Goal: Task Accomplishment & Management: Use online tool/utility

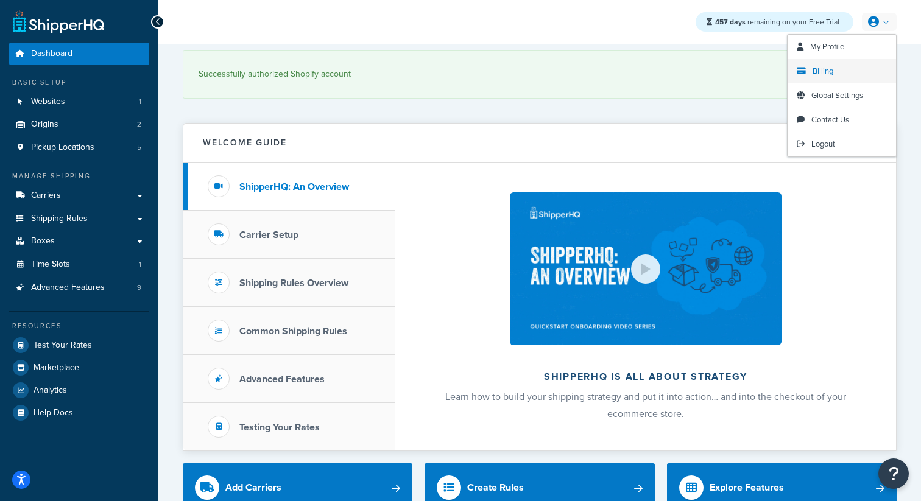
click at [821, 72] on span "Billing" at bounding box center [822, 71] width 21 height 12
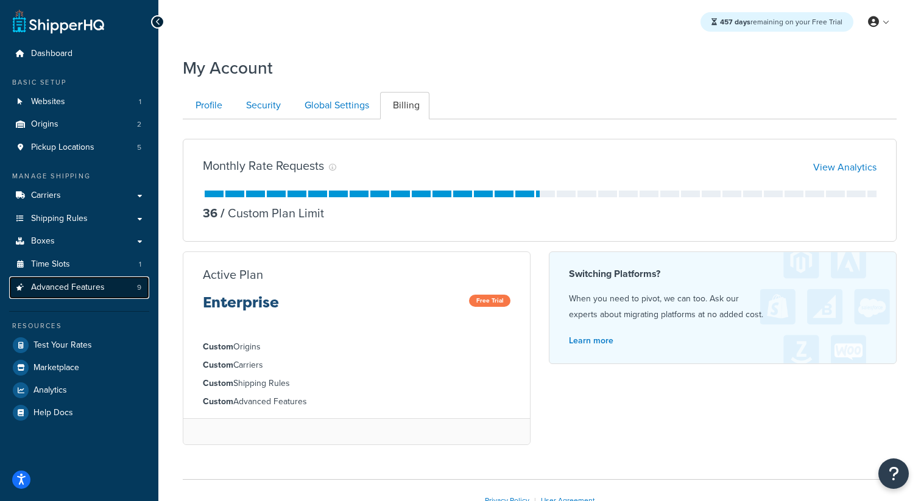
click at [130, 291] on link "Advanced Features 9" at bounding box center [79, 287] width 140 height 23
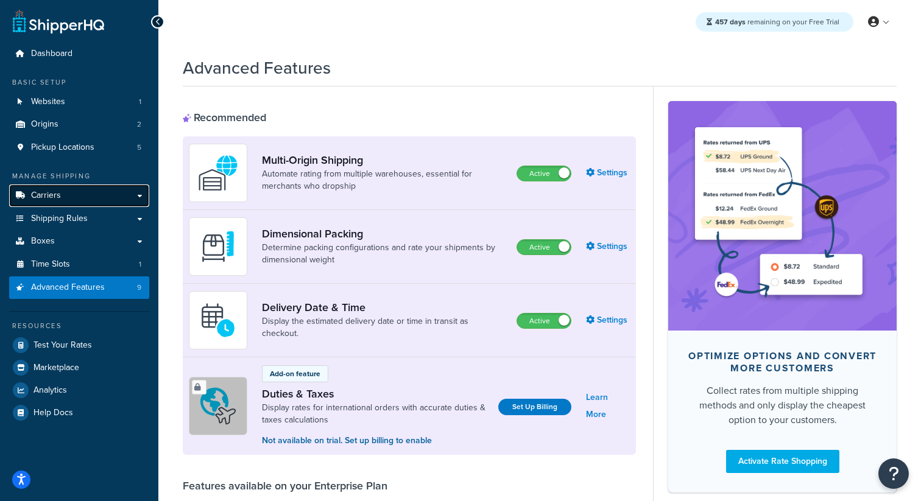
click at [95, 199] on link "Carriers" at bounding box center [79, 196] width 140 height 23
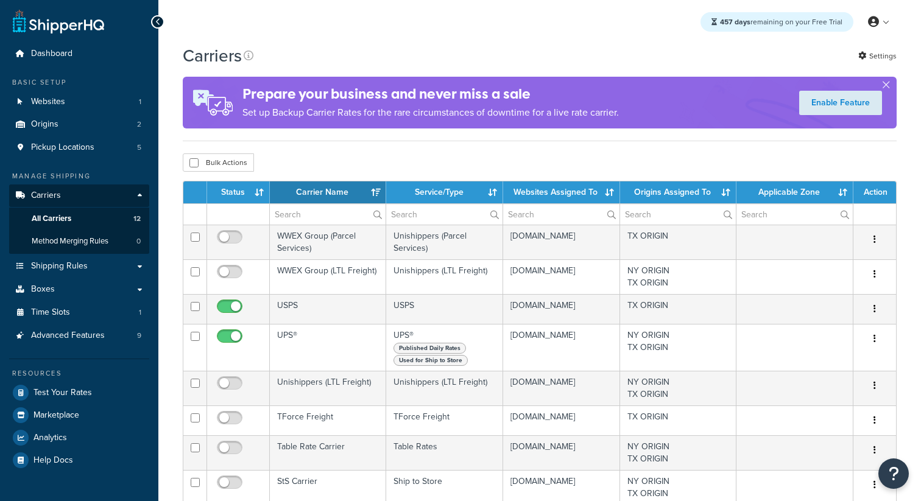
select select "15"
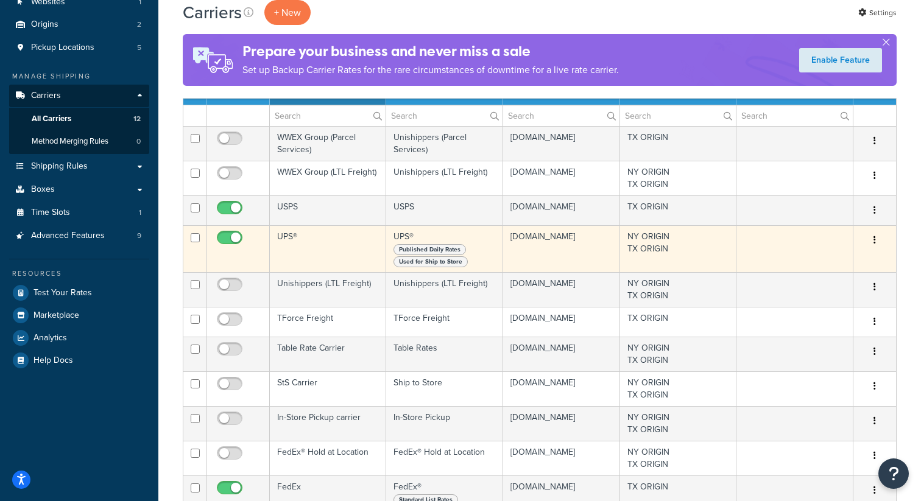
scroll to position [99, 0]
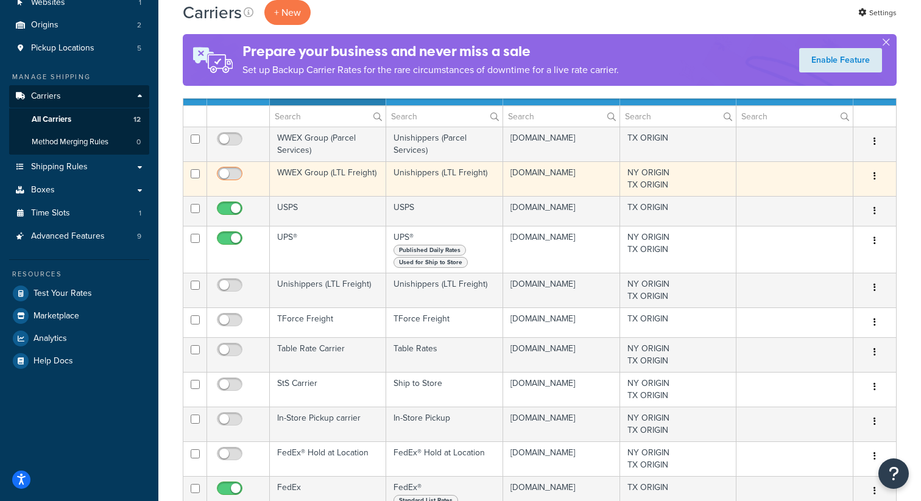
click at [234, 177] on input "checkbox" at bounding box center [230, 176] width 33 height 15
checkbox input "true"
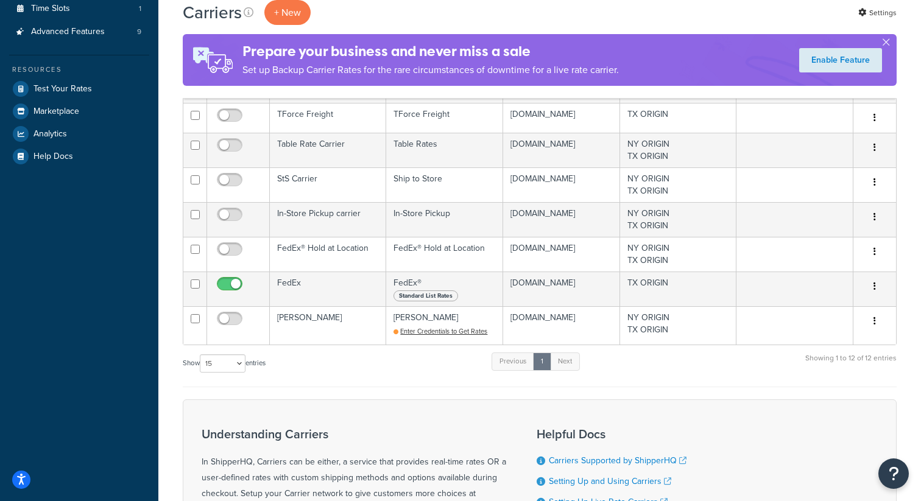
scroll to position [314, 0]
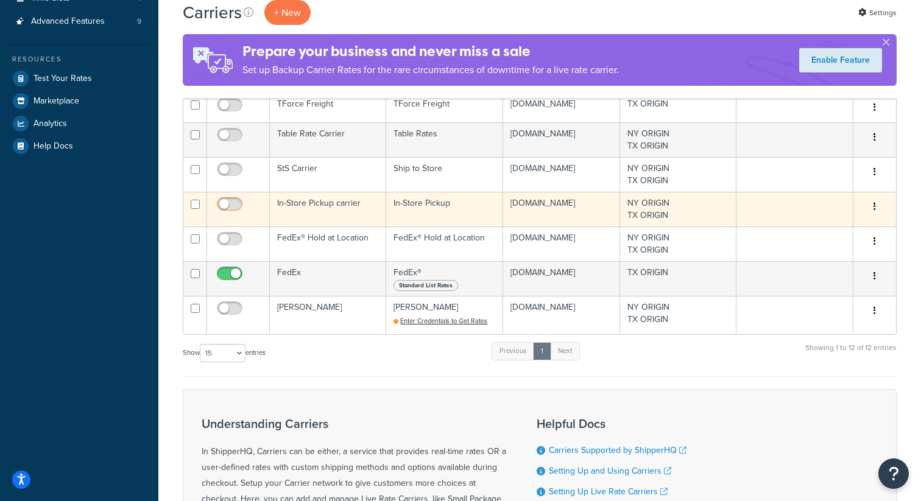
click at [227, 215] on input "checkbox" at bounding box center [230, 207] width 33 height 15
checkbox input "true"
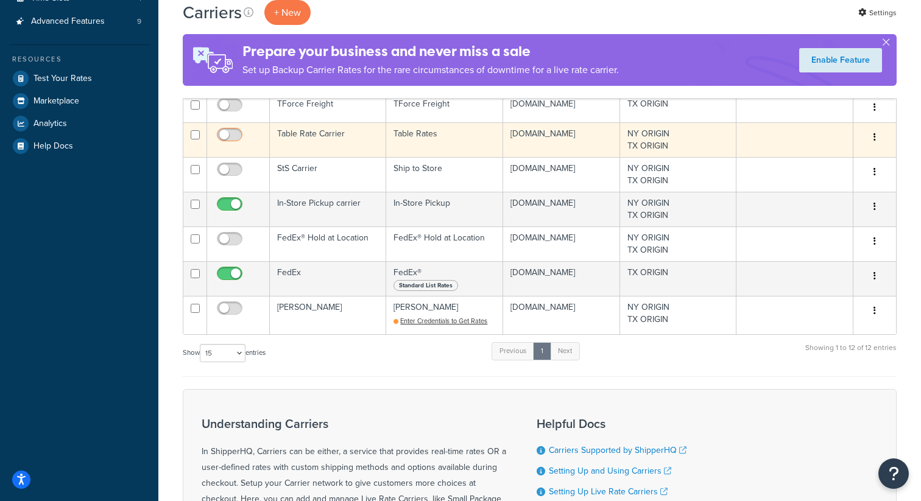
click at [227, 146] on input "checkbox" at bounding box center [230, 137] width 33 height 15
checkbox input "true"
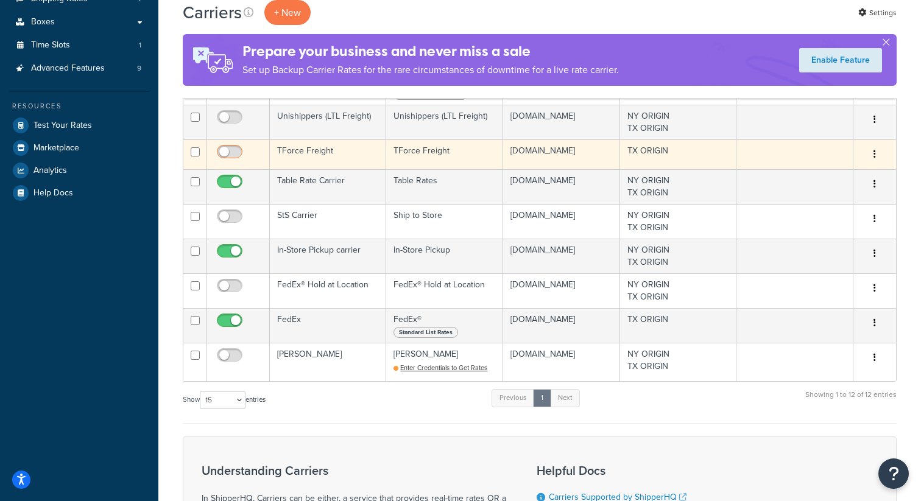
click at [231, 159] on input "checkbox" at bounding box center [230, 154] width 33 height 15
checkbox input "true"
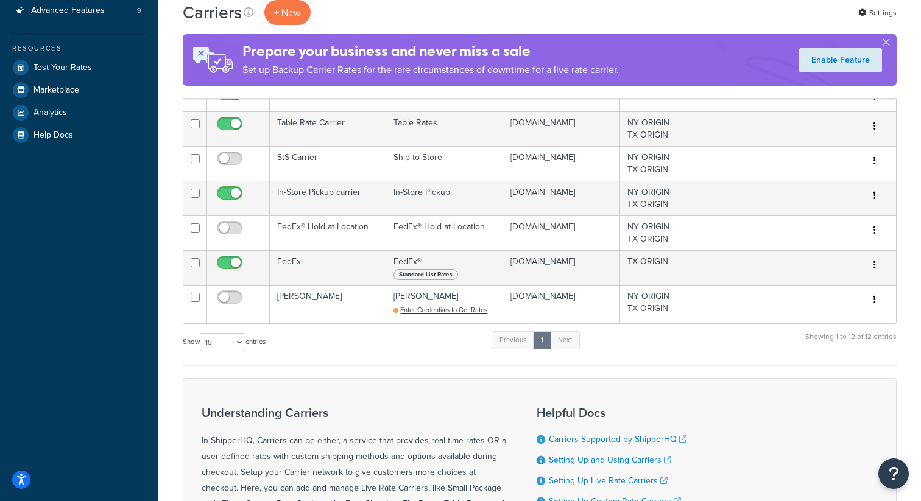
scroll to position [376, 0]
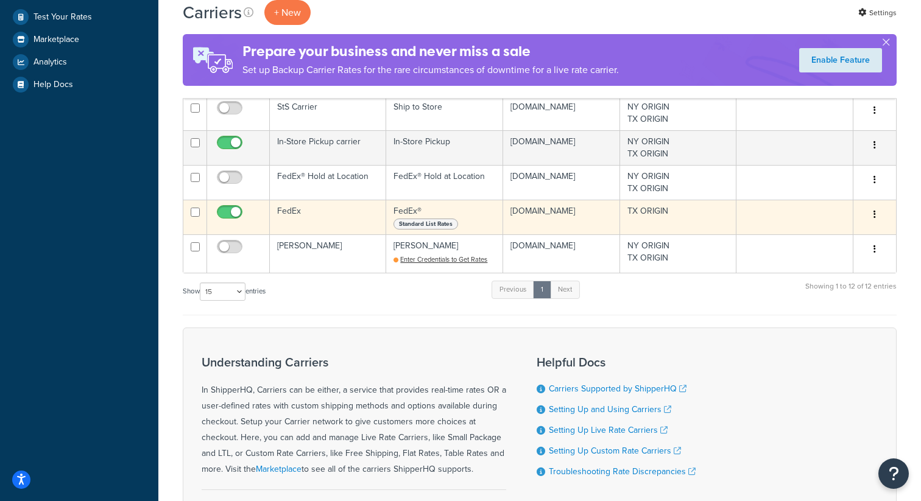
click at [311, 227] on td "FedEx" at bounding box center [328, 217] width 116 height 35
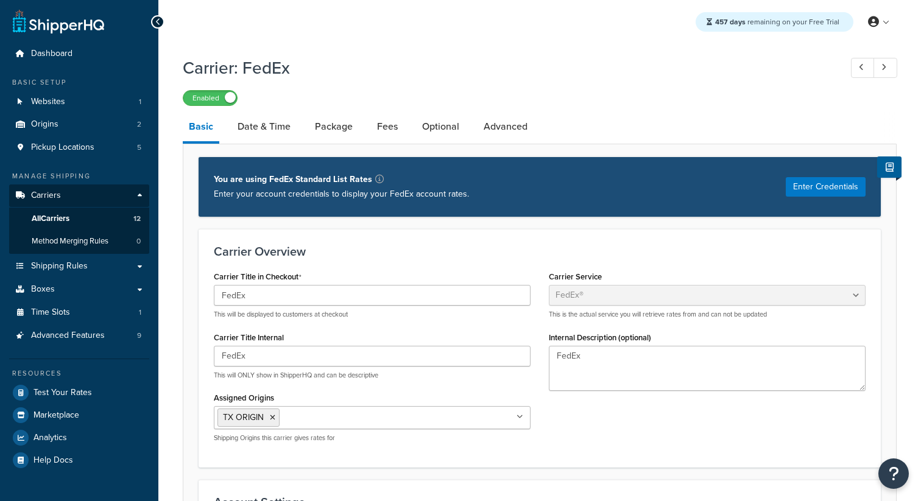
select select "fedEx"
select select "REGULAR_PICKUP"
select select "YOUR_PACKAGING"
click at [275, 129] on link "Date & Time" at bounding box center [263, 126] width 65 height 29
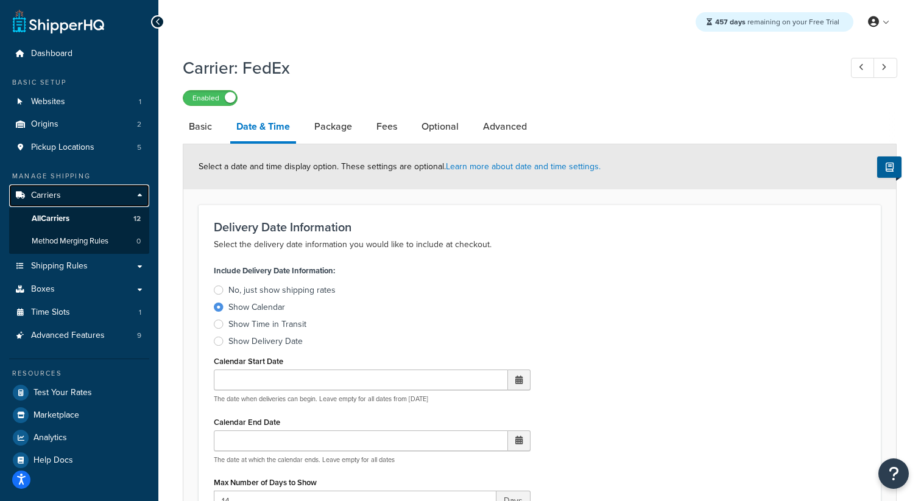
click at [122, 195] on link "Carriers" at bounding box center [79, 196] width 140 height 23
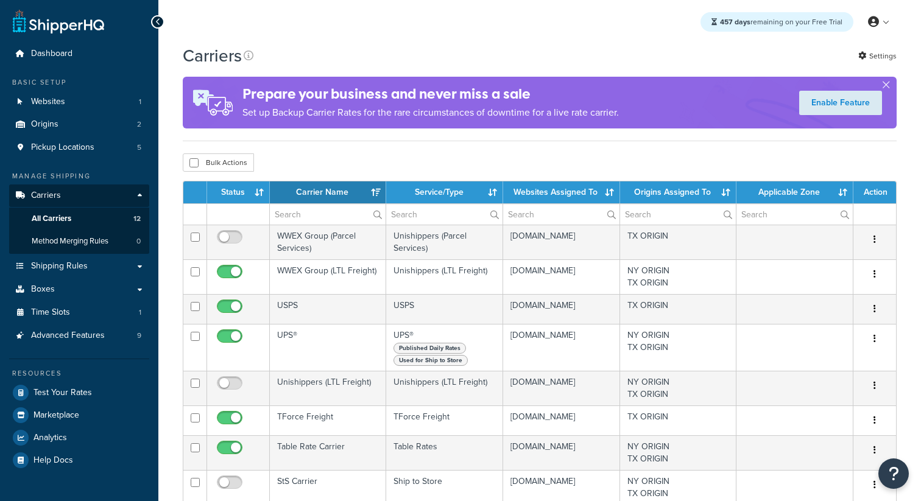
select select "15"
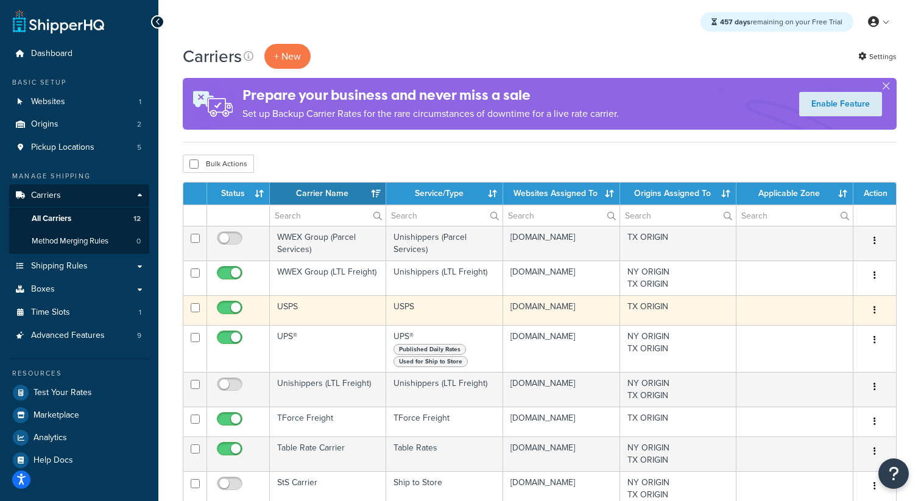
click at [314, 315] on td "USPS" at bounding box center [328, 310] width 116 height 30
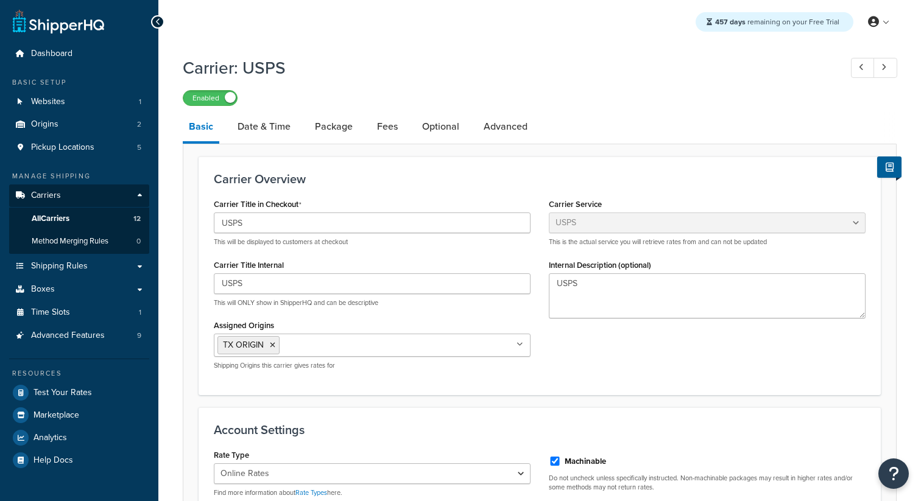
select select "usps"
select select "ONLINE"
click at [265, 131] on link "Date & Time" at bounding box center [263, 126] width 65 height 29
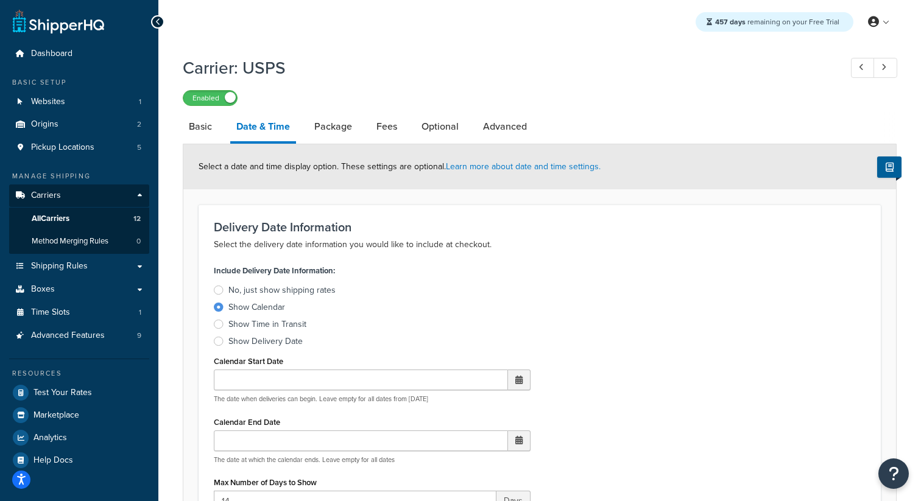
click at [287, 325] on div "Show Time in Transit" at bounding box center [267, 324] width 78 height 12
click at [0, 0] on input "Show Time in Transit" at bounding box center [0, 0] width 0 height 0
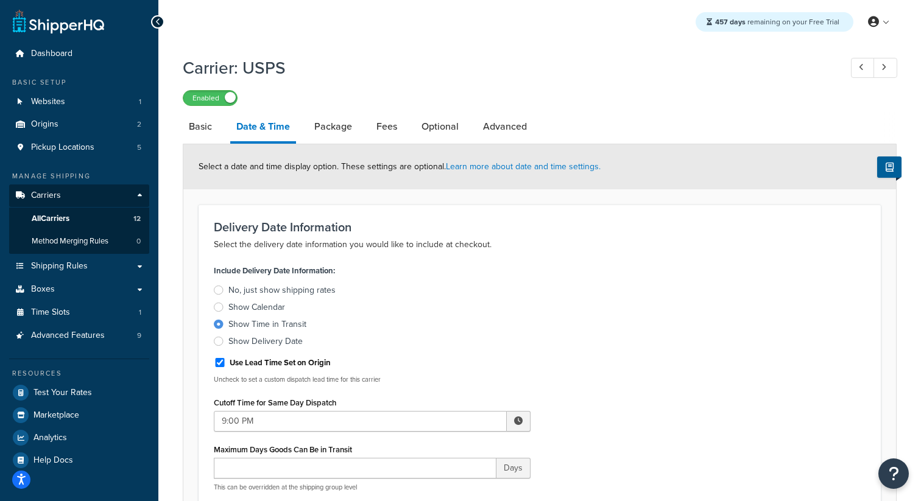
scroll to position [558, 0]
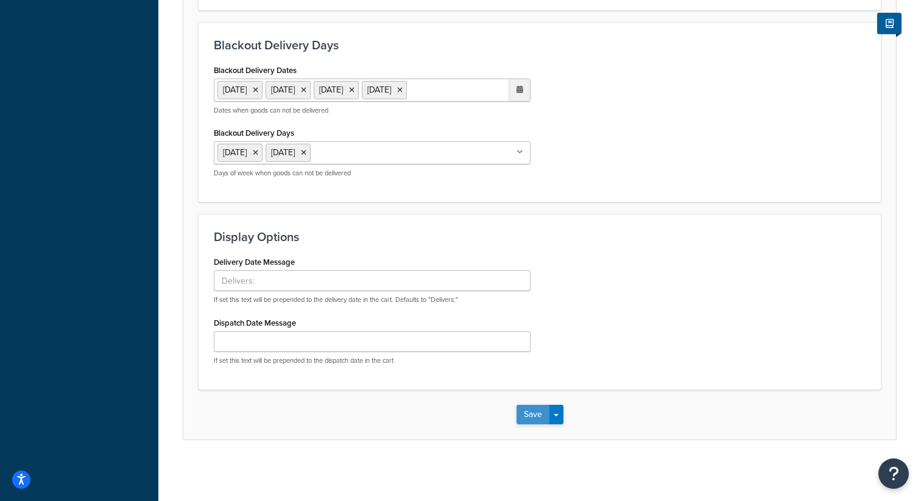
click at [540, 415] on button "Save" at bounding box center [532, 414] width 33 height 19
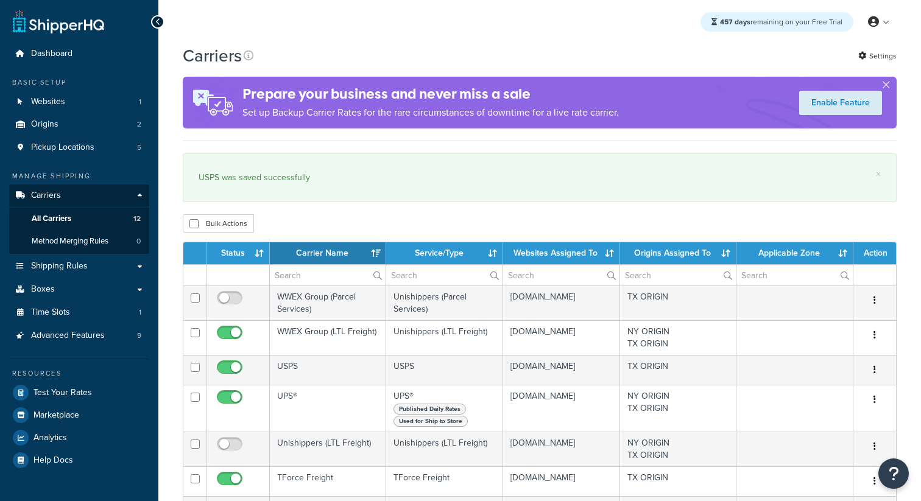
select select "15"
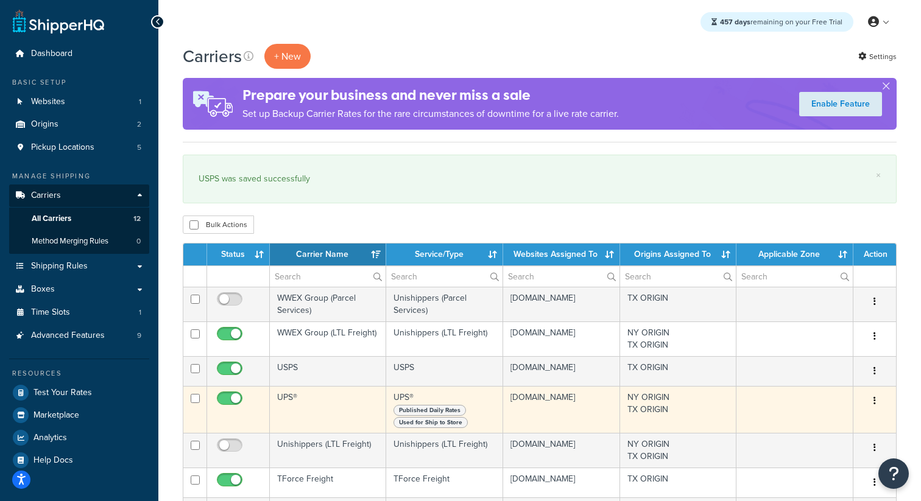
click at [301, 412] on td "UPS®" at bounding box center [328, 409] width 116 height 47
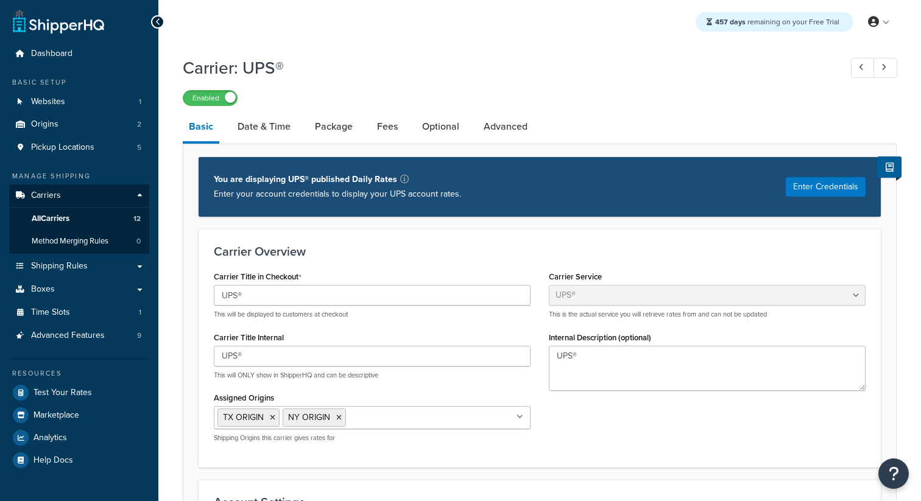
select select "ups"
click at [280, 135] on link "Date & Time" at bounding box center [263, 126] width 65 height 29
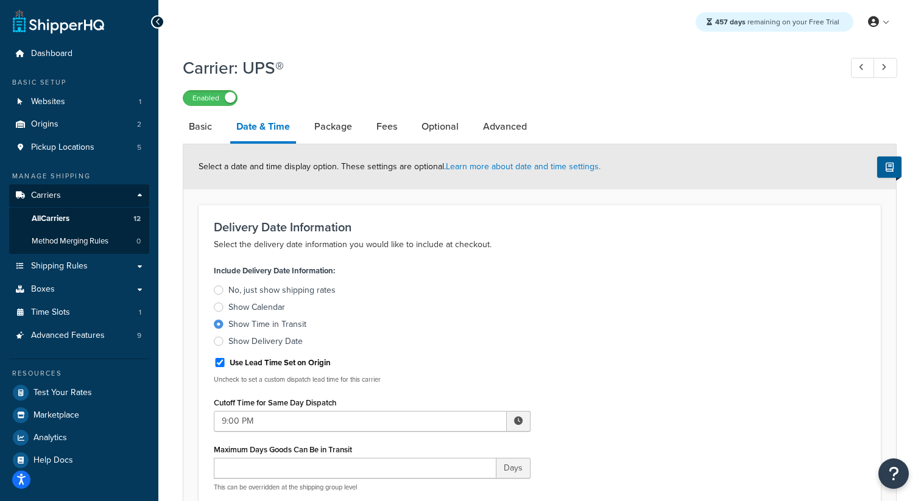
click at [273, 338] on div "Show Delivery Date" at bounding box center [265, 342] width 74 height 12
click at [0, 0] on input "Show Delivery Date" at bounding box center [0, 0] width 0 height 0
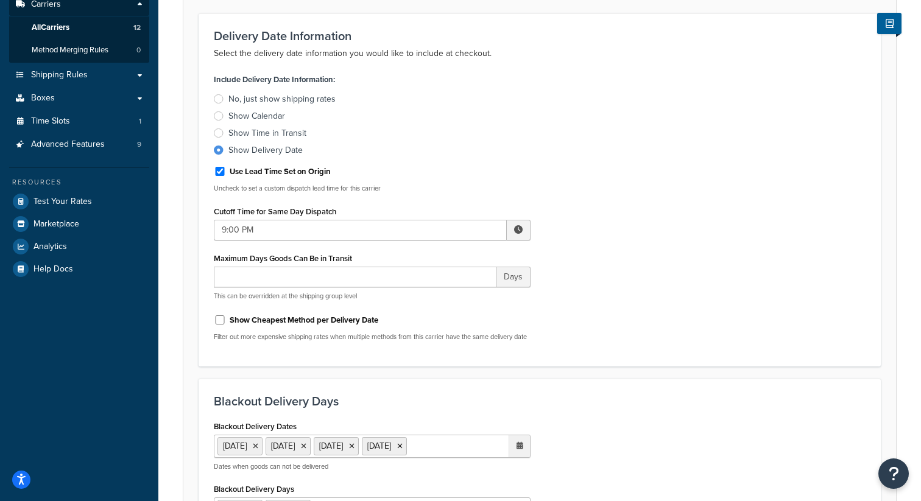
scroll to position [619, 0]
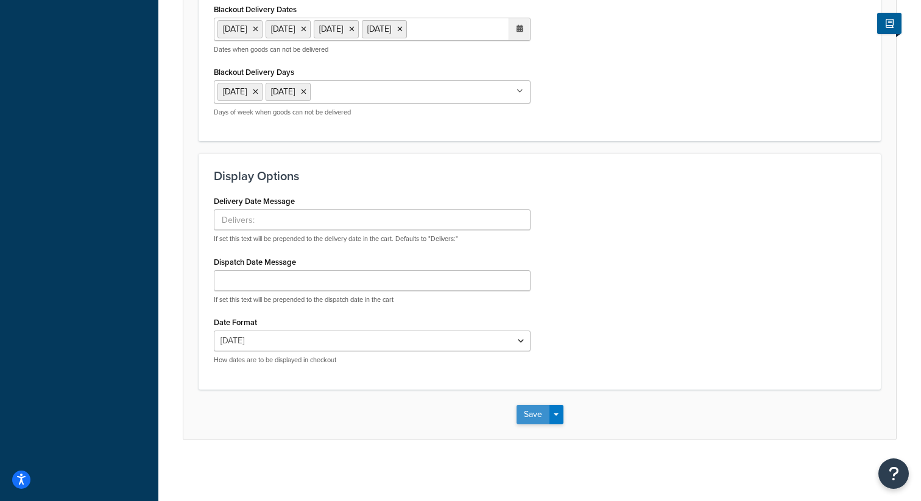
click at [530, 418] on button "Save" at bounding box center [532, 414] width 33 height 19
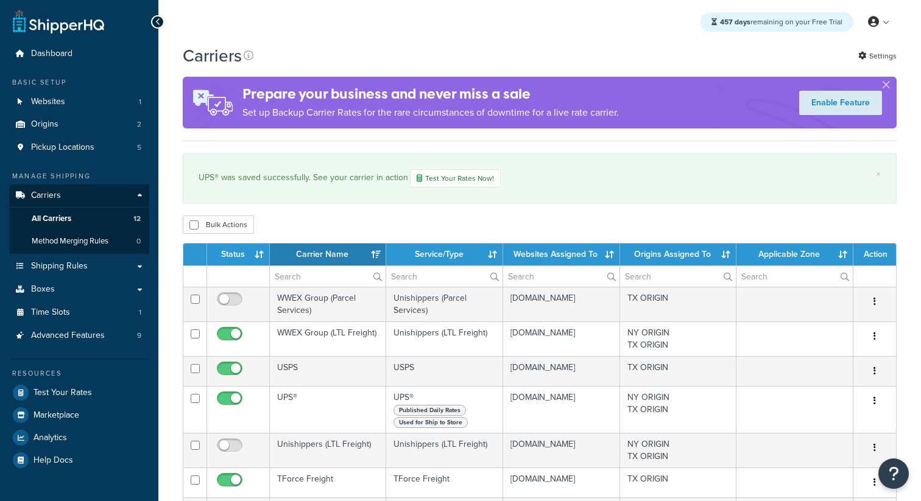
select select "15"
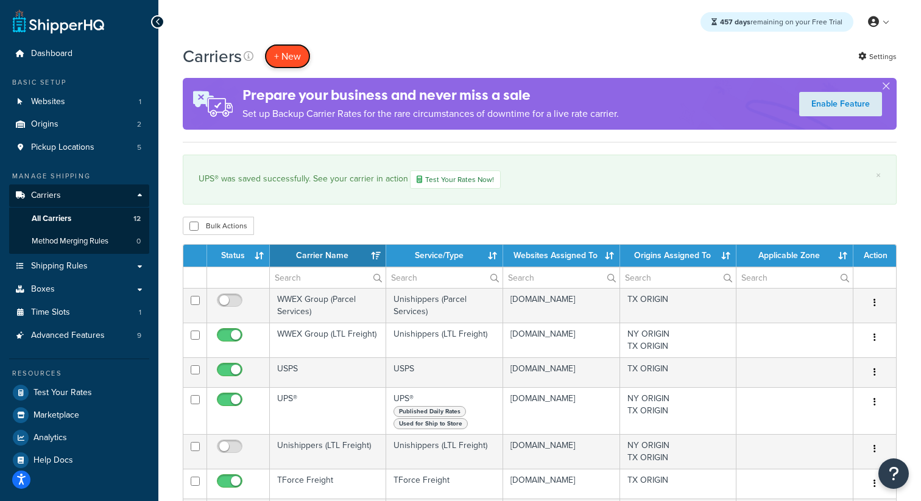
click at [289, 62] on button "+ New" at bounding box center [287, 56] width 46 height 25
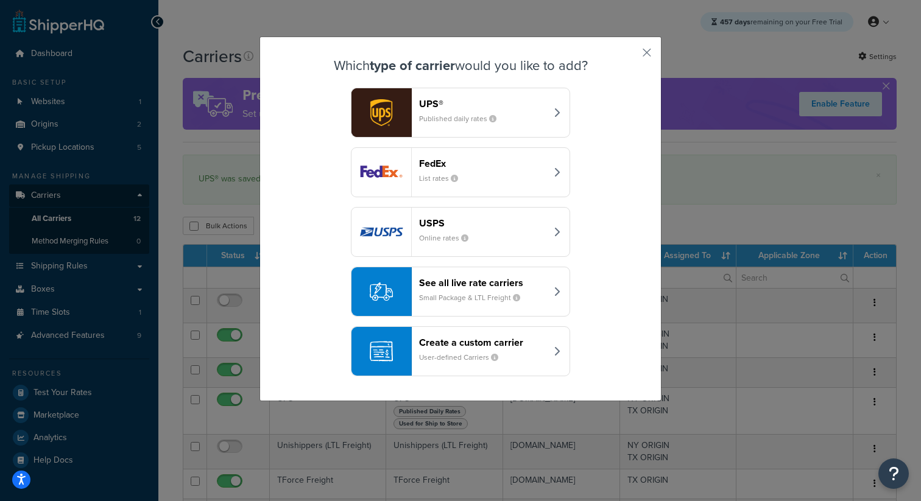
click at [483, 351] on div "Create a custom carrier User-defined Carriers" at bounding box center [482, 351] width 127 height 29
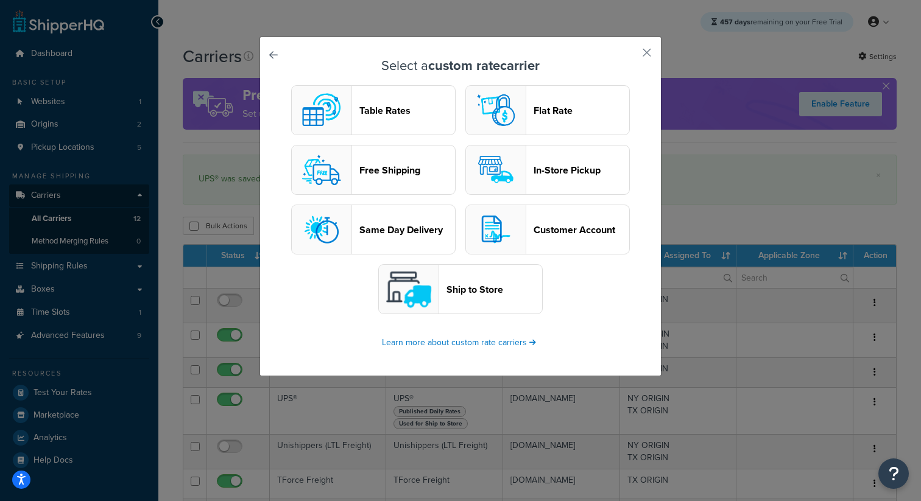
click at [554, 102] on button "Flat Rate" at bounding box center [547, 110] width 164 height 50
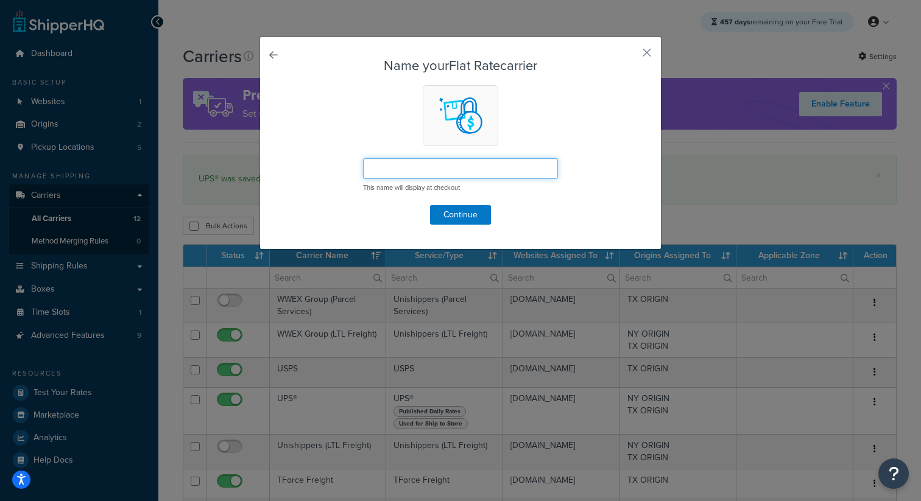
click at [423, 175] on input "text" at bounding box center [460, 168] width 195 height 21
type input "Flat Rate"
click at [465, 213] on button "Continue" at bounding box center [460, 214] width 61 height 19
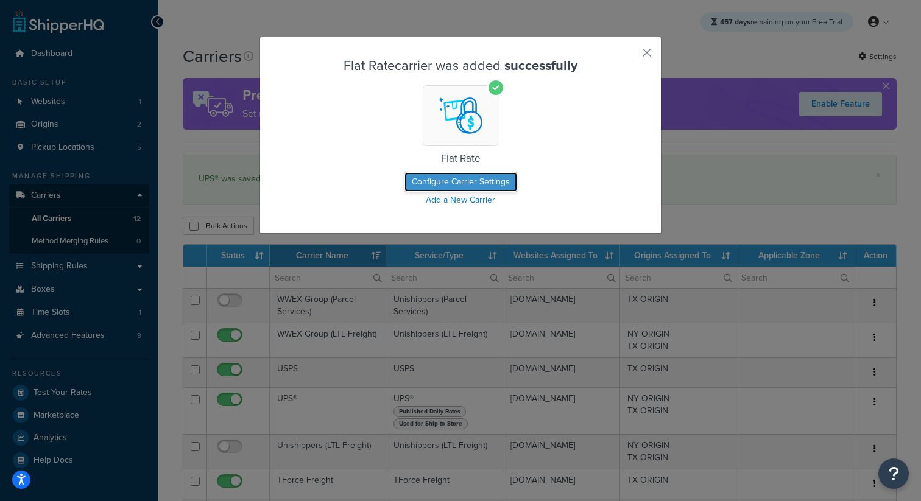
click at [457, 186] on button "Configure Carrier Settings" at bounding box center [460, 181] width 113 height 19
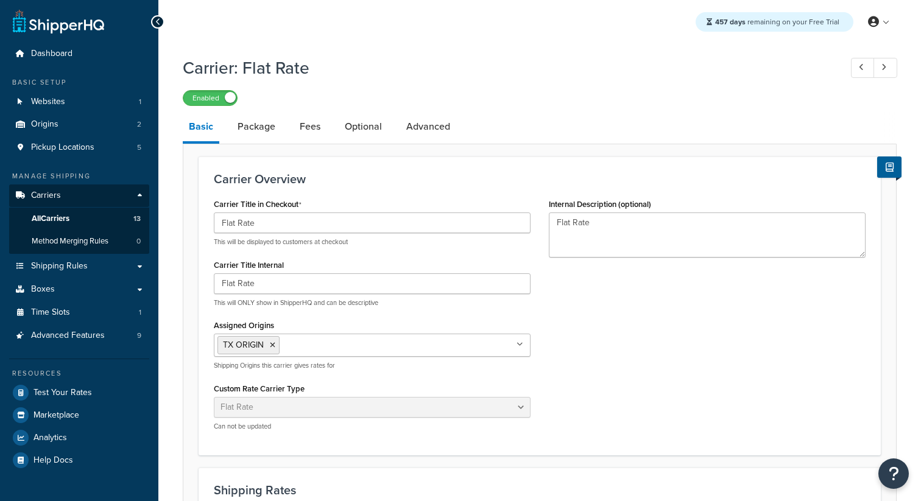
select select "flat"
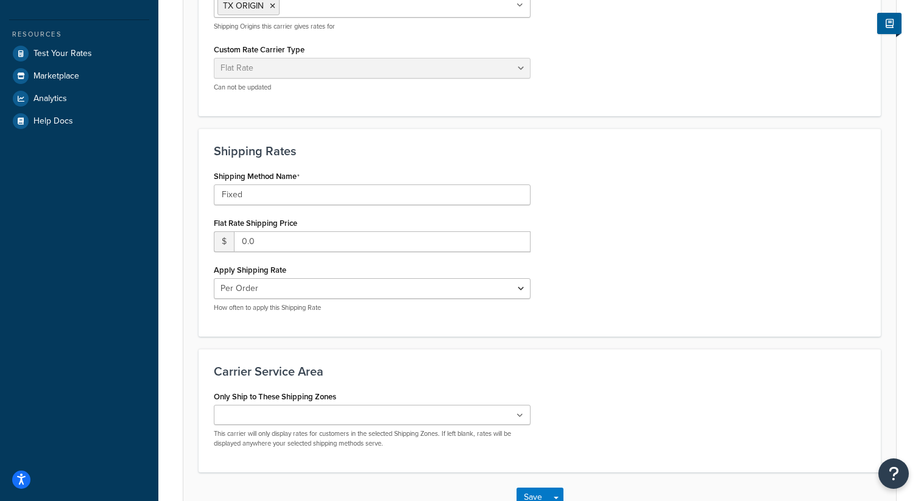
scroll to position [423, 0]
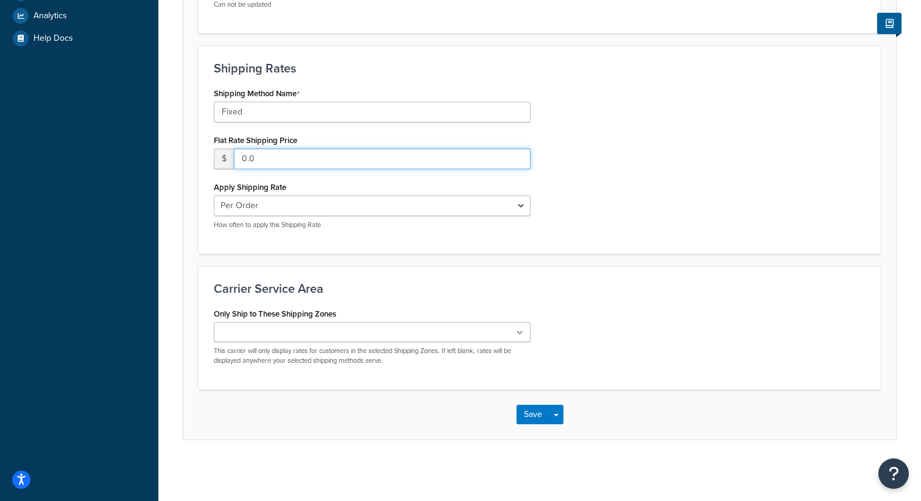
drag, startPoint x: 265, startPoint y: 162, endPoint x: 185, endPoint y: 162, distance: 79.8
click at [185, 162] on form "Carrier Overview Carrier Title in Checkout Flat Rate This will be displayed to …" at bounding box center [539, 87] width 712 height 705
type input "10.99"
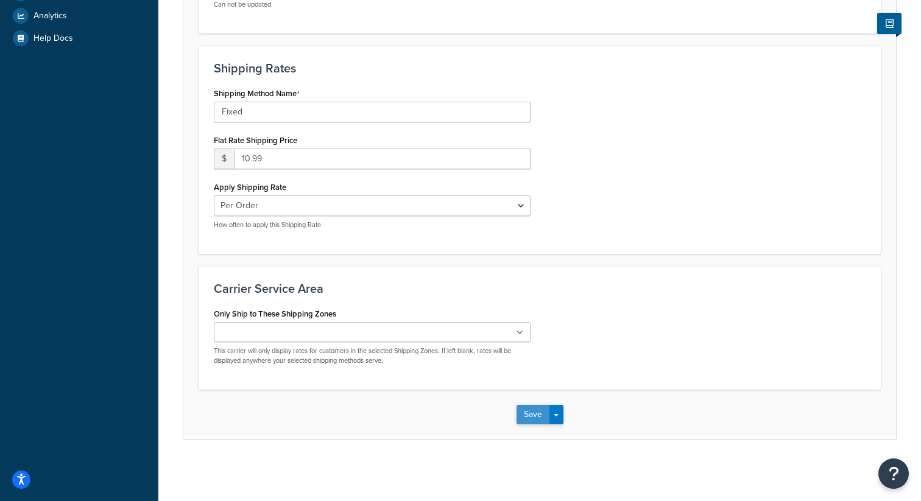
click at [530, 420] on button "Save" at bounding box center [532, 414] width 33 height 19
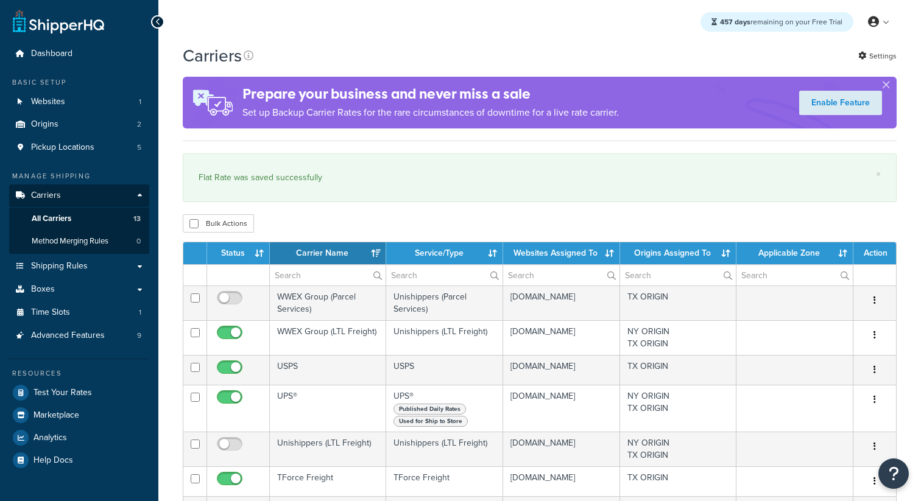
select select "15"
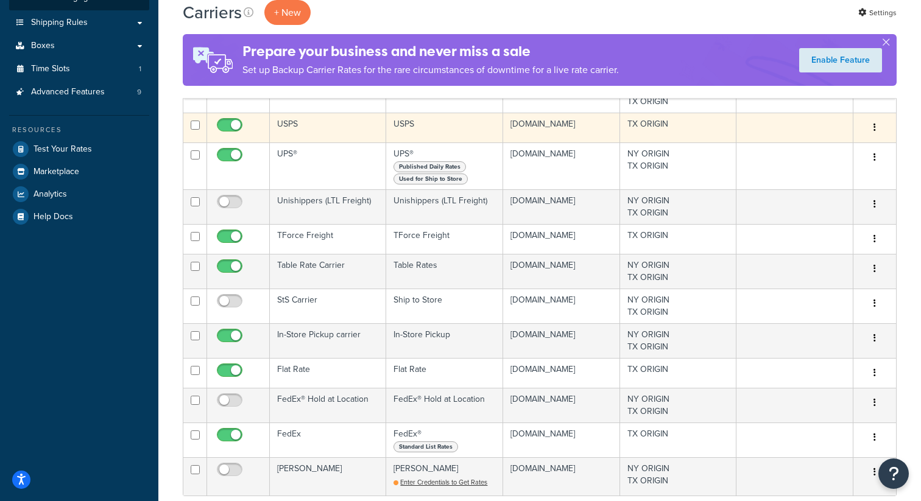
scroll to position [293, 0]
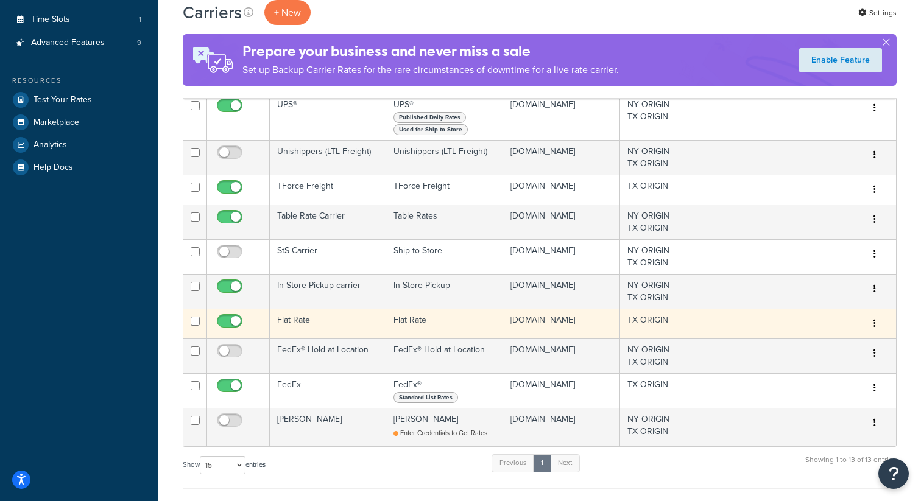
click at [310, 339] on td "Flat Rate" at bounding box center [328, 324] width 116 height 30
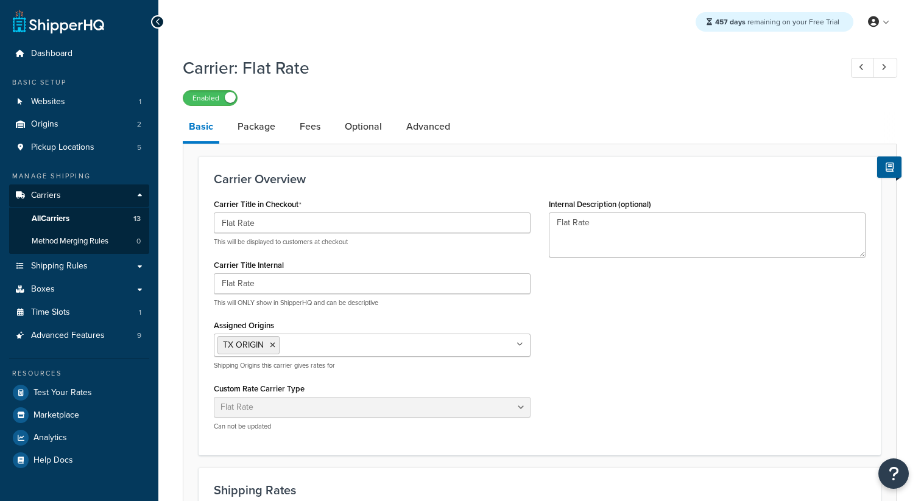
select select "flat"
click at [262, 125] on link "Package" at bounding box center [256, 126] width 50 height 29
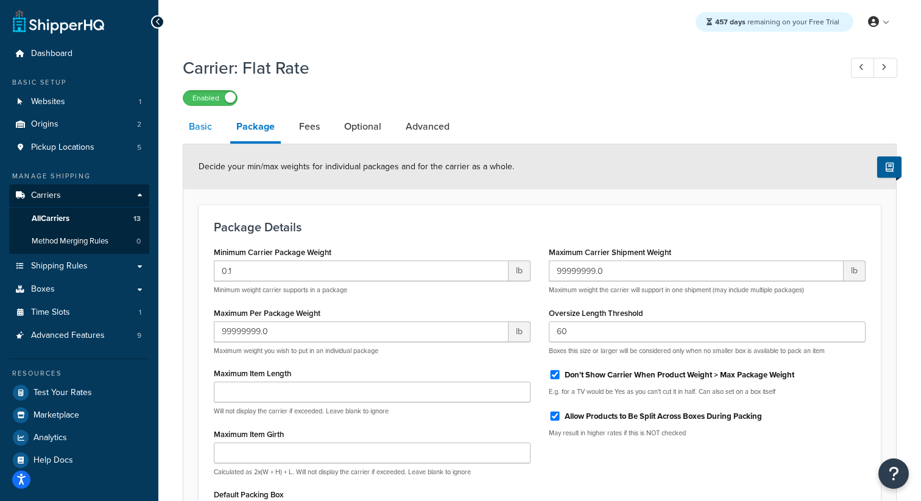
click at [213, 128] on link "Basic" at bounding box center [200, 126] width 35 height 29
select select "flat"
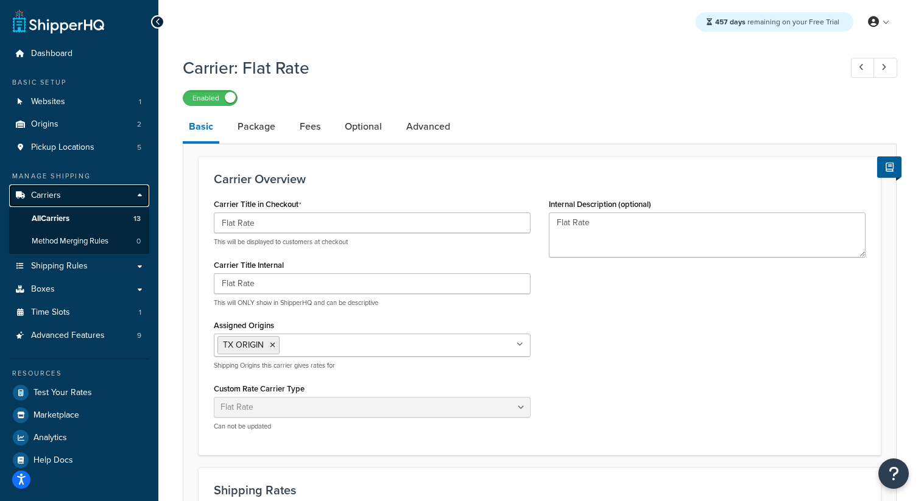
click at [108, 192] on link "Carriers" at bounding box center [79, 196] width 140 height 23
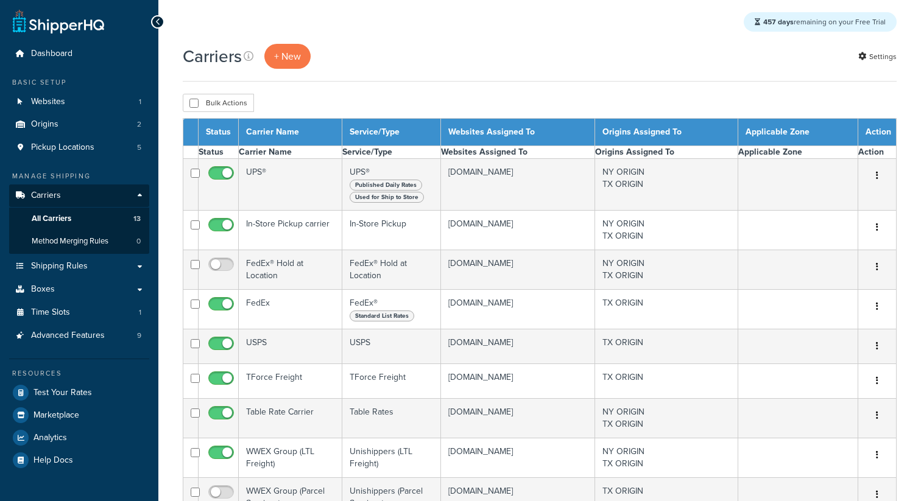
select select "15"
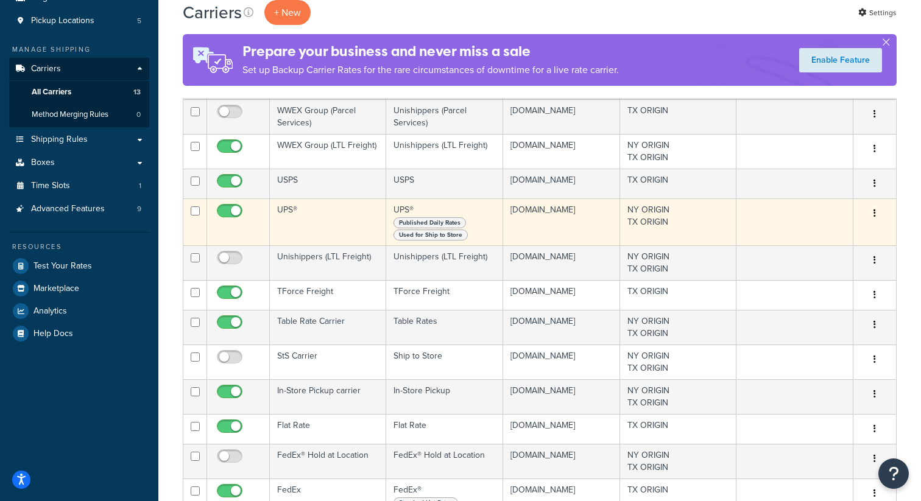
scroll to position [141, 0]
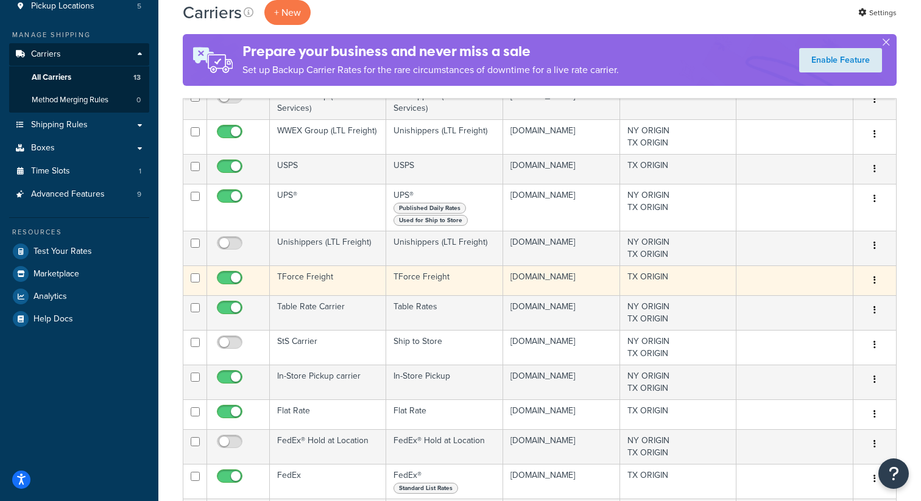
click at [338, 281] on td "TForce Freight" at bounding box center [328, 280] width 116 height 30
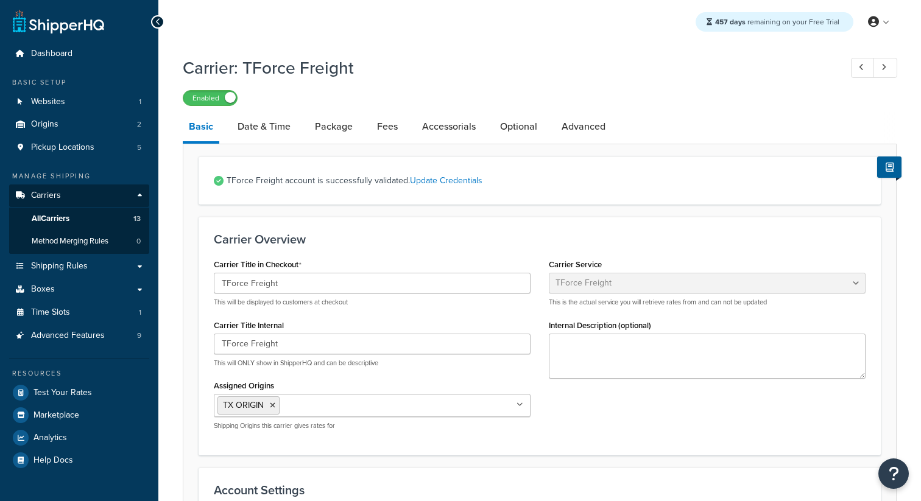
select select "tforceFreight"
click at [112, 128] on link "Origins 2" at bounding box center [79, 124] width 140 height 23
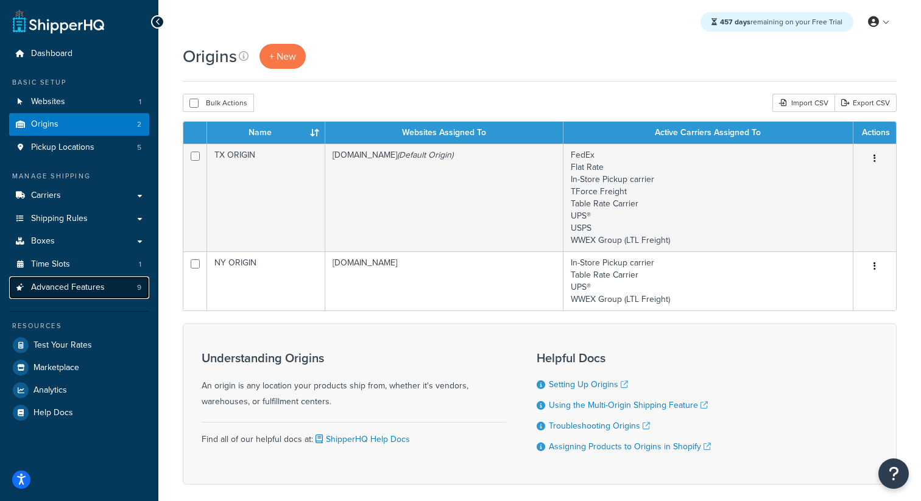
click at [113, 288] on link "Advanced Features 9" at bounding box center [79, 287] width 140 height 23
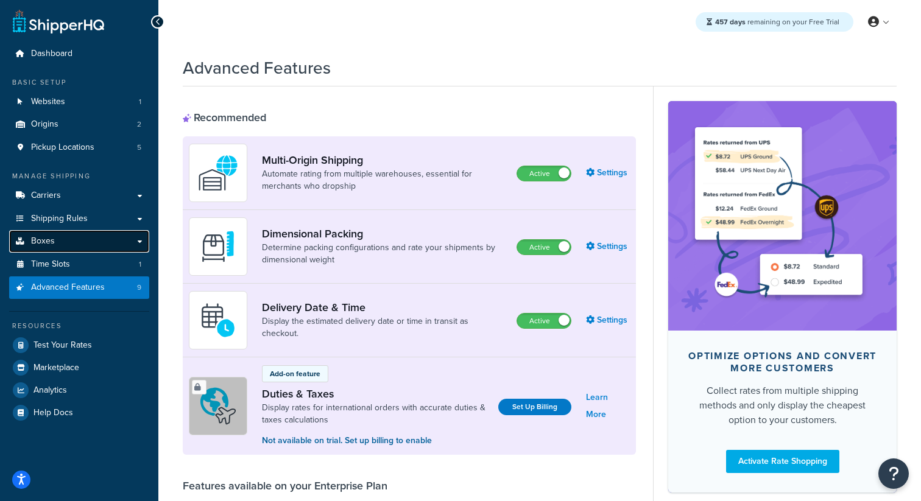
click at [84, 233] on link "Boxes" at bounding box center [79, 241] width 140 height 23
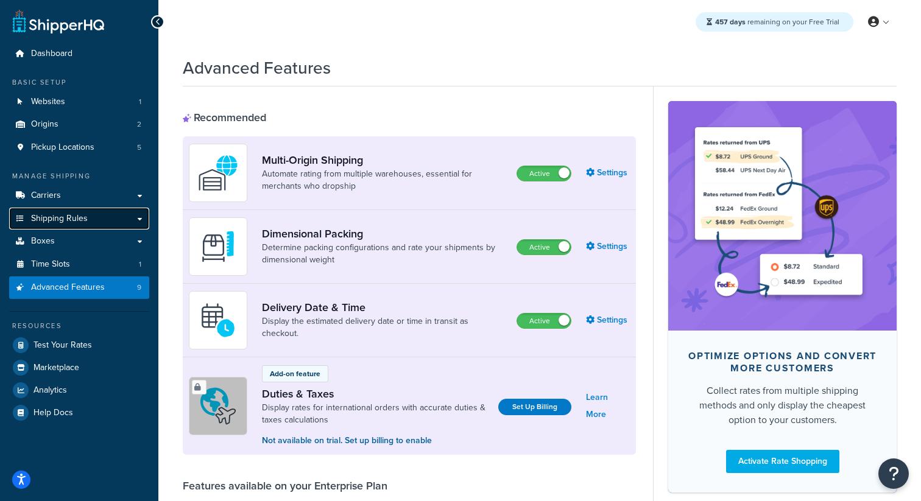
click at [97, 225] on link "Shipping Rules" at bounding box center [79, 219] width 140 height 23
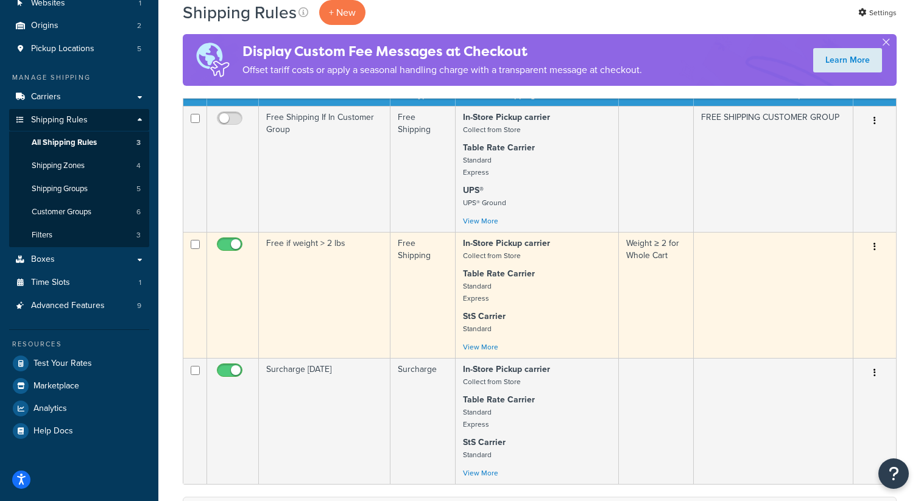
scroll to position [122, 0]
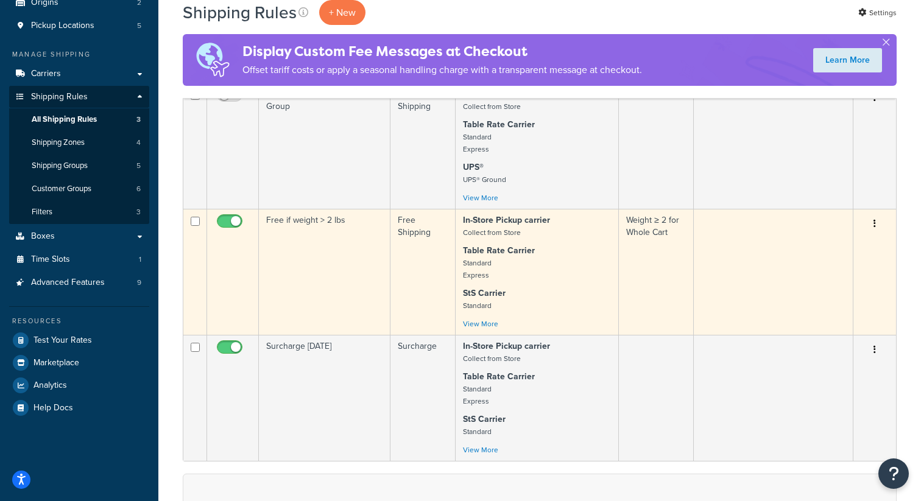
click at [341, 306] on td "Free if weight > 2 lbs" at bounding box center [325, 272] width 132 height 126
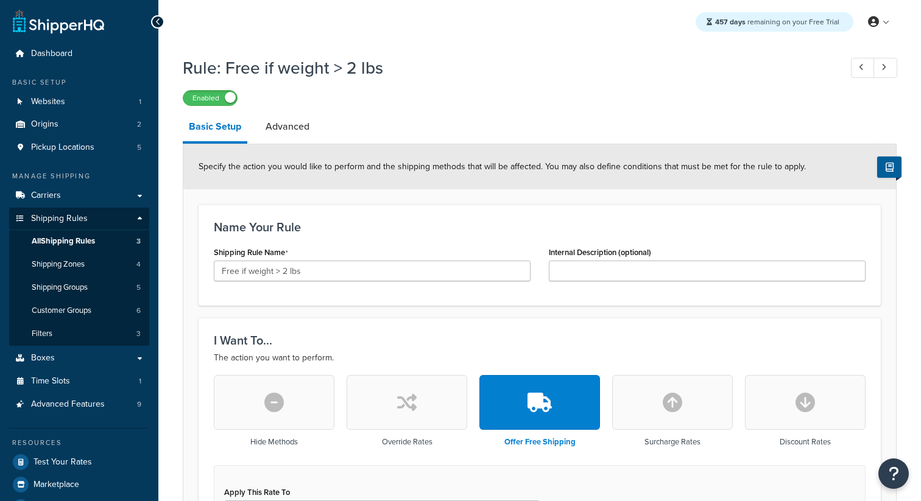
select select "ITEM"
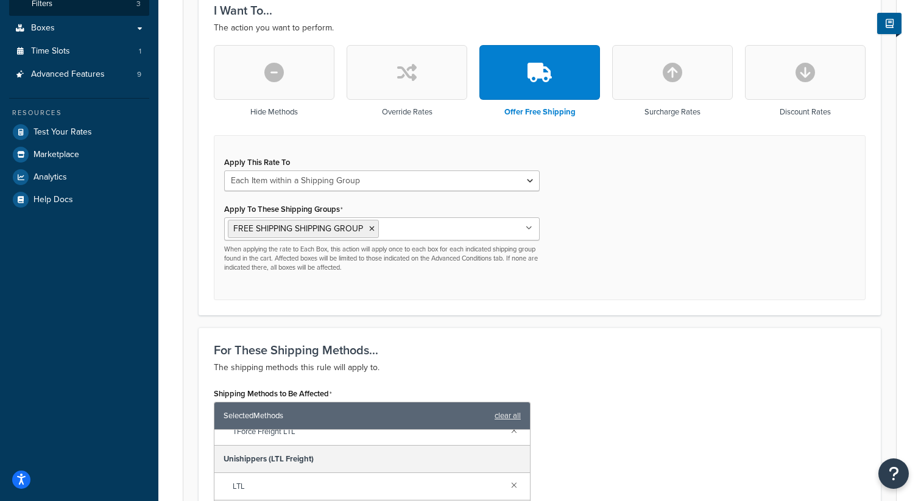
scroll to position [342, 0]
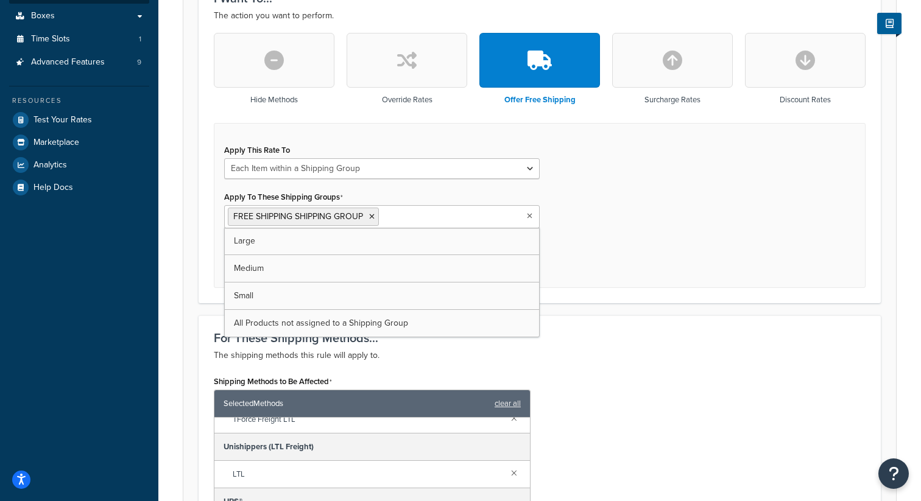
click at [514, 219] on ul "FREE SHIPPING SHIPPING GROUP" at bounding box center [381, 216] width 315 height 23
click at [625, 211] on div "Apply This Rate To Each Shipment in the Cart Each Origin in the Cart Each Shipp…" at bounding box center [540, 205] width 652 height 165
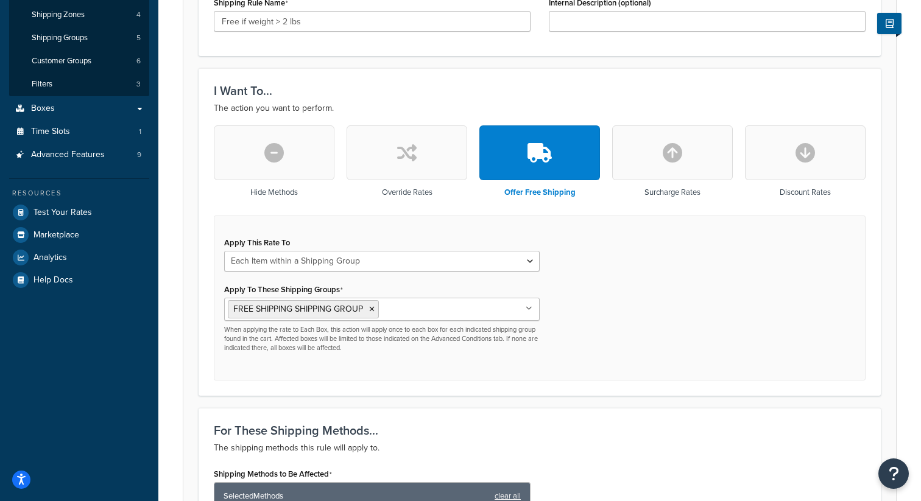
scroll to position [220, 0]
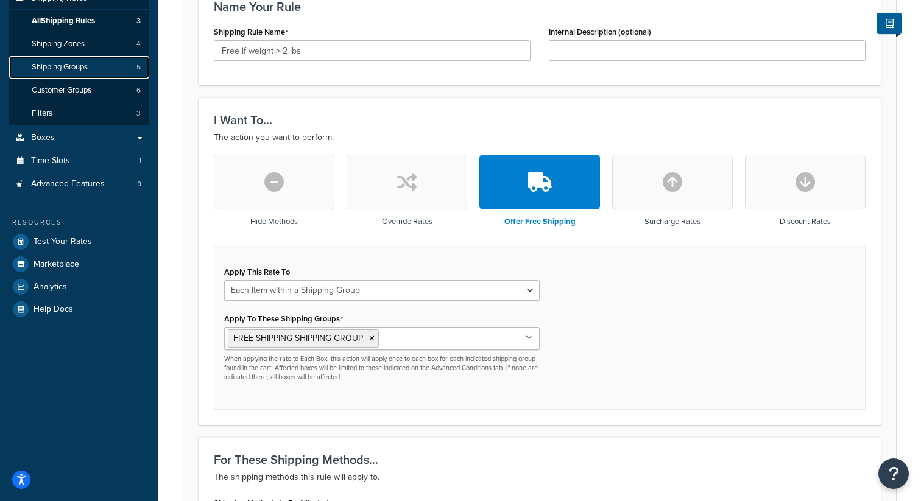
click at [88, 70] on span "Shipping Groups" at bounding box center [60, 67] width 56 height 10
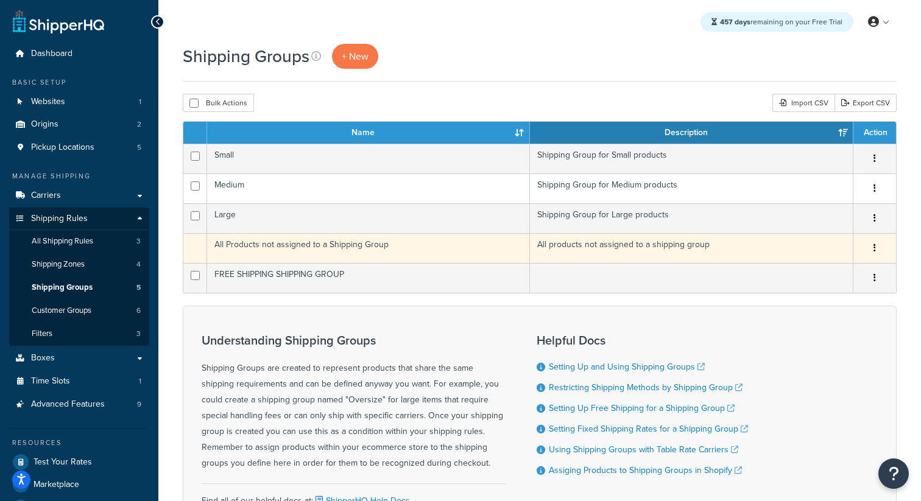
click at [359, 252] on td "All Products not assigned to a Shipping Group" at bounding box center [368, 248] width 323 height 30
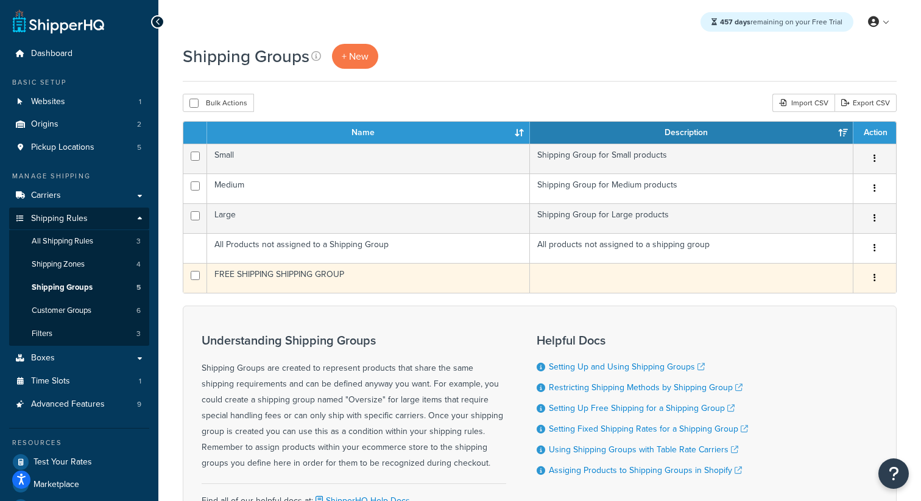
click at [257, 278] on td "FREE SHIPPING SHIPPING GROUP" at bounding box center [368, 278] width 323 height 30
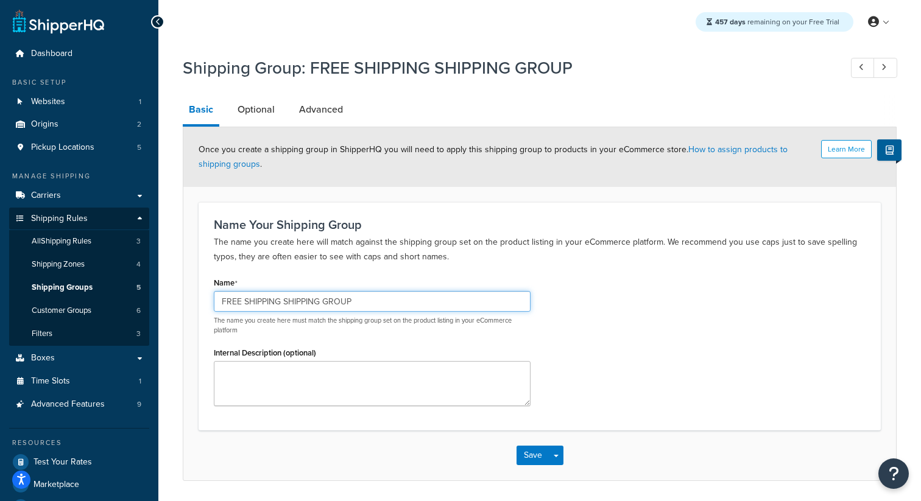
drag, startPoint x: 357, startPoint y: 302, endPoint x: 210, endPoint y: 301, distance: 146.8
click at [211, 301] on div "Name FREE SHIPPING SHIPPING GROUP The name you create here must match the shipp…" at bounding box center [372, 344] width 335 height 141
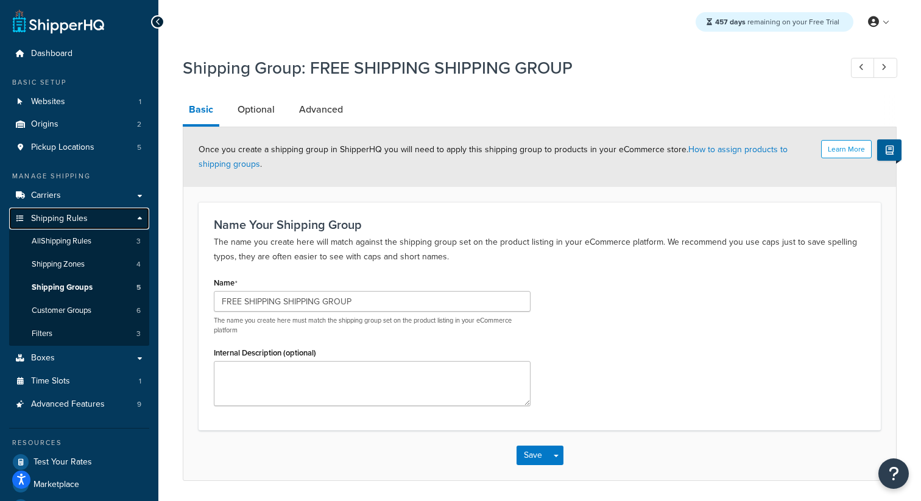
click at [64, 218] on span "Shipping Rules" at bounding box center [59, 219] width 57 height 10
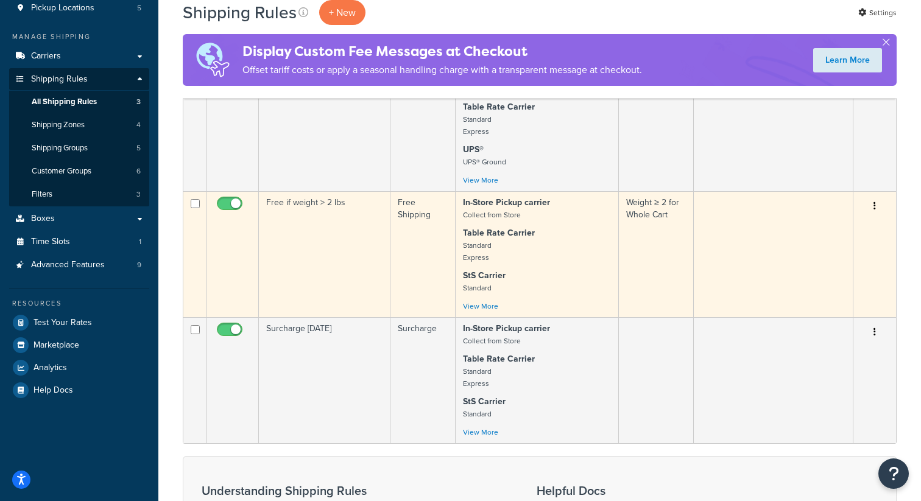
scroll to position [162, 0]
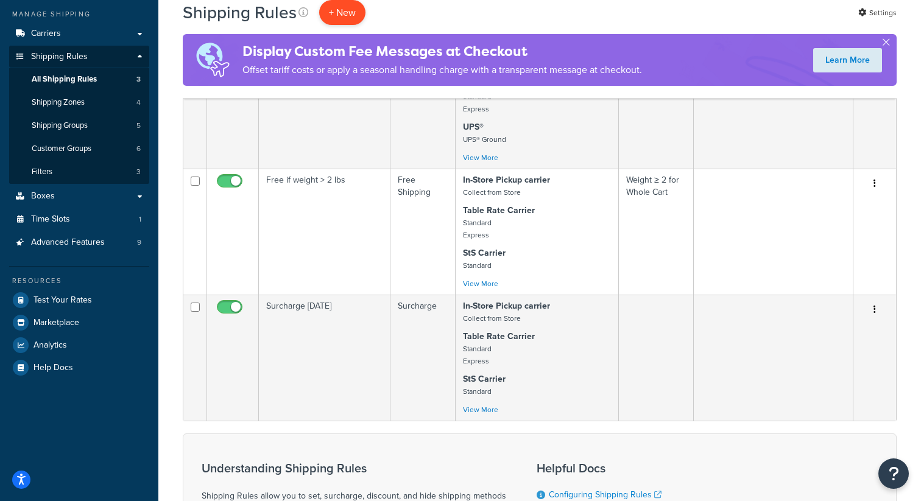
click at [341, 2] on p "+ New" at bounding box center [342, 12] width 46 height 25
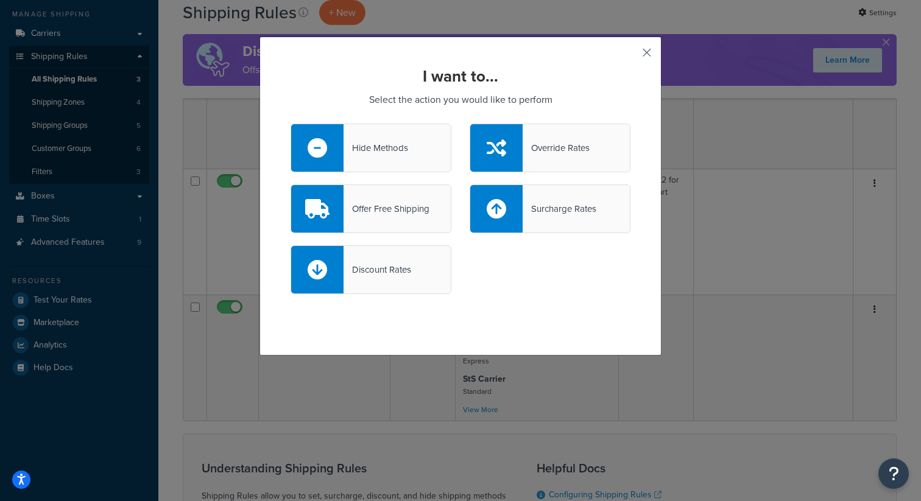
click at [630, 55] on button "button" at bounding box center [628, 56] width 3 height 3
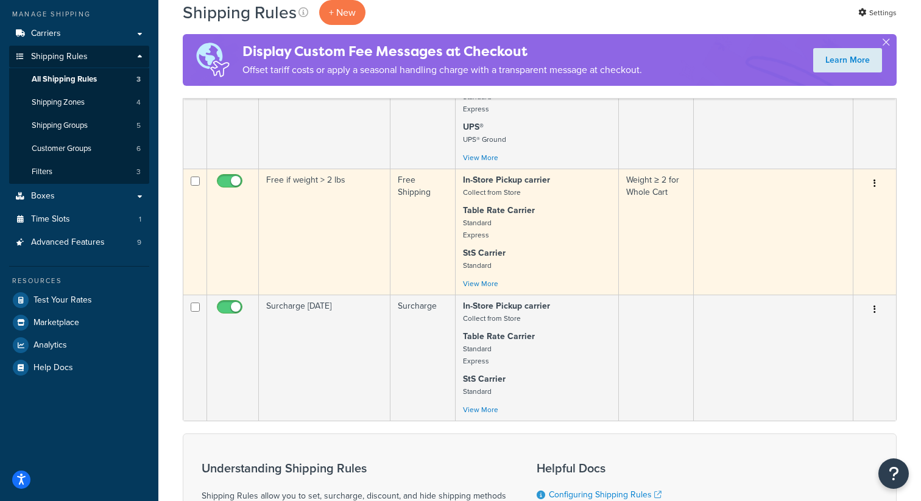
click at [340, 259] on td "Free if weight > 2 lbs" at bounding box center [325, 232] width 132 height 126
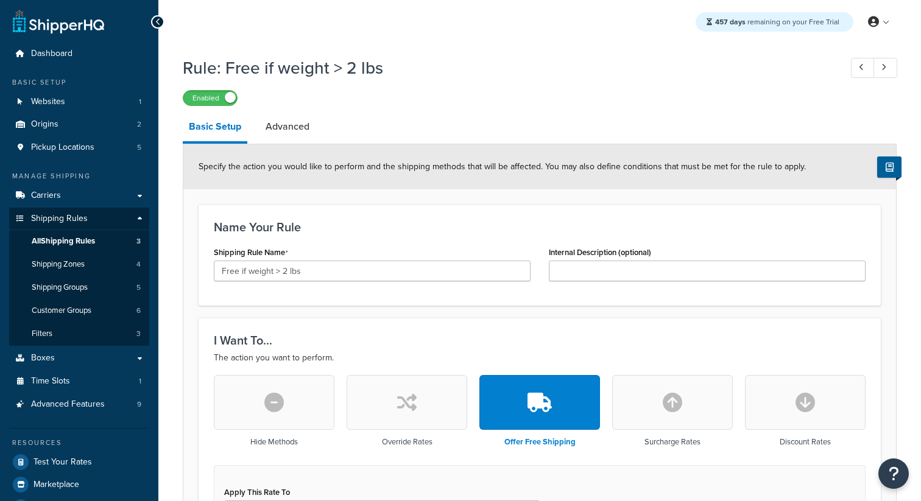
select select "ITEM"
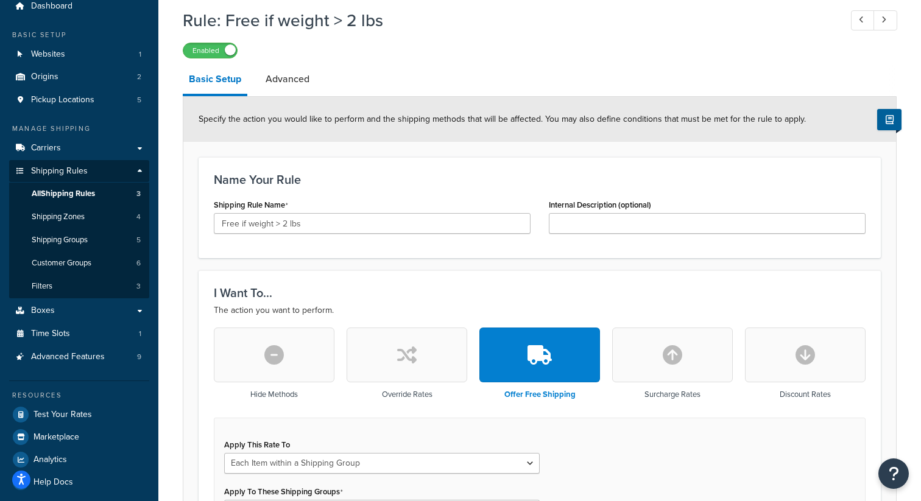
scroll to position [42, 0]
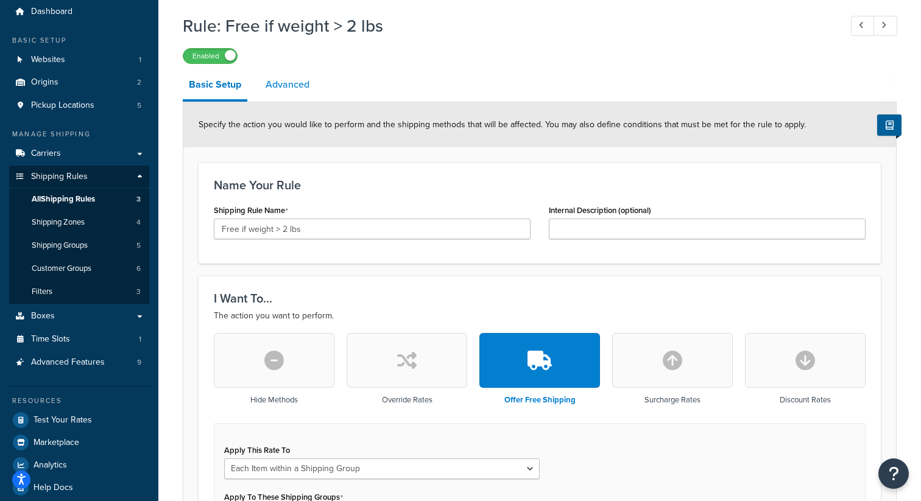
click at [278, 86] on link "Advanced" at bounding box center [287, 84] width 56 height 29
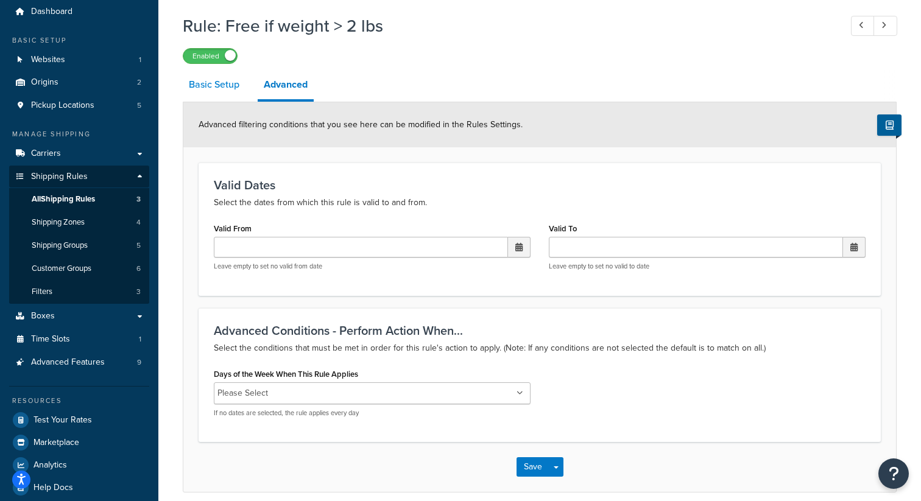
click at [231, 82] on link "Basic Setup" at bounding box center [214, 84] width 63 height 29
select select "ITEM"
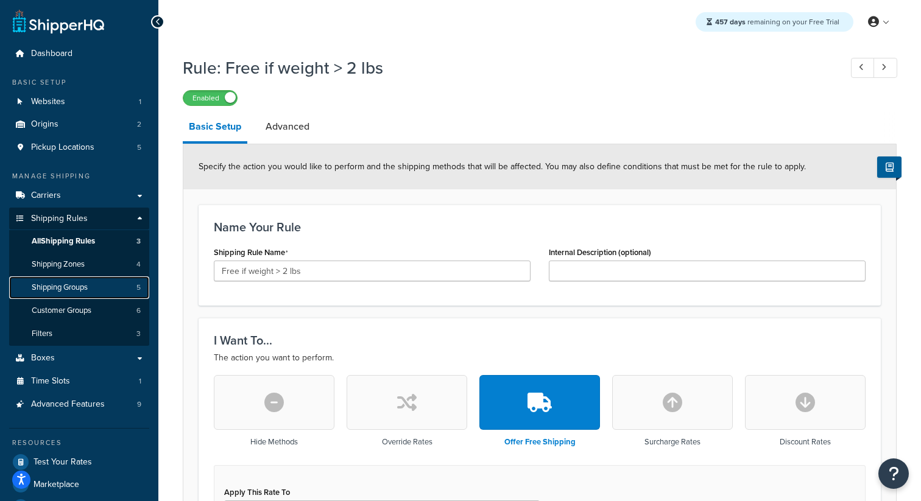
click at [78, 287] on span "Shipping Groups" at bounding box center [60, 288] width 56 height 10
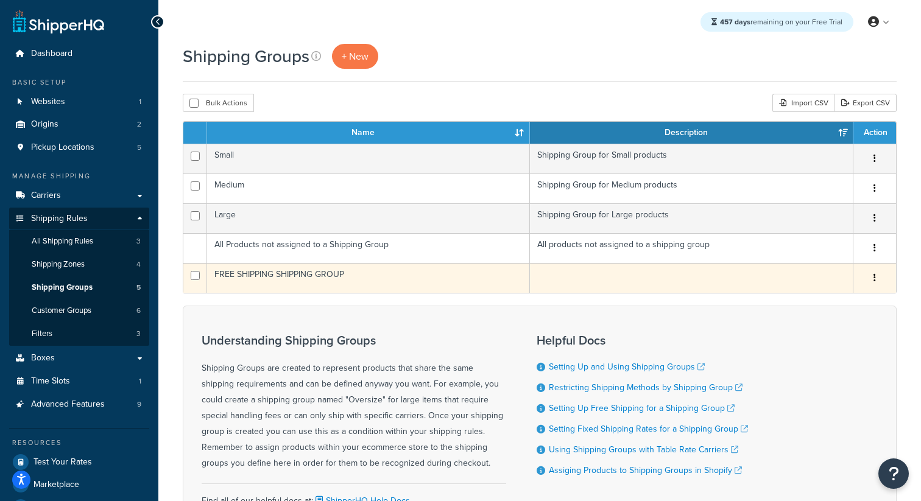
click at [283, 275] on td "FREE SHIPPING SHIPPING GROUP" at bounding box center [368, 278] width 323 height 30
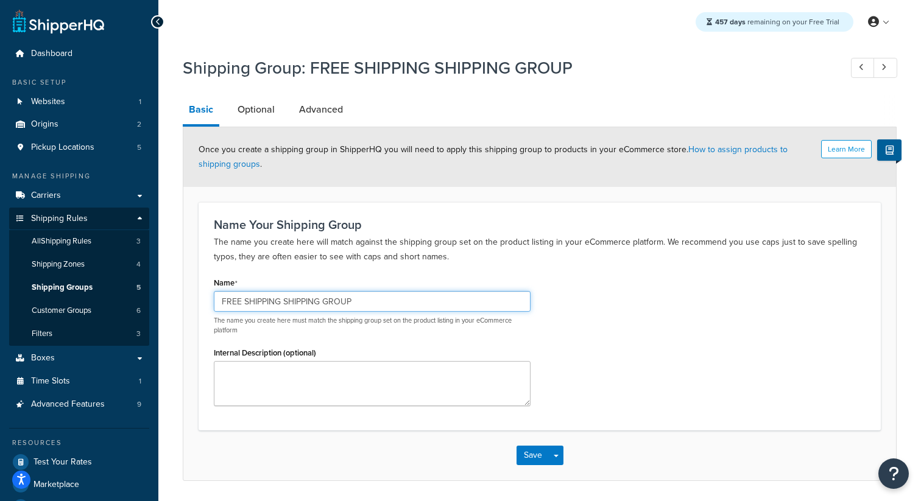
drag, startPoint x: 303, startPoint y: 304, endPoint x: 197, endPoint y: 304, distance: 106.6
click at [197, 304] on form "Learn More Once you create a shipping group in ShipperHQ you will need to apply…" at bounding box center [539, 303] width 712 height 353
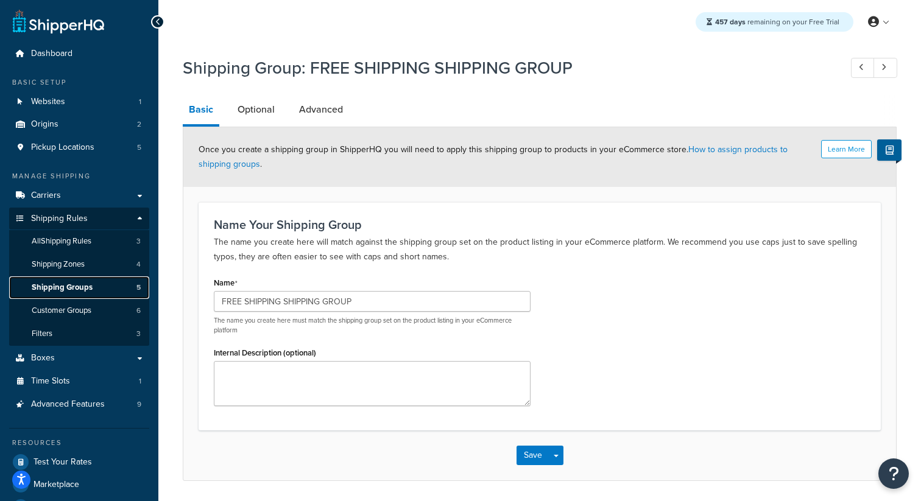
click at [100, 289] on link "Shipping Groups 5" at bounding box center [79, 287] width 140 height 23
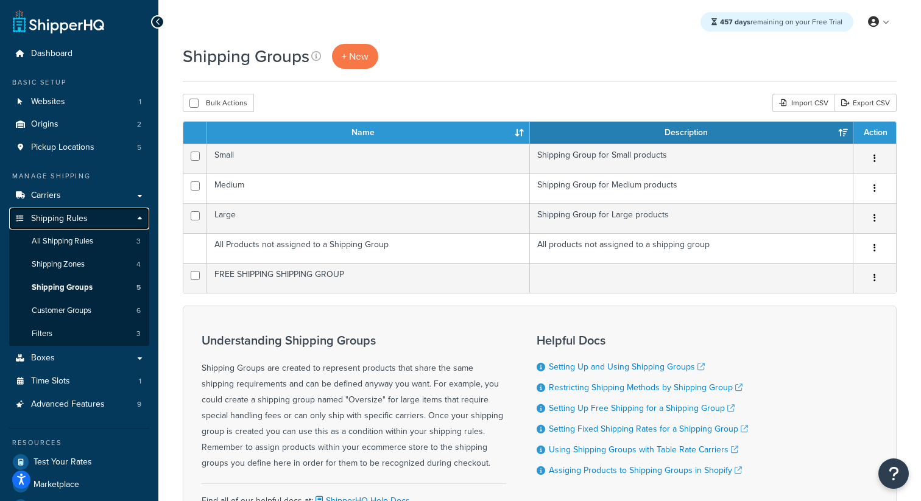
click at [72, 214] on span "Shipping Rules" at bounding box center [59, 219] width 57 height 10
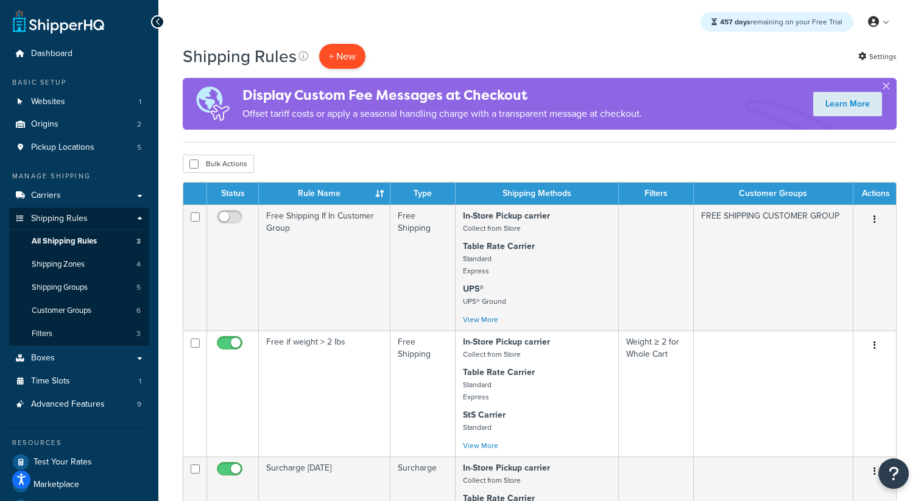
click at [352, 58] on p "+ New" at bounding box center [342, 56] width 46 height 25
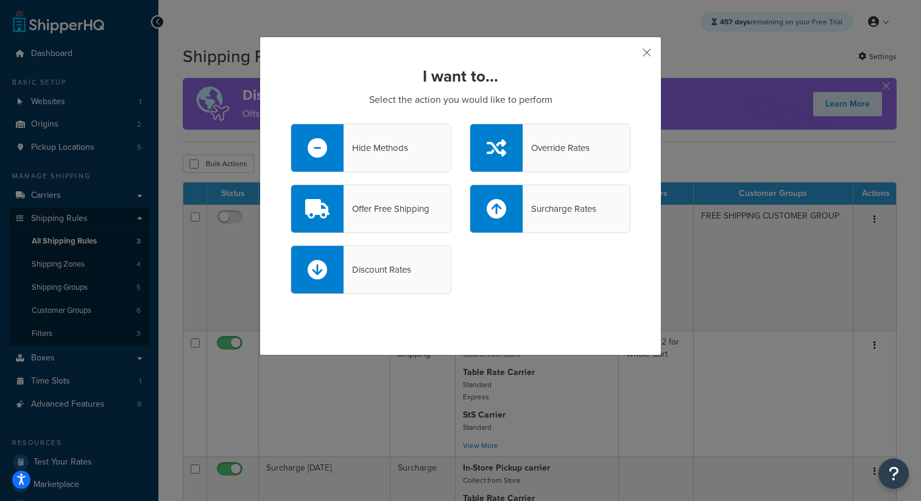
click at [412, 223] on div "Offer Free Shipping" at bounding box center [370, 209] width 161 height 49
click at [0, 0] on input "Offer Free Shipping" at bounding box center [0, 0] width 0 height 0
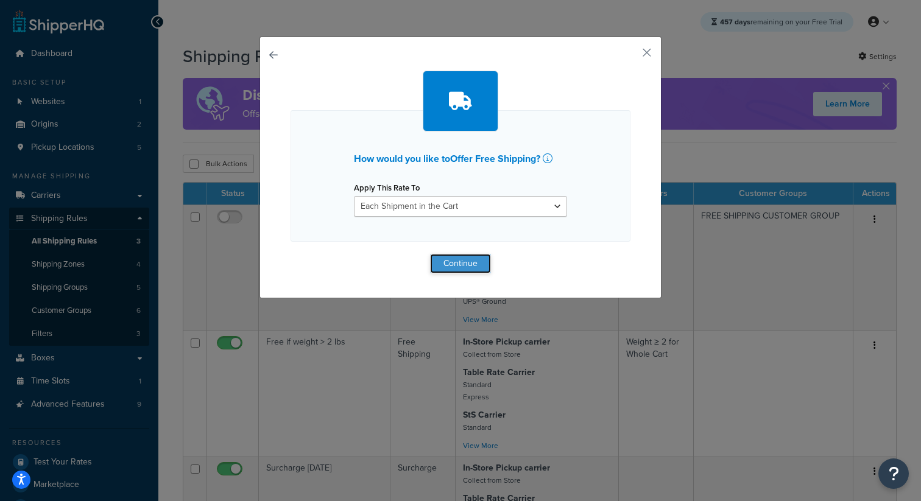
click at [442, 259] on button "Continue" at bounding box center [460, 263] width 61 height 19
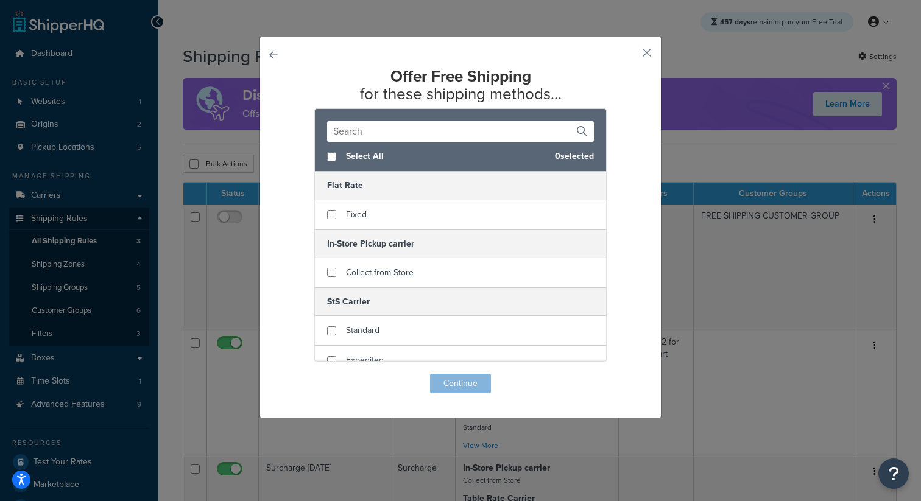
click at [351, 151] on span "Select All" at bounding box center [445, 156] width 199 height 17
checkbox input "true"
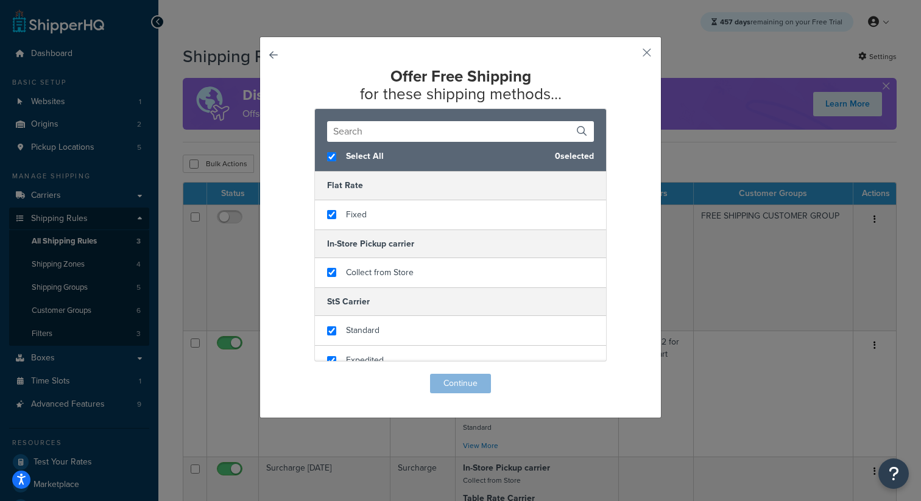
checkbox input "true"
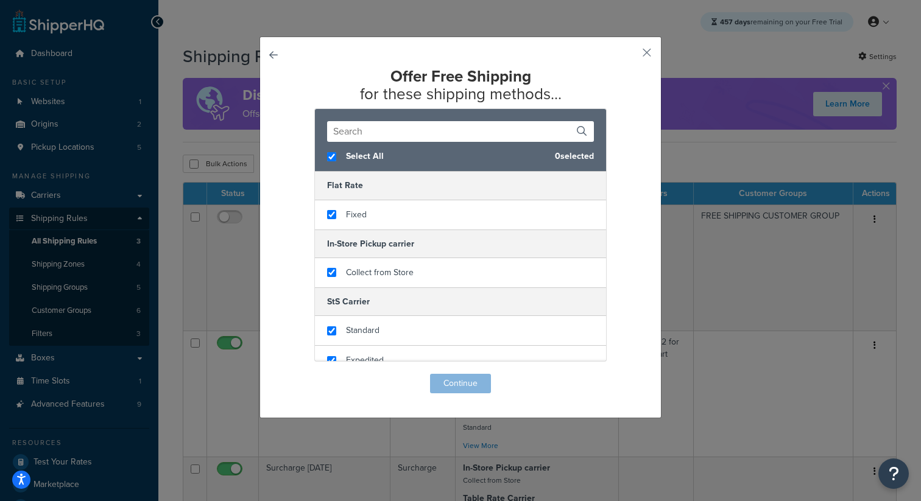
checkbox input "true"
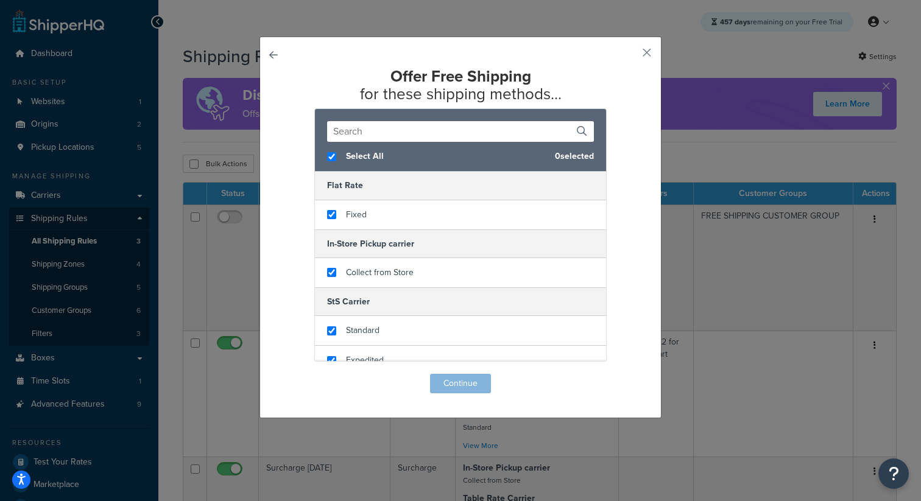
checkbox input "true"
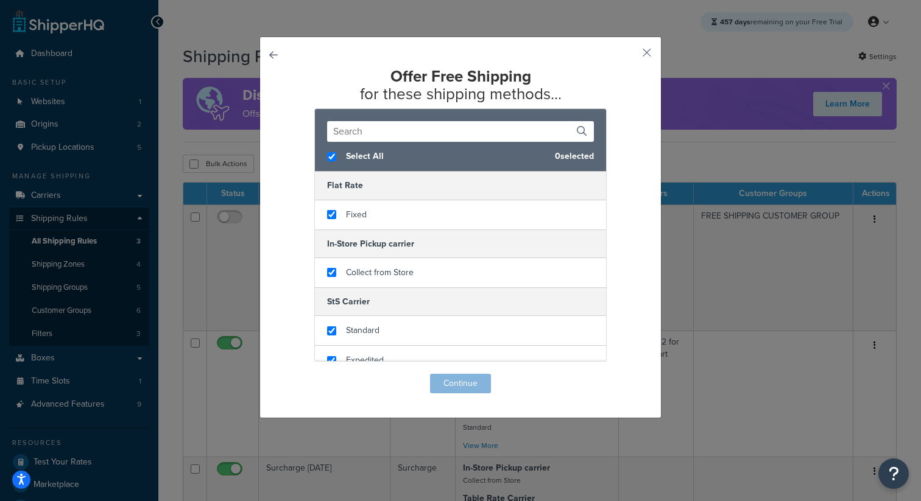
checkbox input "true"
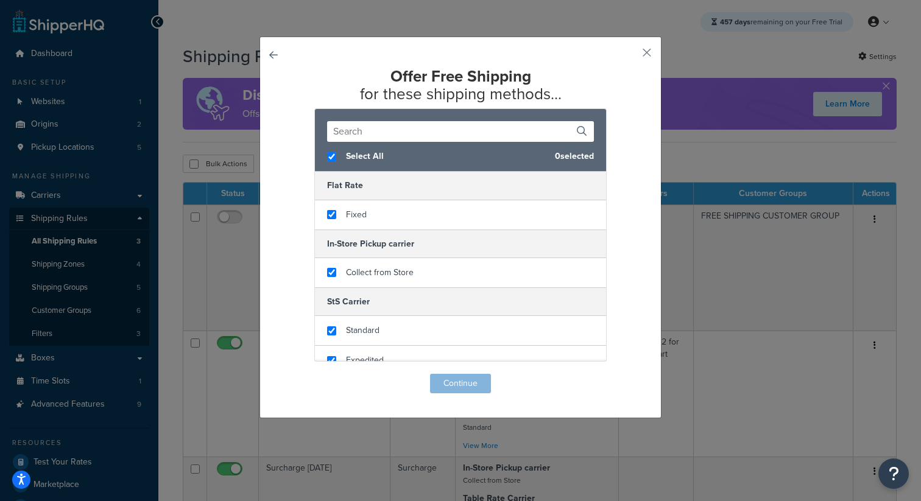
checkbox input "true"
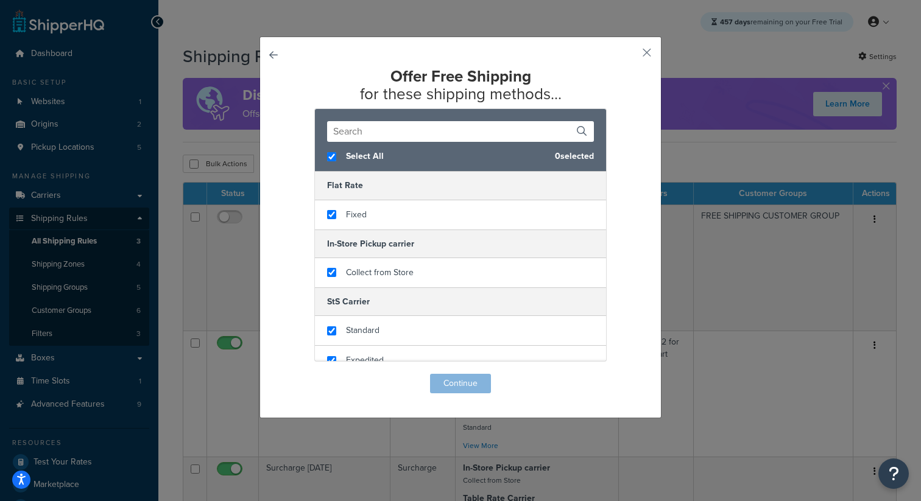
checkbox input "true"
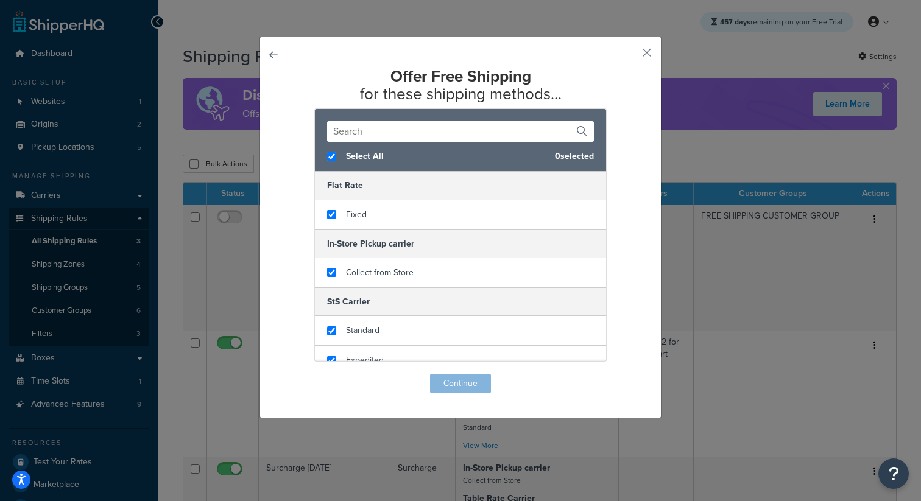
checkbox input "true"
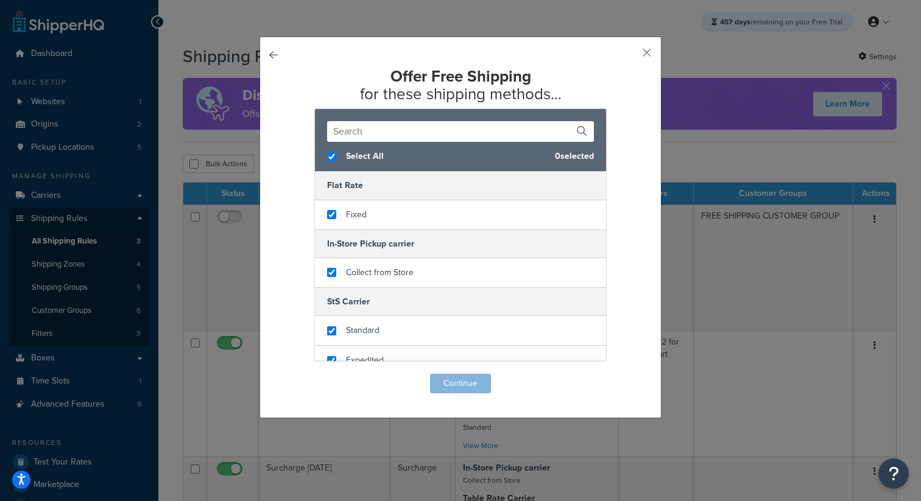
checkbox input "true"
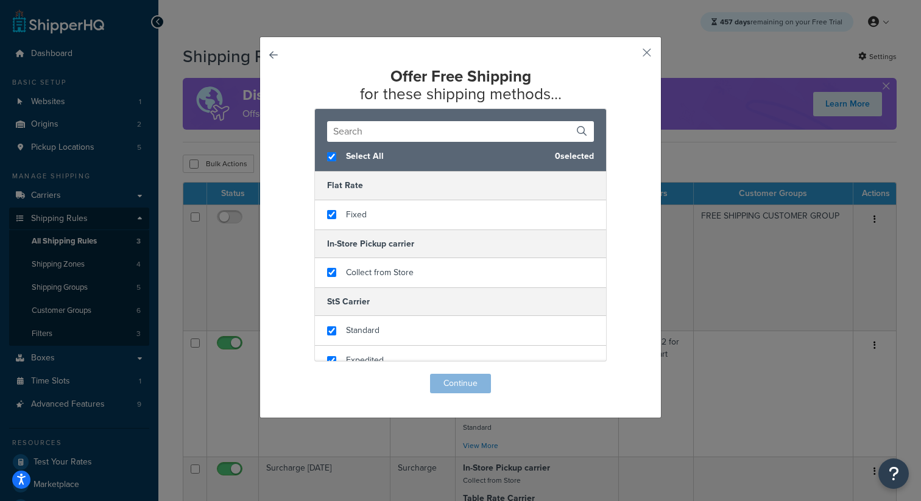
checkbox input "true"
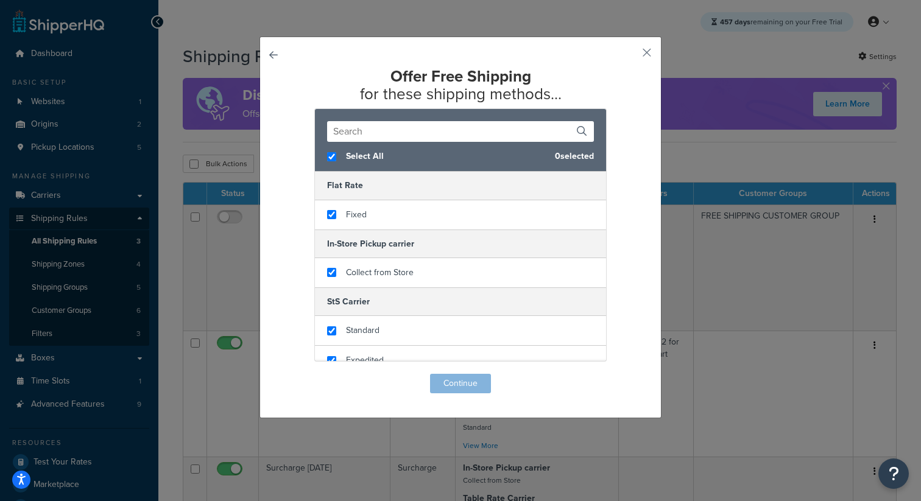
checkbox input "true"
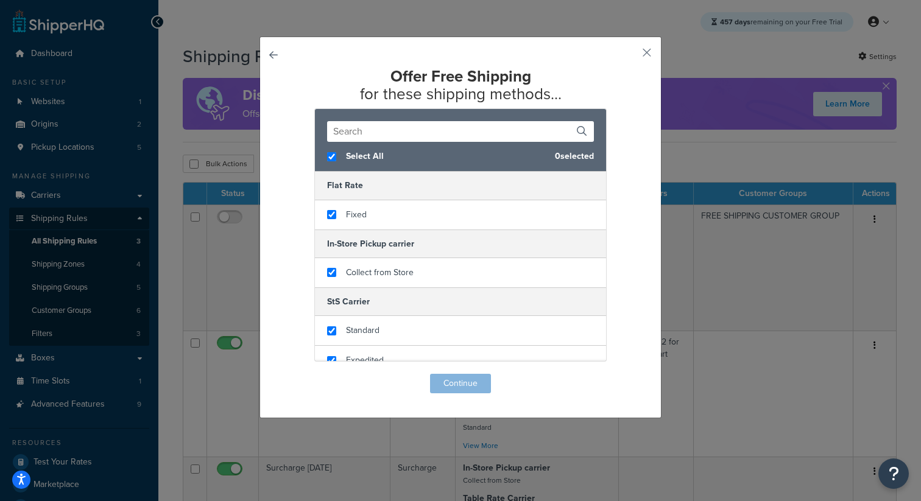
checkbox input "true"
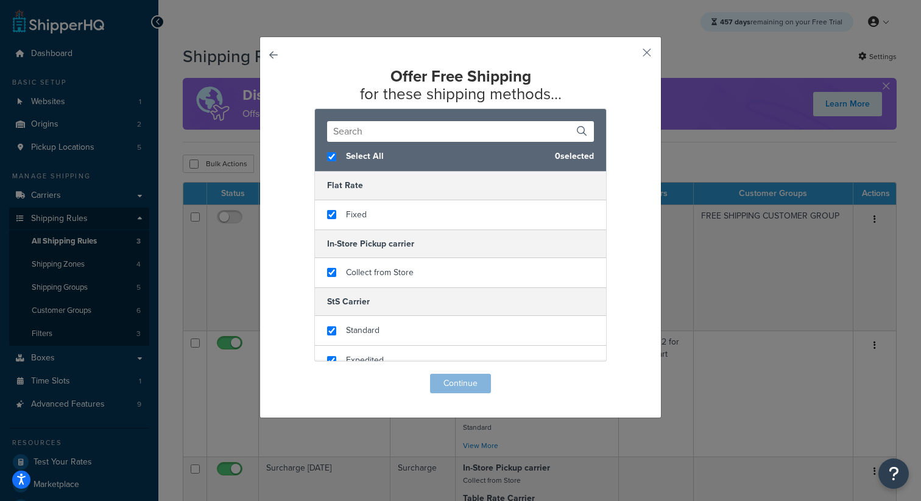
checkbox input "true"
click at [477, 381] on button "Continue" at bounding box center [460, 383] width 61 height 19
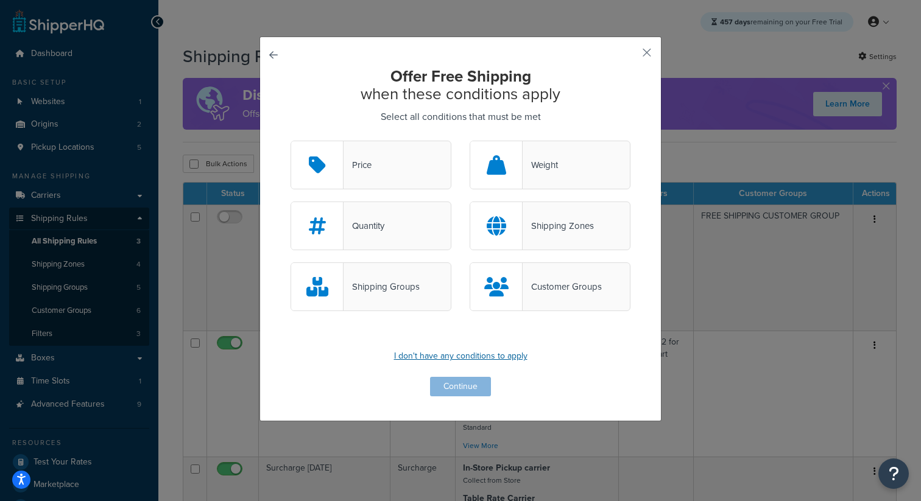
click at [497, 358] on p "I don't have any conditions to apply" at bounding box center [460, 356] width 340 height 17
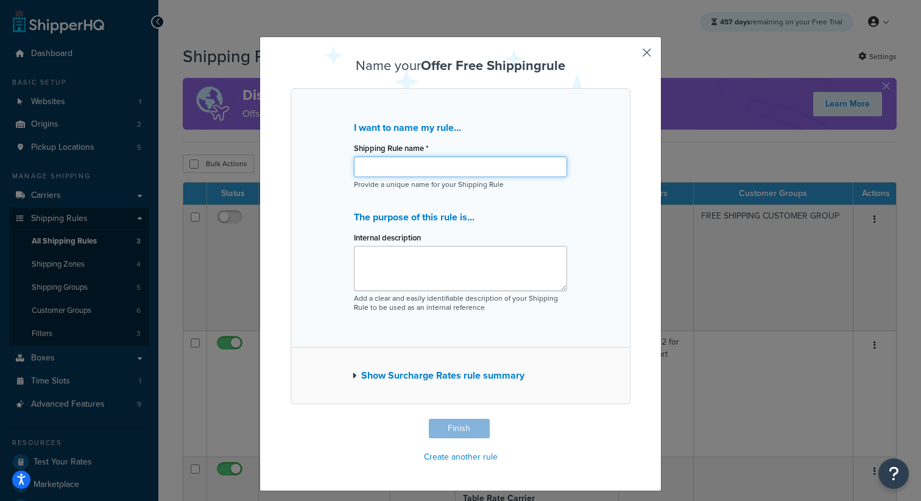
click at [470, 172] on input "Shipping Rule name *" at bounding box center [460, 166] width 213 height 21
click at [451, 435] on button "Finish" at bounding box center [459, 428] width 61 height 19
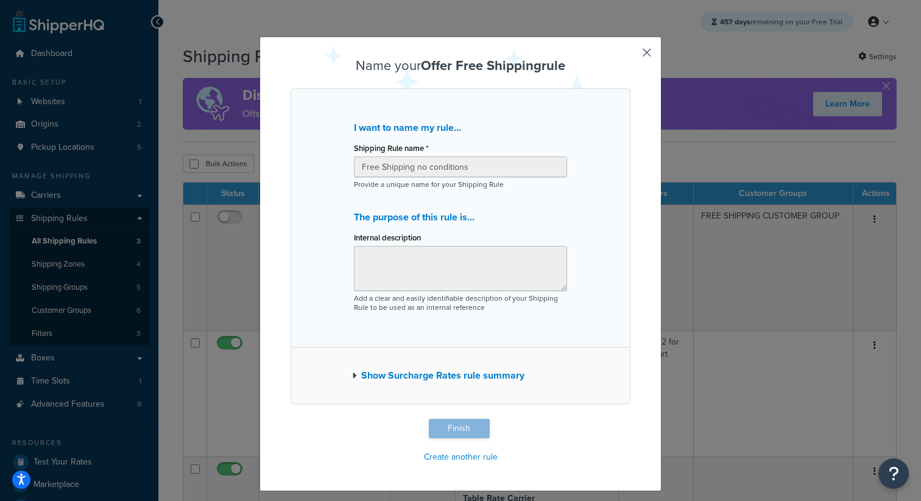
type input "Free Shipping no conditions"
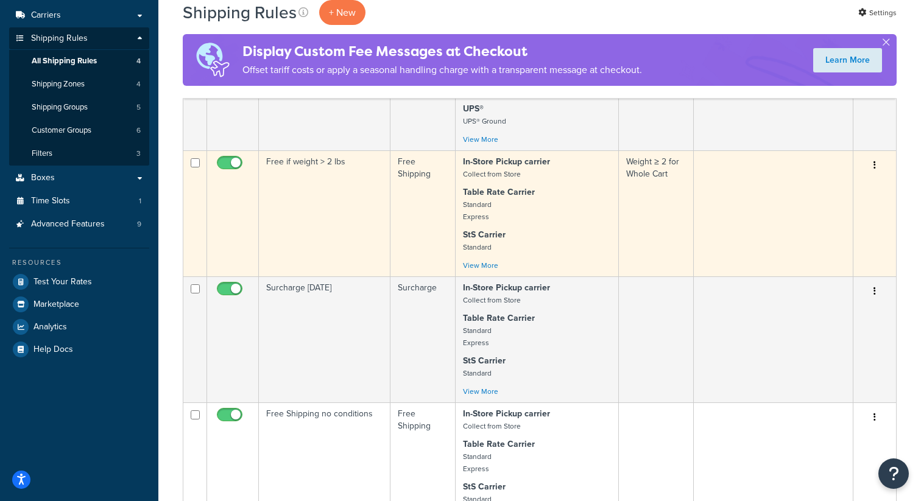
scroll to position [265, 0]
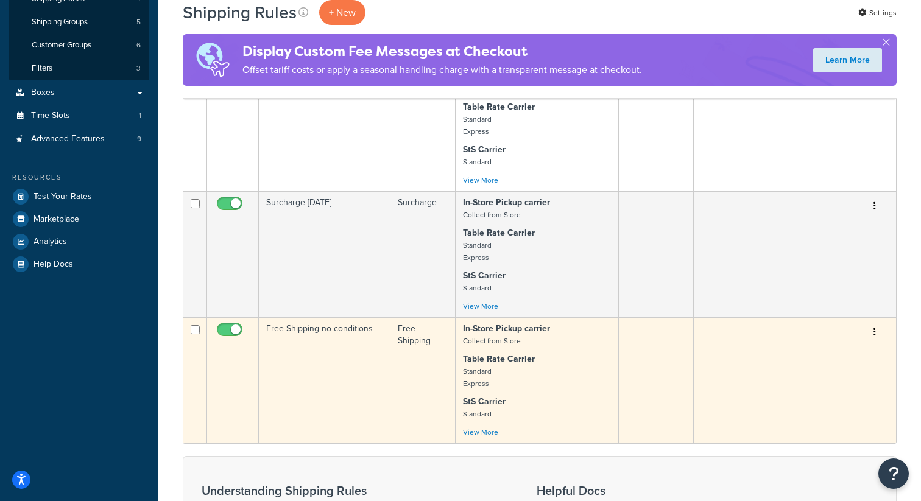
click at [227, 336] on input "checkbox" at bounding box center [230, 332] width 33 height 15
checkbox input "false"
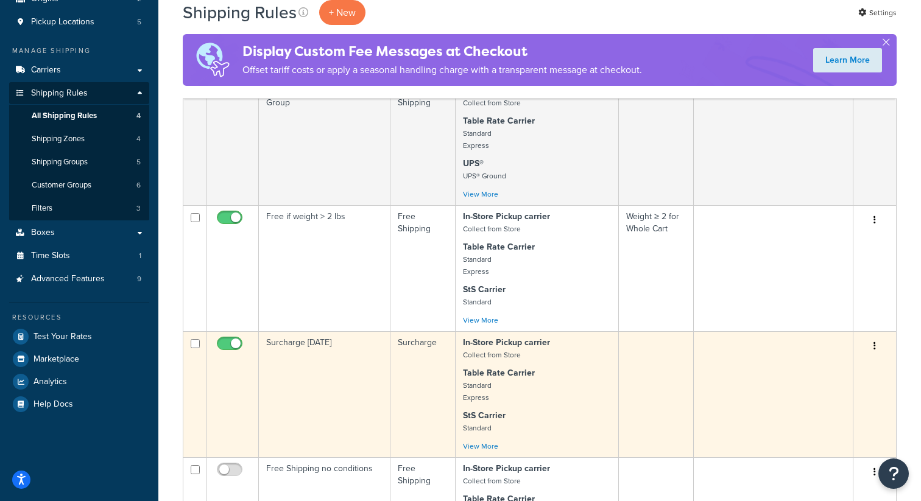
scroll to position [33, 0]
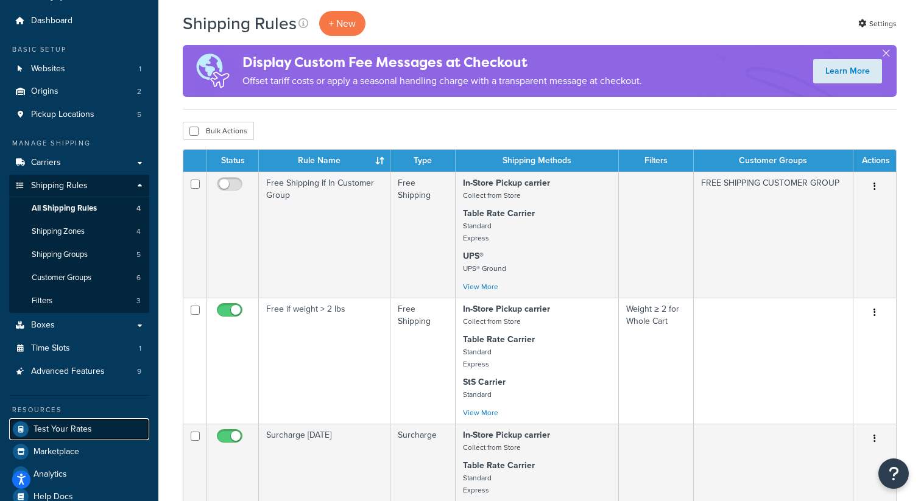
click at [88, 430] on span "Test Your Rates" at bounding box center [62, 429] width 58 height 10
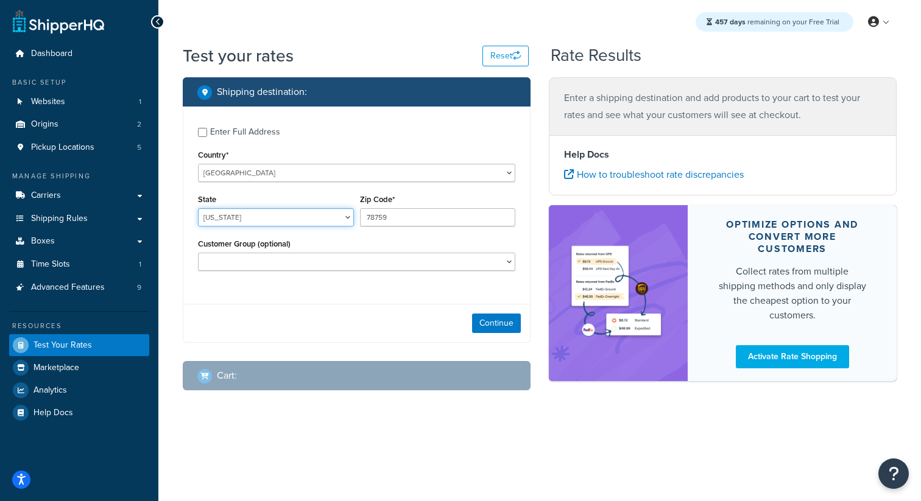
click at [309, 218] on select "Alabama Alaska American Samoa Arizona Arkansas Armed Forces Americas Armed Forc…" at bounding box center [276, 217] width 156 height 18
select select "CA"
click at [198, 209] on select "Alabama Alaska American Samoa Arizona Arkansas Armed Forces Americas Armed Forc…" at bounding box center [276, 217] width 156 height 18
drag, startPoint x: 393, startPoint y: 219, endPoint x: 325, endPoint y: 219, distance: 68.2
click at [325, 219] on div "State Alabama Alaska American Samoa Arizona Arkansas Armed Forces Americas Arme…" at bounding box center [356, 213] width 323 height 44
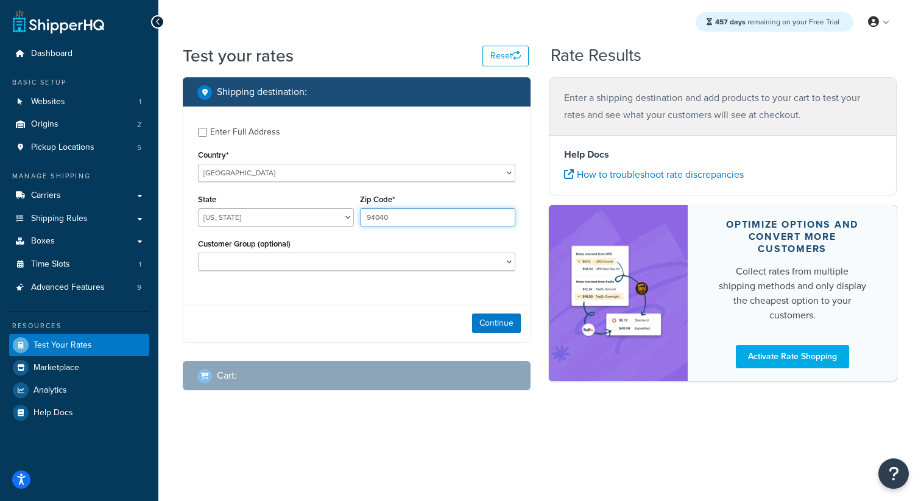
type input "94040"
click at [339, 292] on div "Enter Full Address Country* United States United Kingdom Afghanistan Åland Isla…" at bounding box center [356, 201] width 346 height 188
click at [502, 330] on button "Continue" at bounding box center [496, 323] width 49 height 19
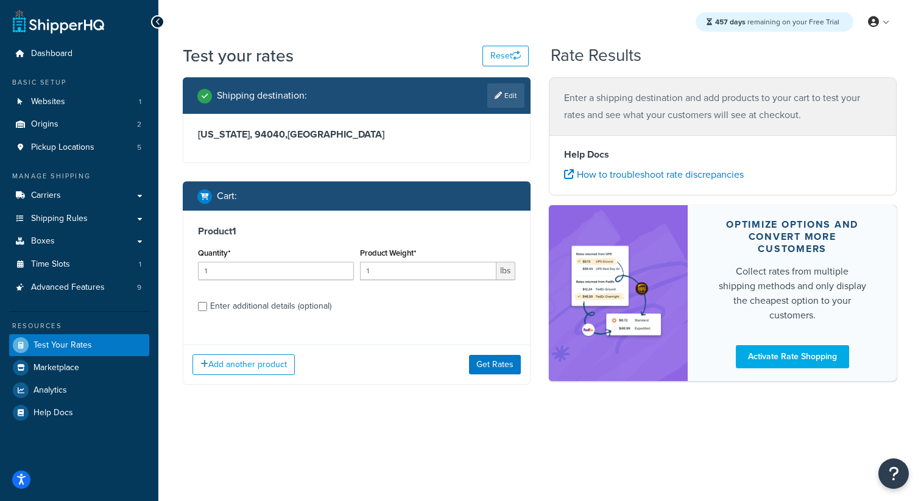
click at [250, 305] on div "Enter additional details (optional)" at bounding box center [270, 306] width 121 height 17
click at [207, 305] on input "Enter additional details (optional)" at bounding box center [202, 306] width 9 height 9
checkbox input "true"
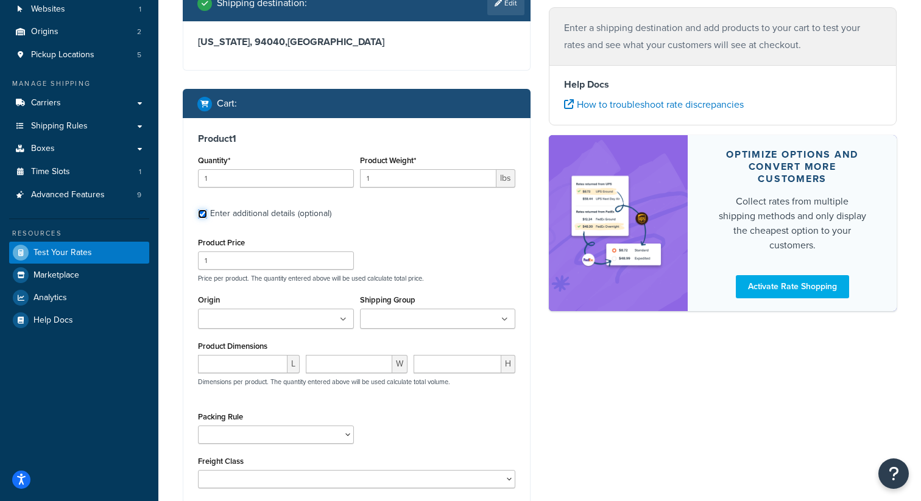
scroll to position [98, 0]
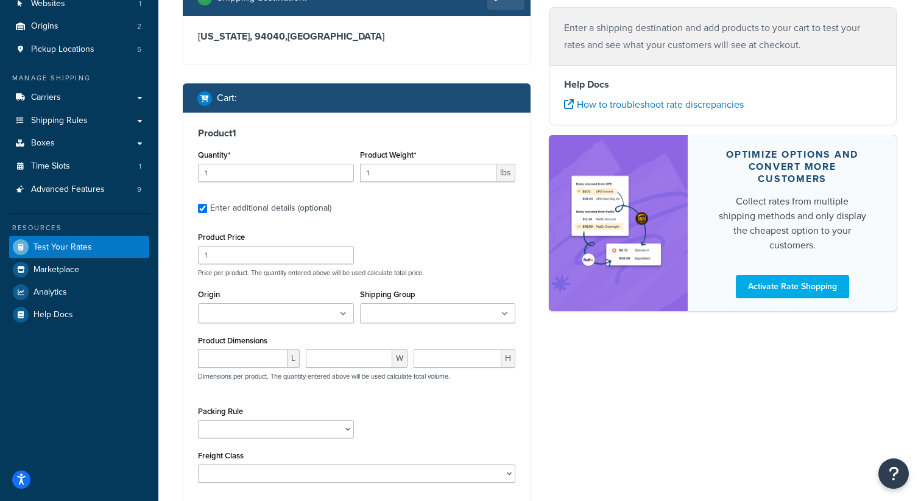
click at [411, 320] on input "Shipping Group" at bounding box center [418, 314] width 108 height 13
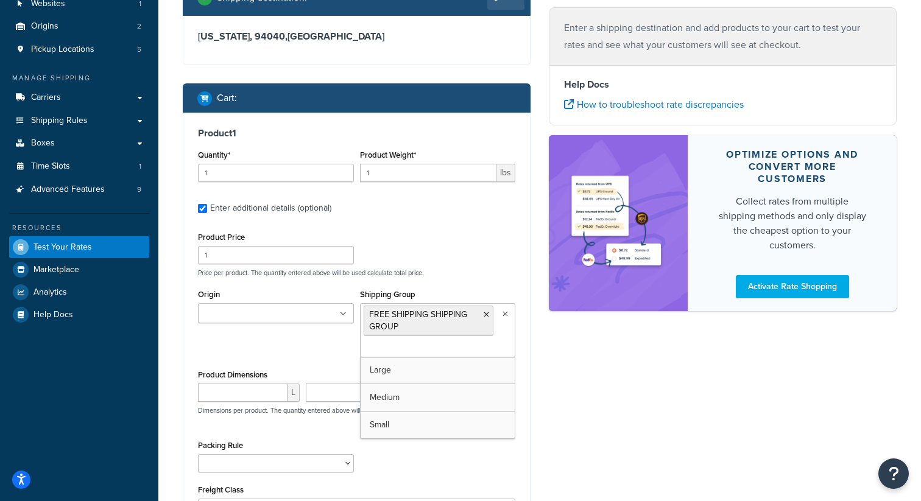
click at [586, 369] on div "Shipping destination : Edit California, 94040 , United States Cart : Product 1 …" at bounding box center [540, 289] width 732 height 621
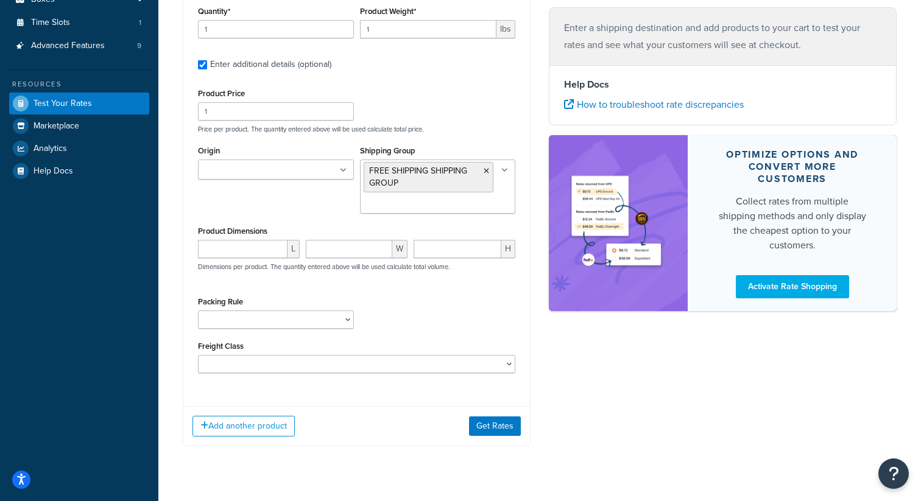
scroll to position [268, 0]
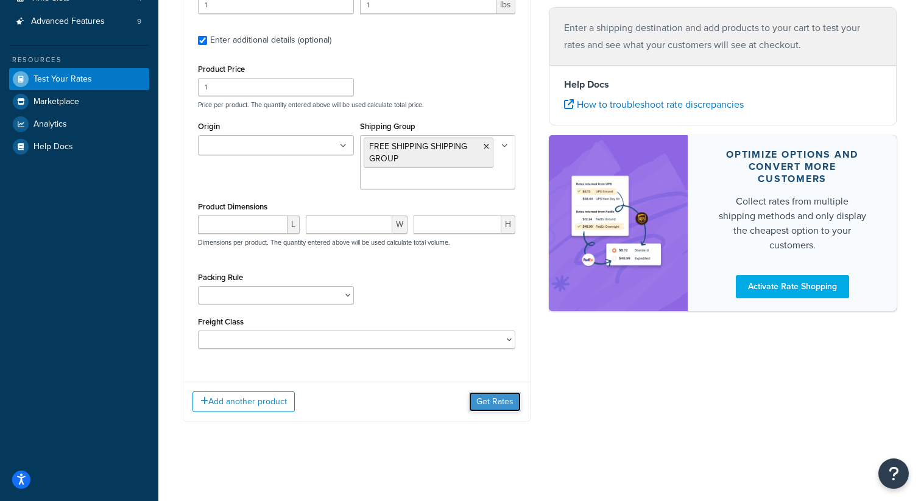
click at [504, 402] on button "Get Rates" at bounding box center [495, 401] width 52 height 19
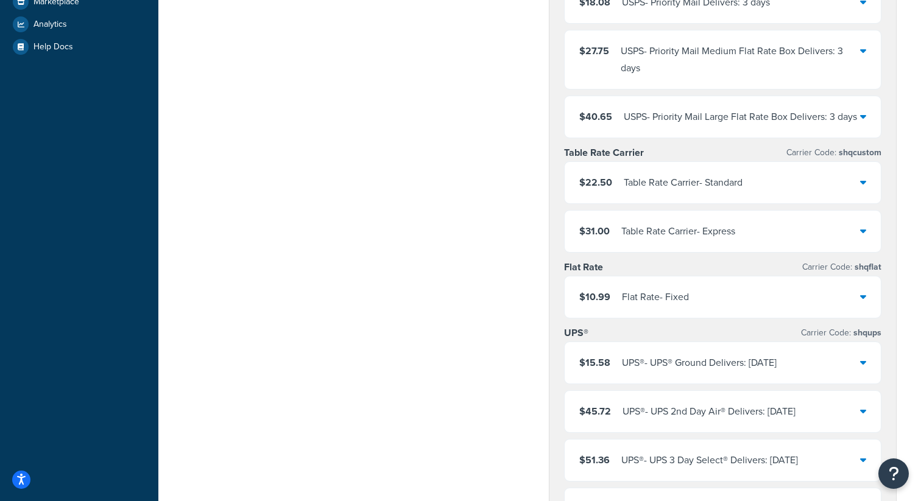
scroll to position [0, 0]
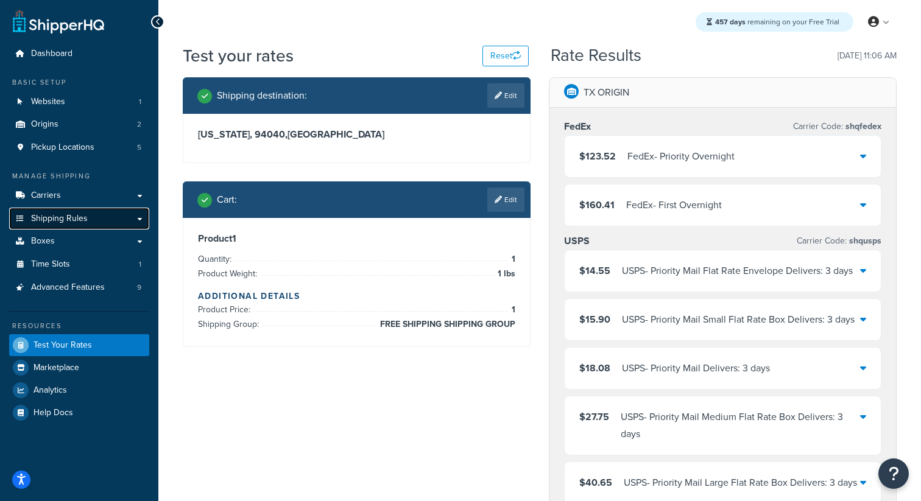
click at [104, 216] on link "Shipping Rules" at bounding box center [79, 219] width 140 height 23
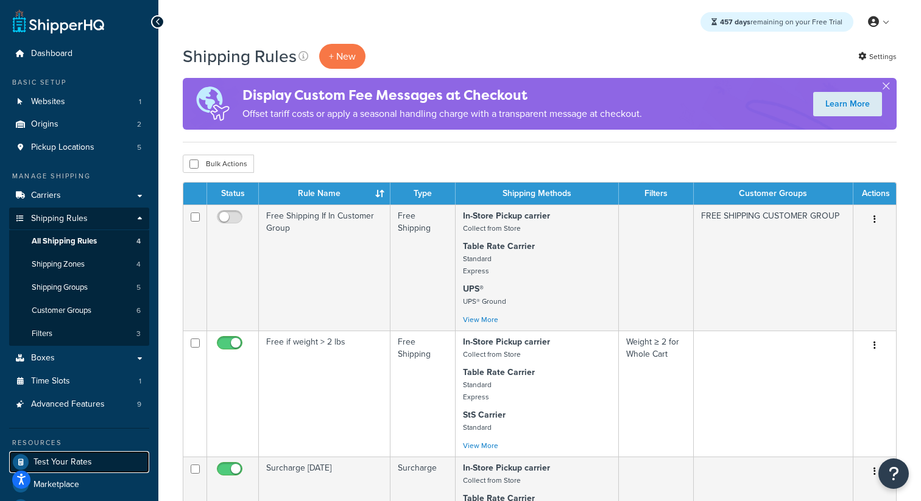
click at [70, 463] on span "Test Your Rates" at bounding box center [62, 462] width 58 height 10
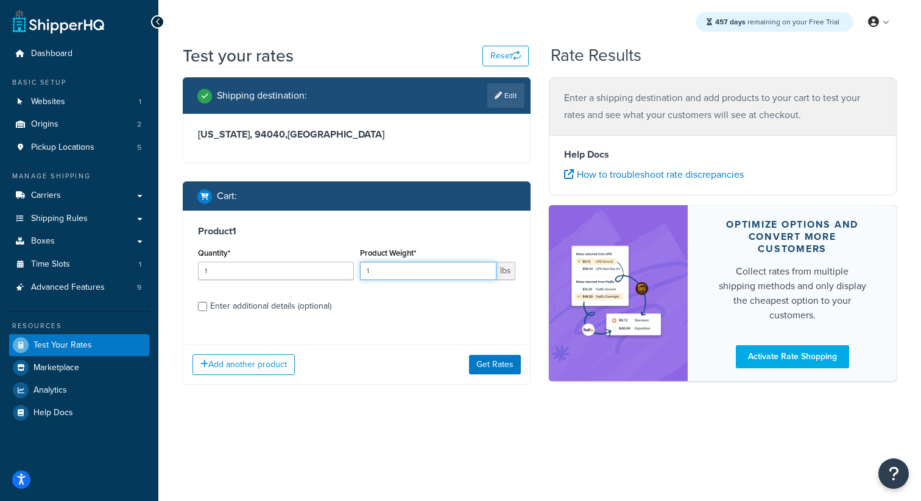
drag, startPoint x: 378, startPoint y: 273, endPoint x: 324, endPoint y: 272, distance: 53.6
click at [324, 272] on div "Quantity* 1 Product Weight* 1 lbs" at bounding box center [356, 267] width 323 height 44
type input "10"
click at [266, 313] on div "Enter additional details (optional)" at bounding box center [270, 306] width 121 height 17
click at [207, 311] on input "Enter additional details (optional)" at bounding box center [202, 306] width 9 height 9
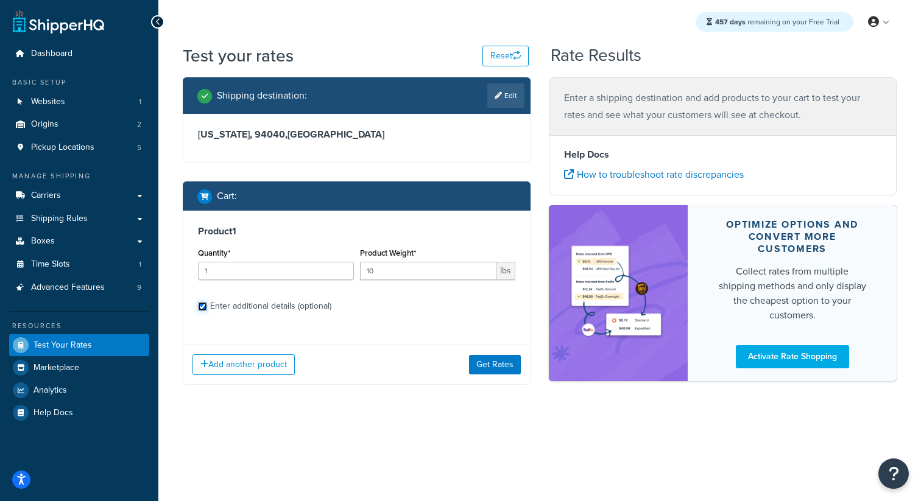
checkbox input "true"
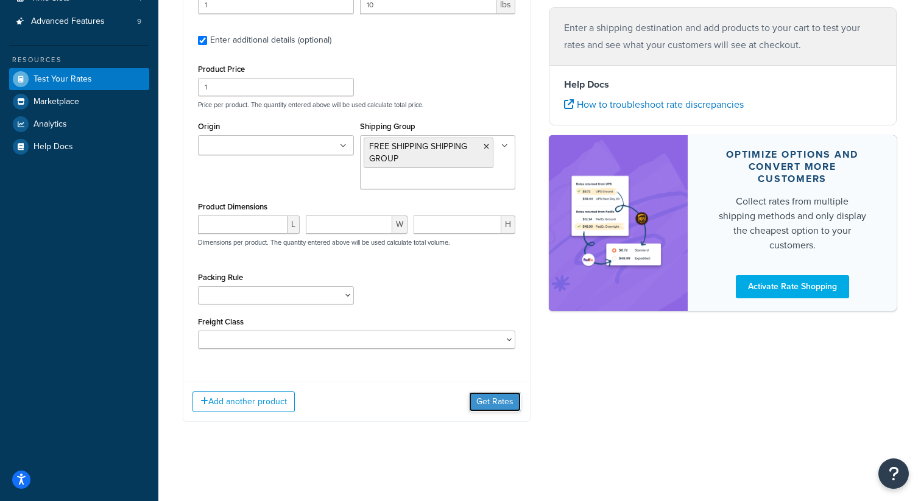
click at [480, 408] on button "Get Rates" at bounding box center [495, 401] width 52 height 19
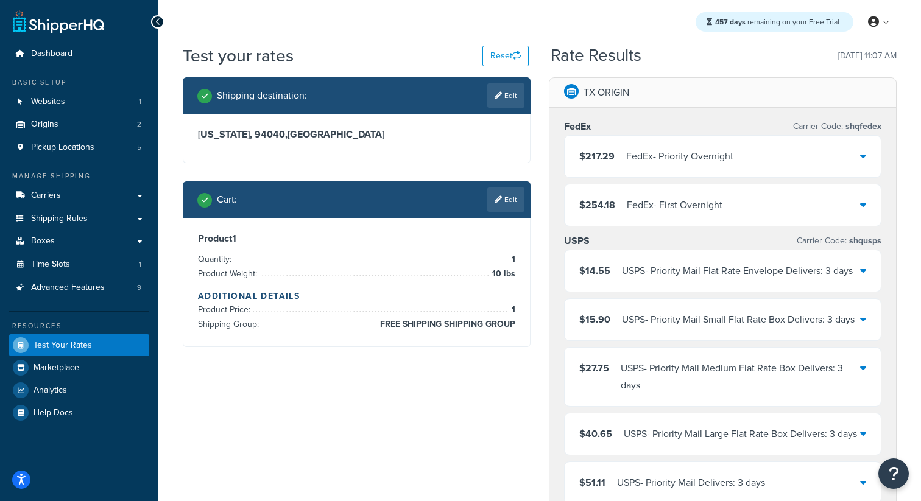
click at [730, 194] on div "$254.18 FedEx - First Overnight" at bounding box center [722, 205] width 316 height 41
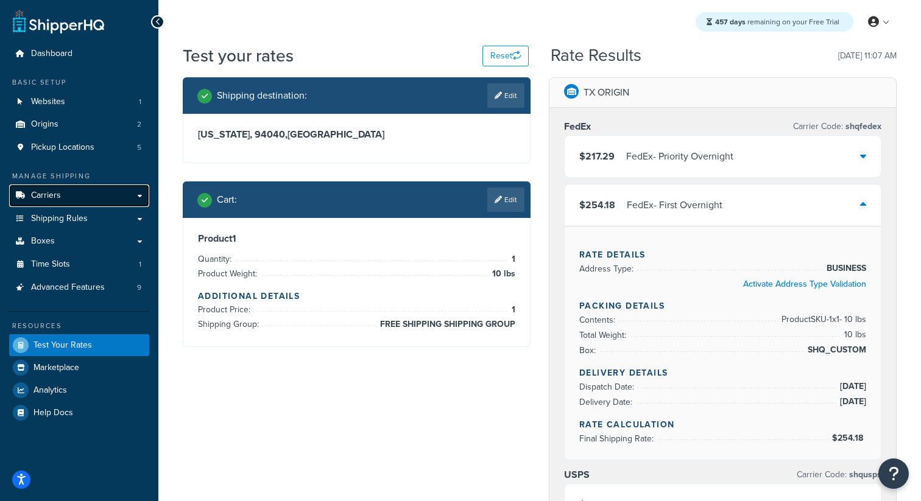
click at [58, 194] on span "Carriers" at bounding box center [46, 196] width 30 height 10
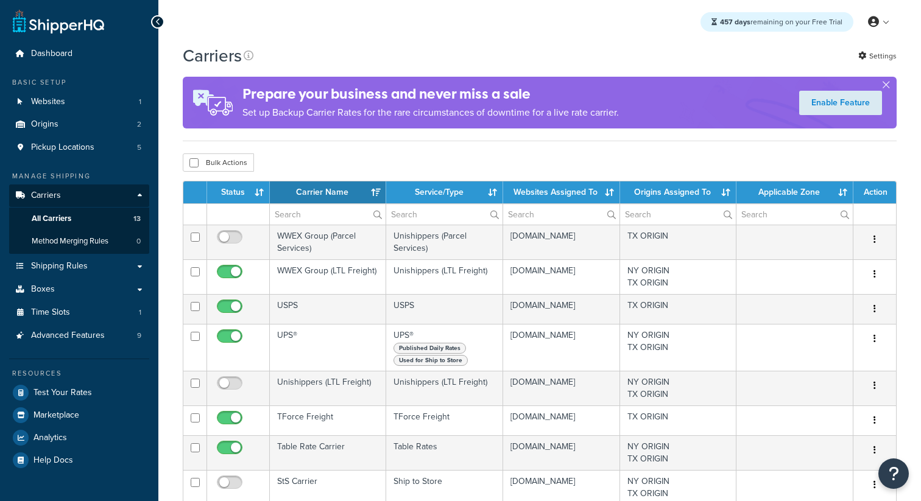
select select "15"
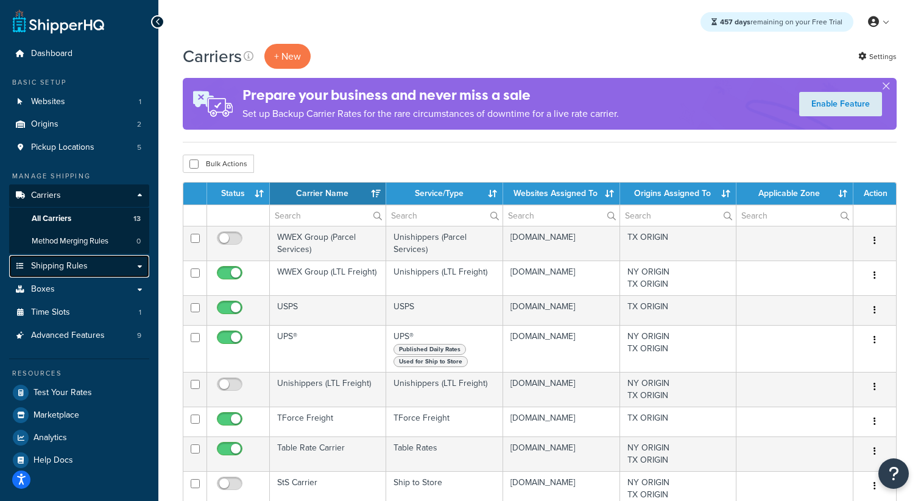
click at [90, 264] on link "Shipping Rules" at bounding box center [79, 266] width 140 height 23
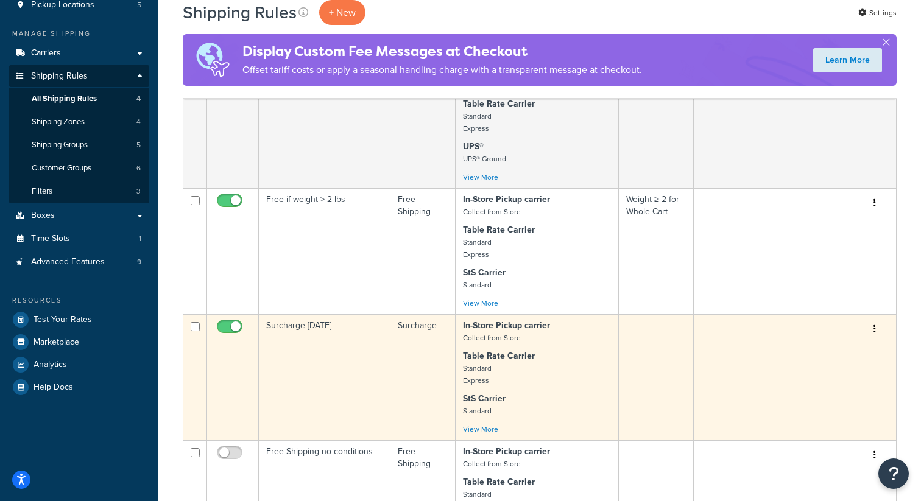
scroll to position [108, 0]
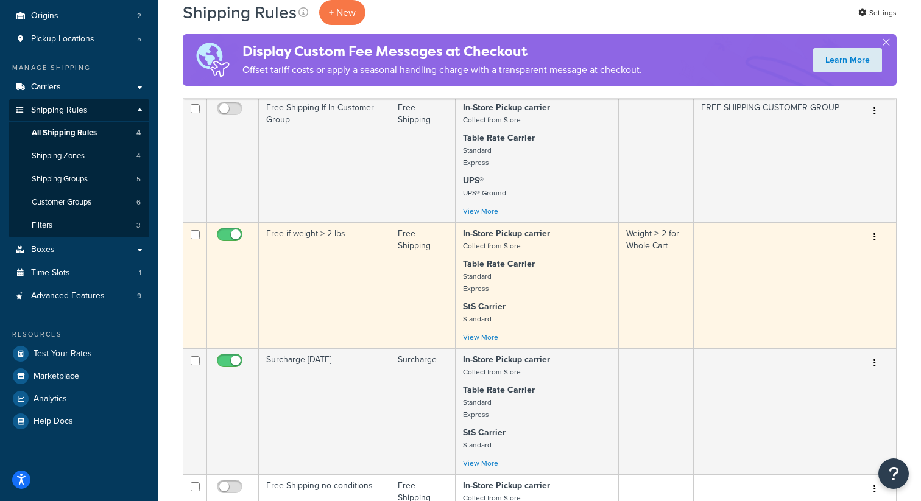
click at [225, 239] on input "checkbox" at bounding box center [230, 237] width 33 height 15
checkbox input "false"
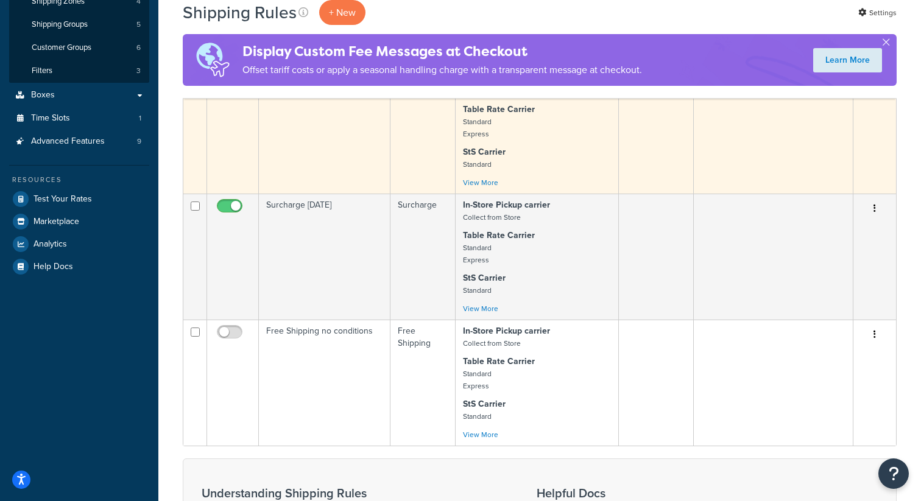
scroll to position [276, 0]
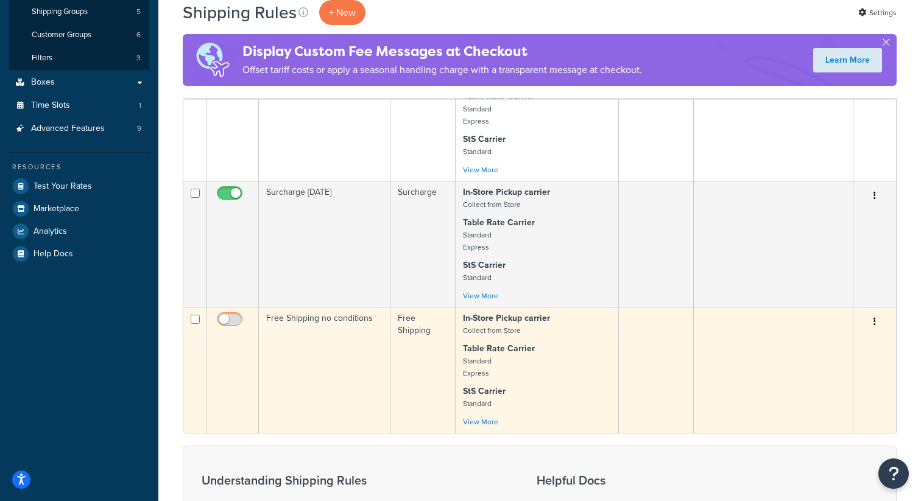
click at [233, 320] on input "checkbox" at bounding box center [230, 322] width 33 height 15
checkbox input "true"
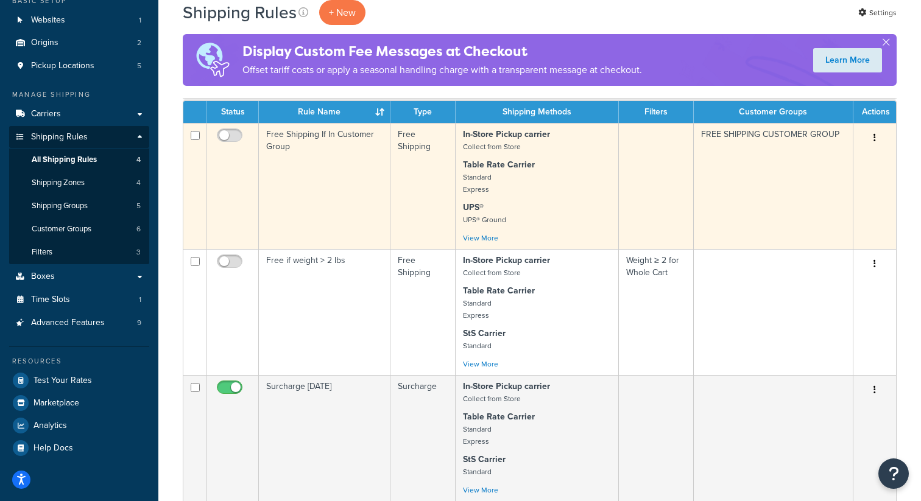
scroll to position [66, 0]
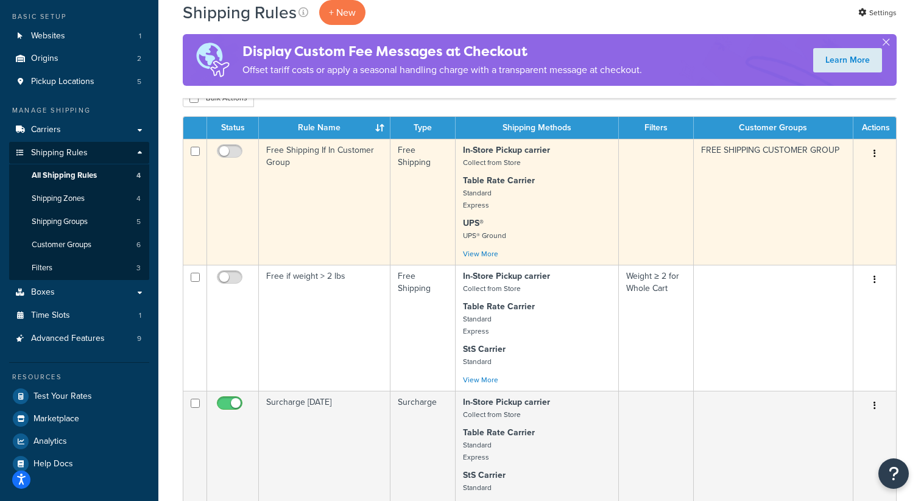
click at [347, 238] on td "Free Shipping If In Customer Group" at bounding box center [325, 202] width 132 height 126
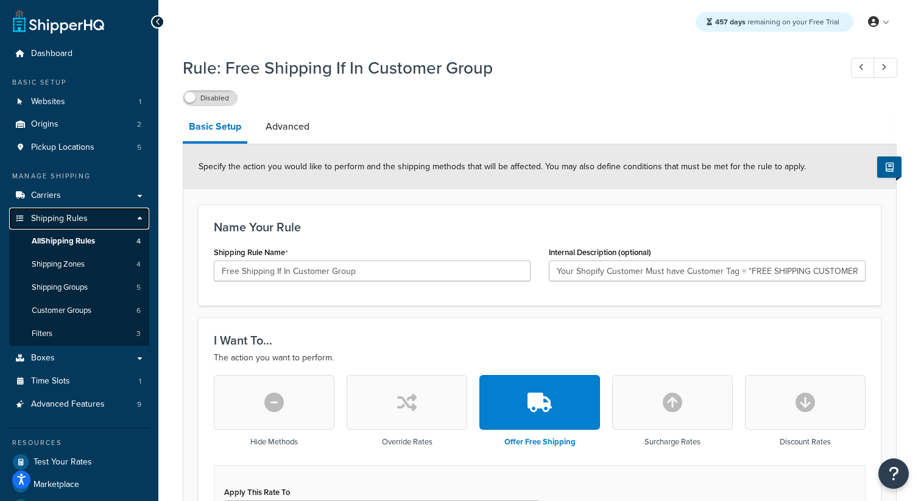
click at [102, 222] on link "Shipping Rules" at bounding box center [79, 219] width 140 height 23
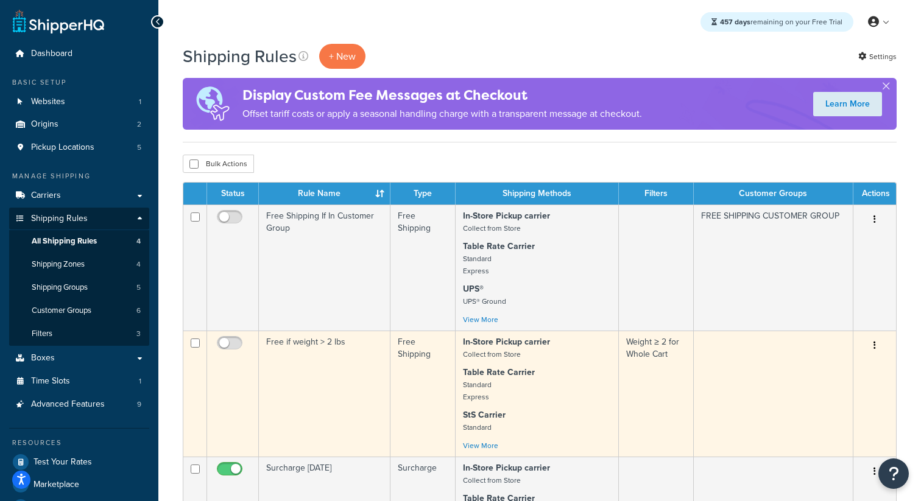
click at [337, 379] on td "Free if weight > 2 lbs" at bounding box center [325, 394] width 132 height 126
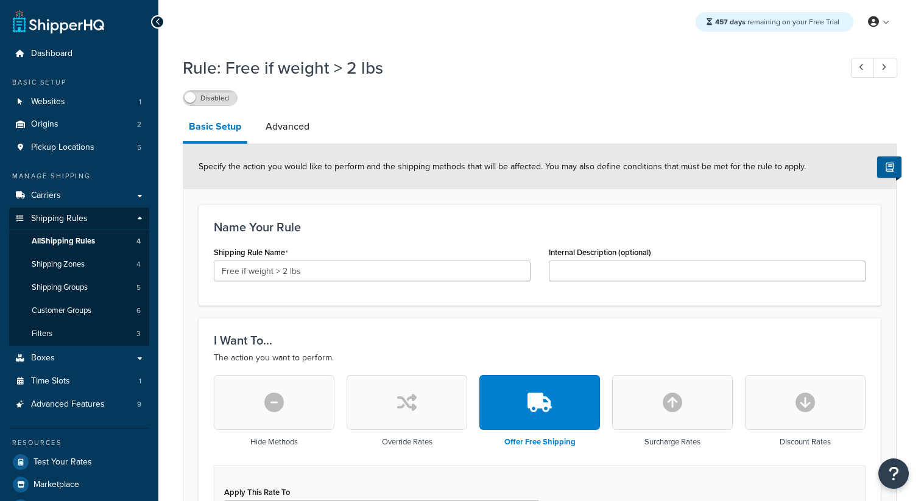
select select "ITEM"
click at [106, 223] on link "Shipping Rules" at bounding box center [79, 219] width 140 height 23
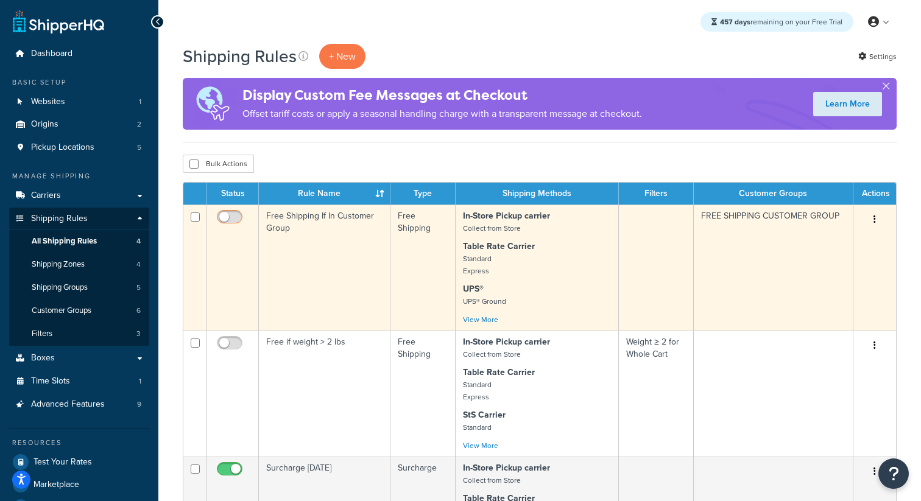
click at [233, 221] on input "checkbox" at bounding box center [230, 220] width 33 height 15
checkbox input "true"
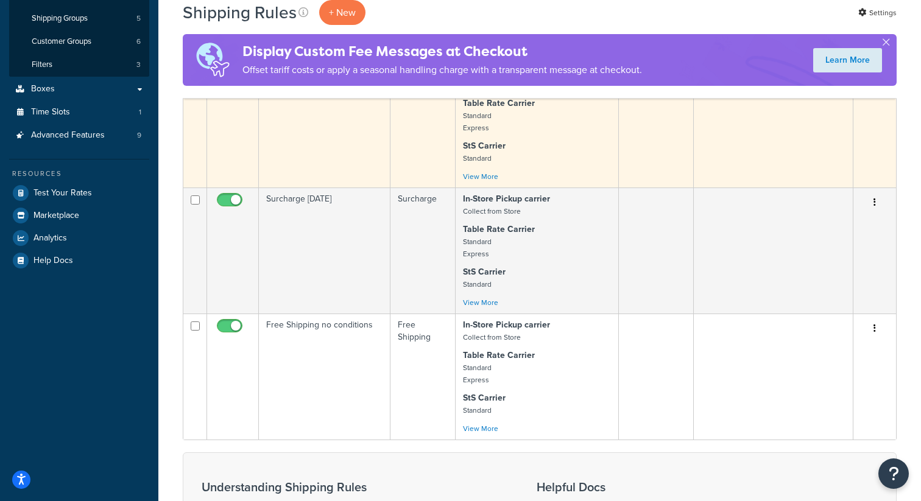
scroll to position [378, 0]
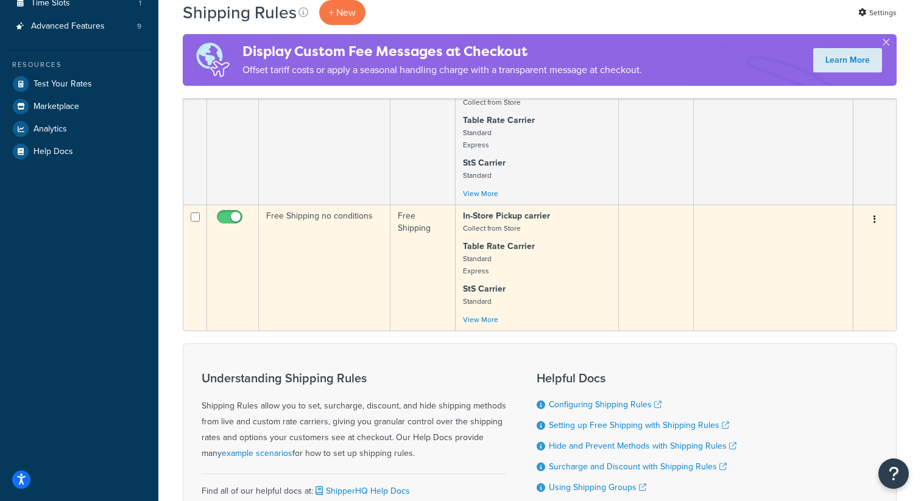
click at [233, 220] on input "checkbox" at bounding box center [230, 220] width 33 height 15
checkbox input "false"
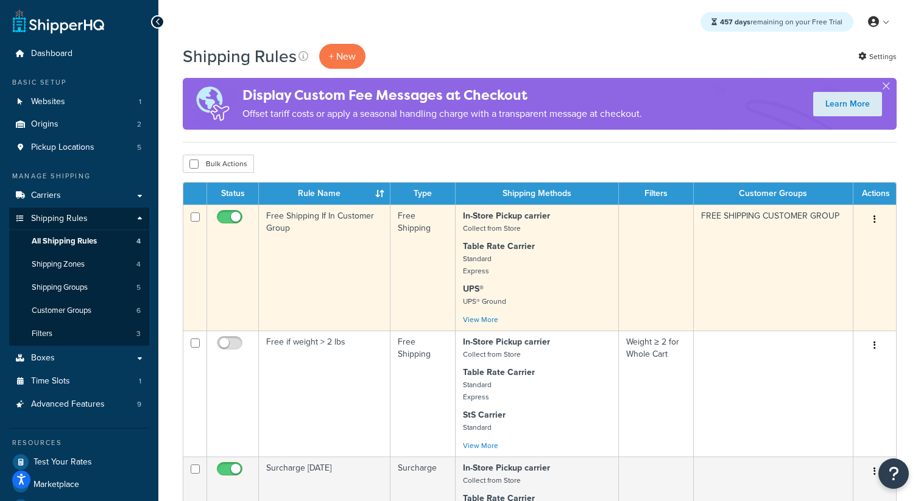
click at [322, 279] on td "Free Shipping If In Customer Group" at bounding box center [325, 268] width 132 height 126
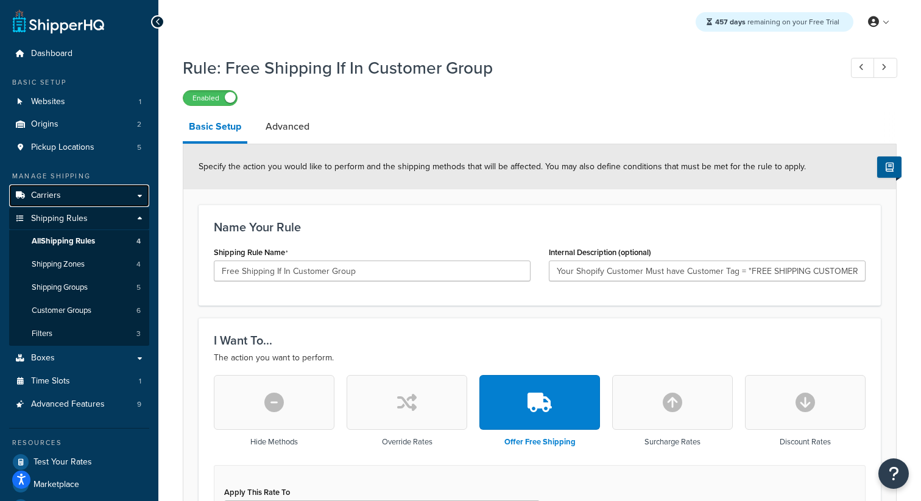
click at [79, 199] on link "Carriers" at bounding box center [79, 196] width 140 height 23
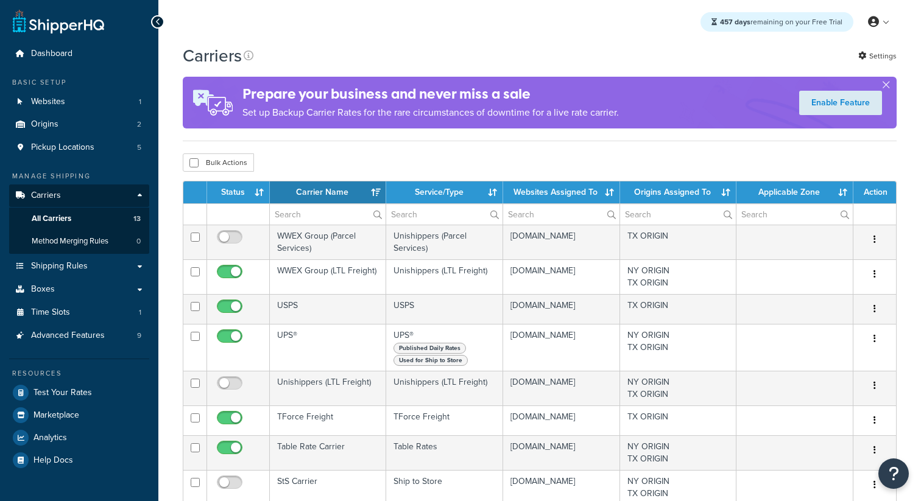
select select "15"
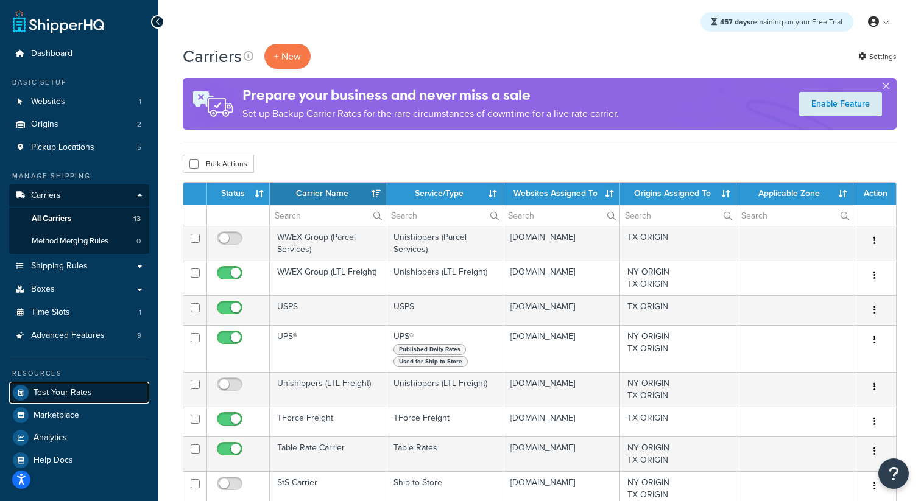
click at [65, 390] on span "Test Your Rates" at bounding box center [62, 393] width 58 height 10
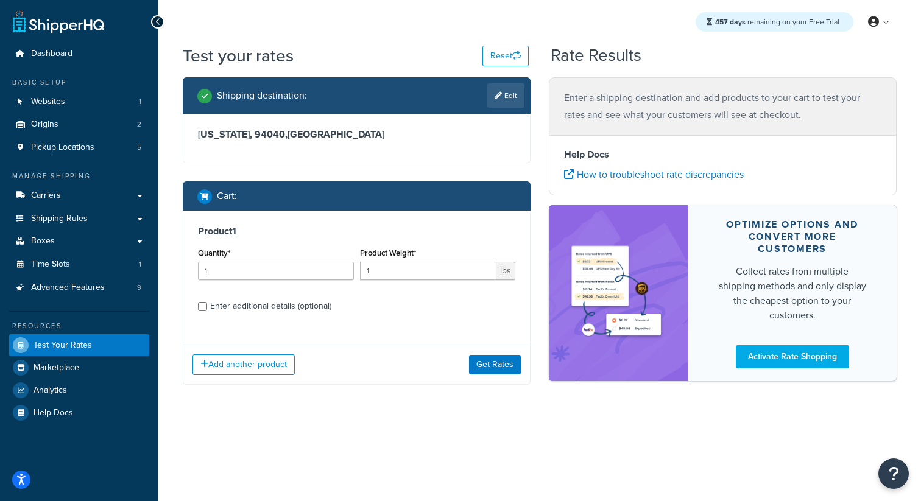
click at [305, 308] on div "Enter additional details (optional)" at bounding box center [270, 306] width 121 height 17
click at [207, 308] on input "Enter additional details (optional)" at bounding box center [202, 306] width 9 height 9
checkbox input "true"
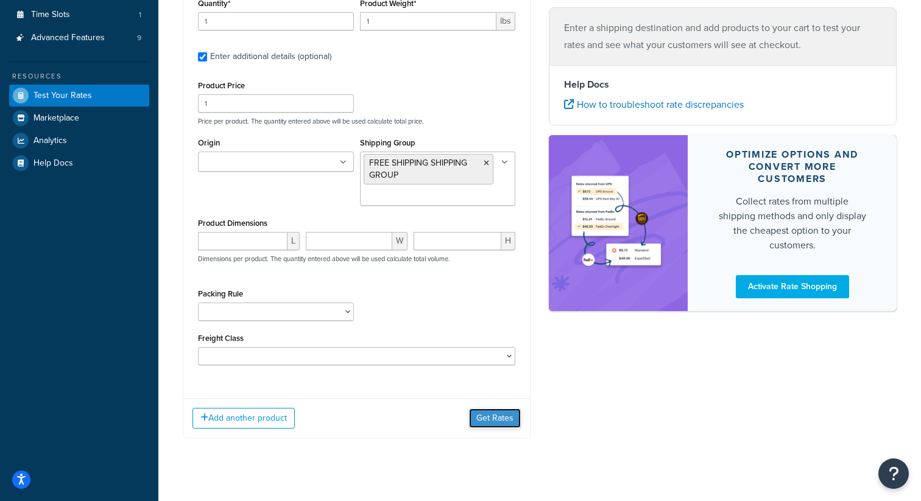
click at [505, 413] on button "Get Rates" at bounding box center [495, 418] width 52 height 19
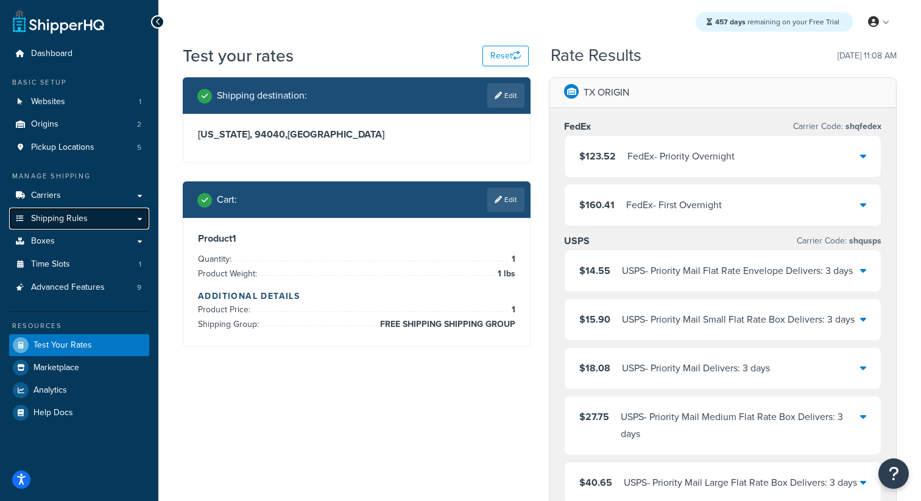
click at [104, 224] on link "Shipping Rules" at bounding box center [79, 219] width 140 height 23
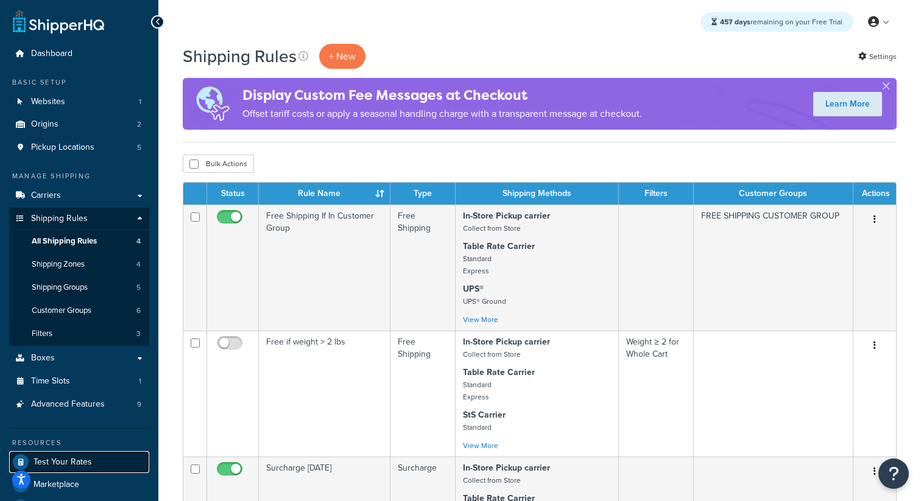
click at [86, 459] on span "Test Your Rates" at bounding box center [62, 462] width 58 height 10
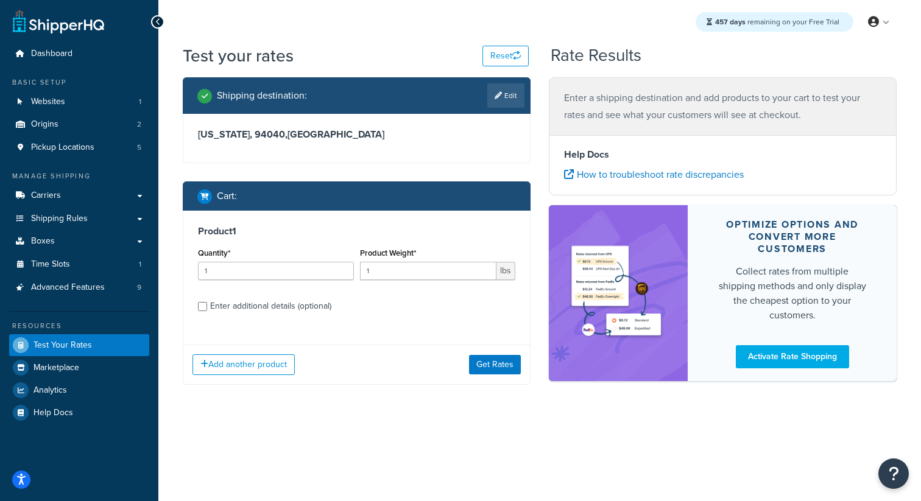
click at [314, 317] on div "Product 1 Quantity* 1 Product Weight* 1 lbs Enter additional details (optional)" at bounding box center [356, 273] width 346 height 125
click at [325, 307] on div "Enter additional details (optional)" at bounding box center [270, 306] width 121 height 17
click at [207, 307] on input "Enter additional details (optional)" at bounding box center [202, 306] width 9 height 9
checkbox input "true"
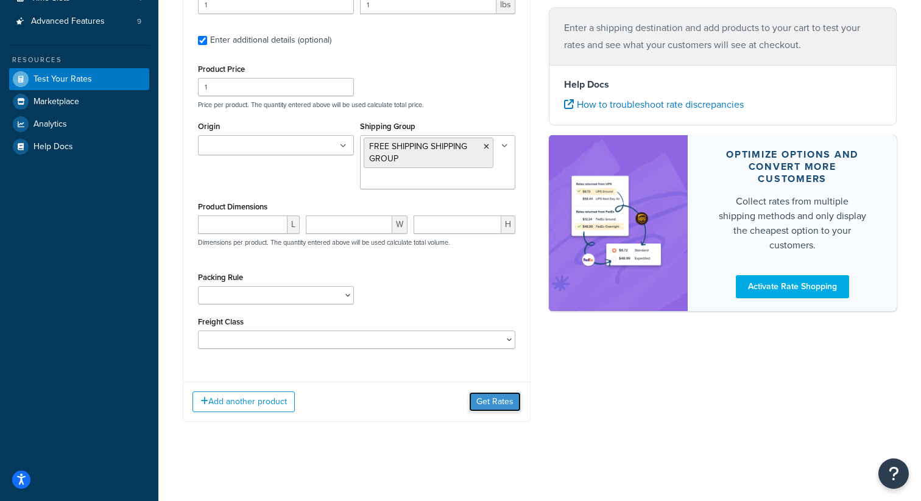
click at [495, 393] on button "Get Rates" at bounding box center [495, 401] width 52 height 19
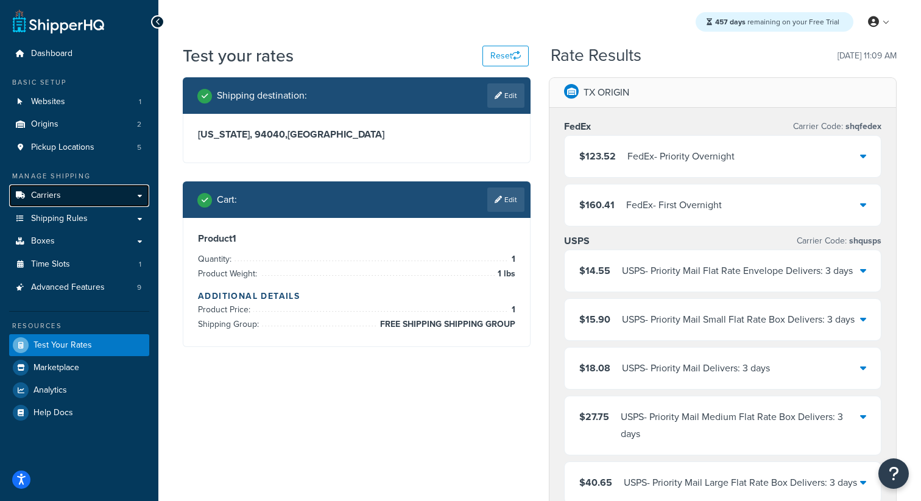
click at [102, 192] on link "Carriers" at bounding box center [79, 196] width 140 height 23
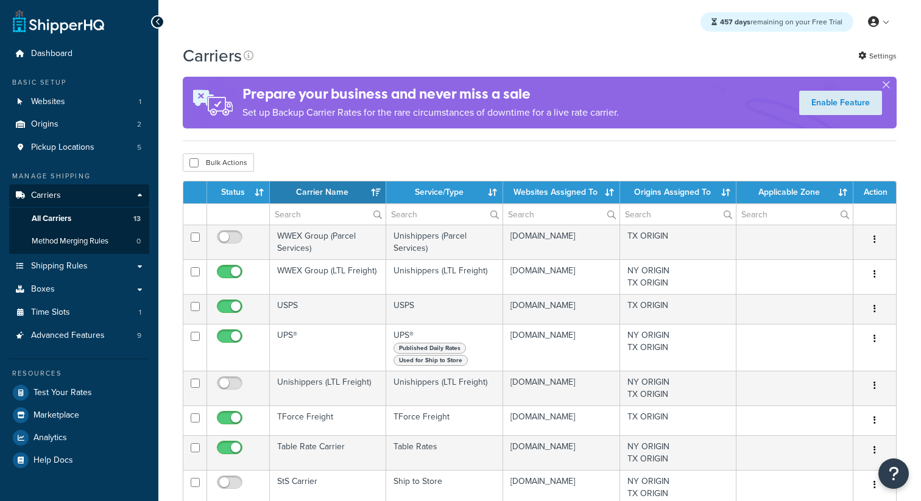
select select "15"
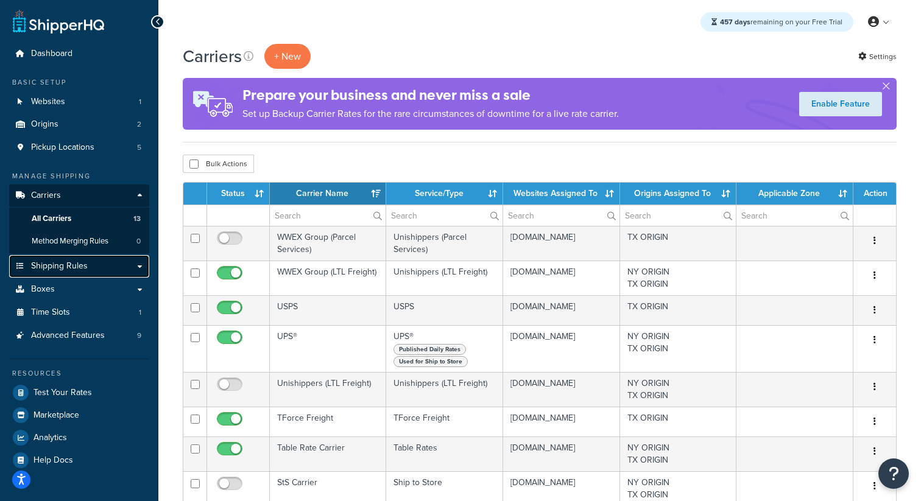
click at [65, 267] on span "Shipping Rules" at bounding box center [59, 266] width 57 height 10
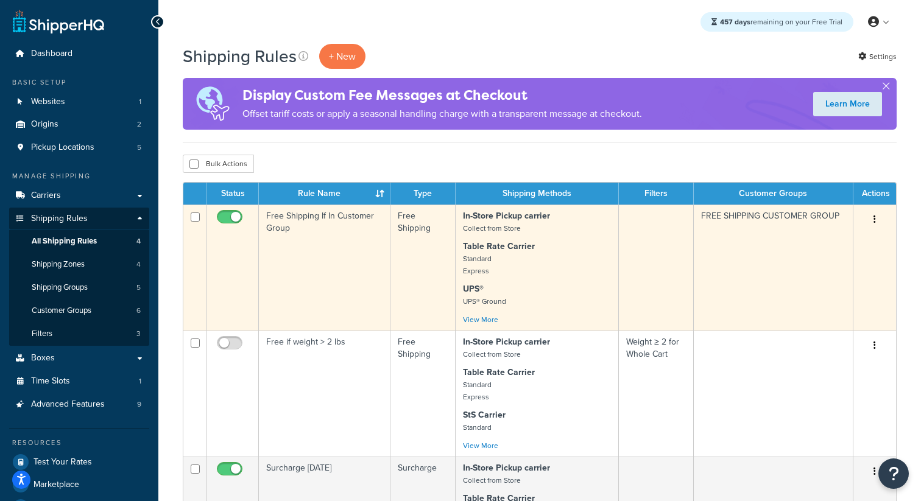
click at [356, 251] on td "Free Shipping If In Customer Group" at bounding box center [325, 268] width 132 height 126
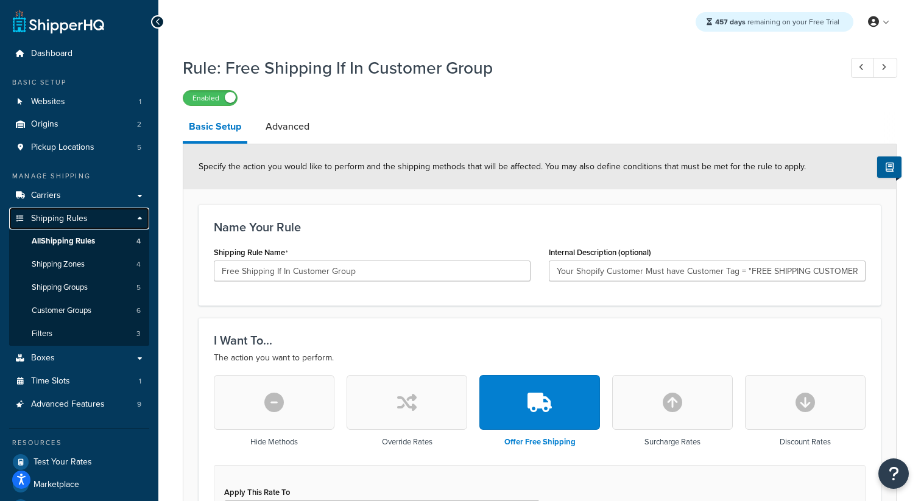
click at [109, 216] on link "Shipping Rules" at bounding box center [79, 219] width 140 height 23
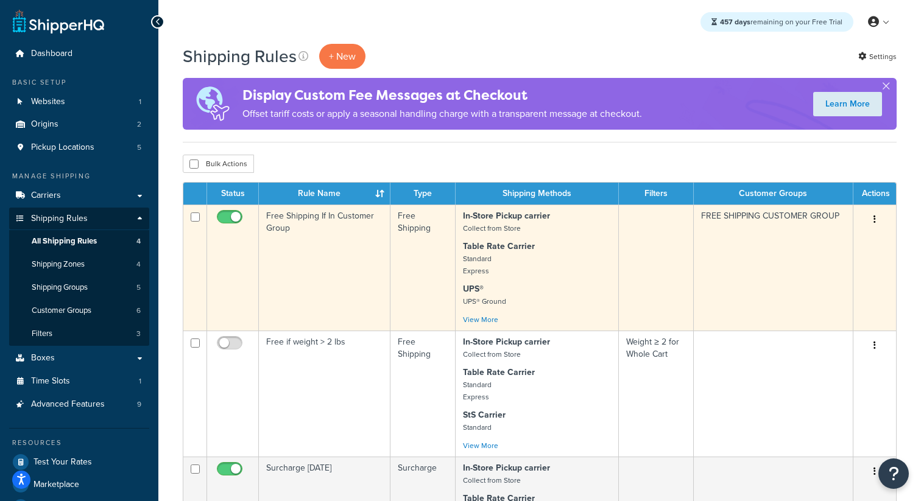
click at [229, 217] on input "checkbox" at bounding box center [230, 220] width 33 height 15
checkbox input "false"
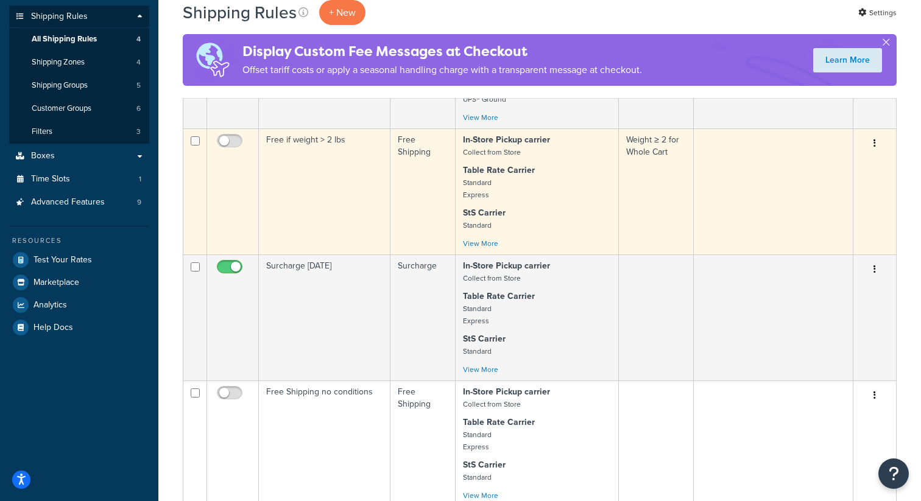
scroll to position [307, 0]
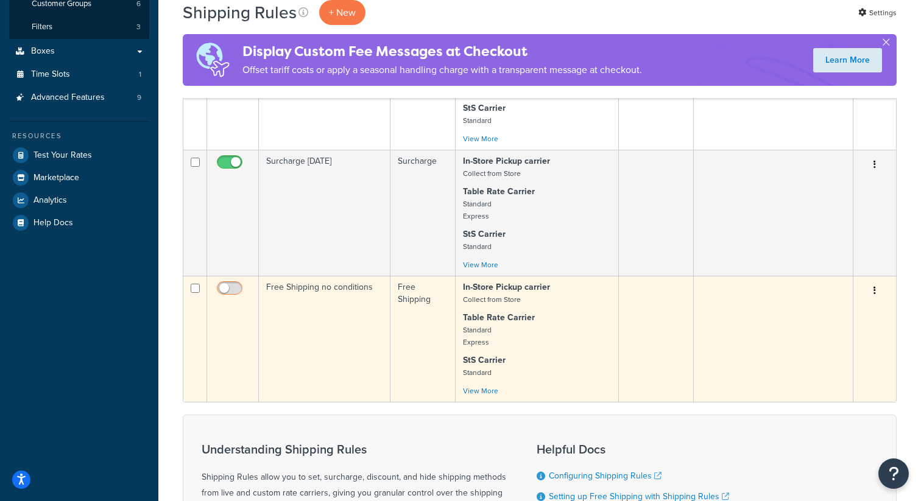
click at [223, 292] on input "checkbox" at bounding box center [230, 291] width 33 height 15
checkbox input "true"
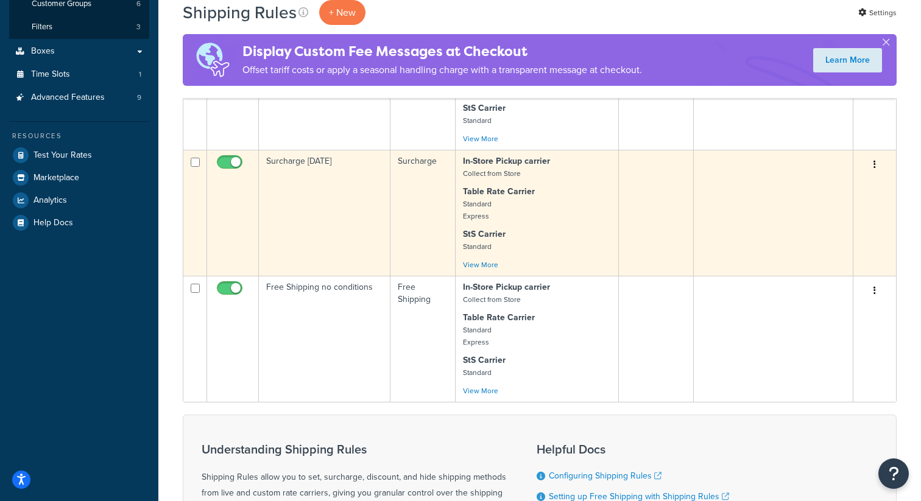
click at [236, 169] on input "checkbox" at bounding box center [230, 165] width 33 height 15
checkbox input "false"
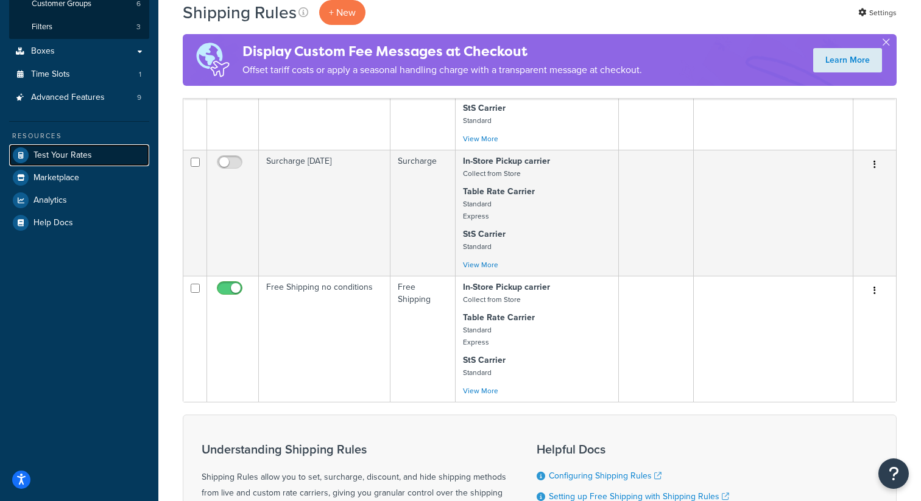
click at [88, 166] on link "Test Your Rates" at bounding box center [79, 155] width 140 height 22
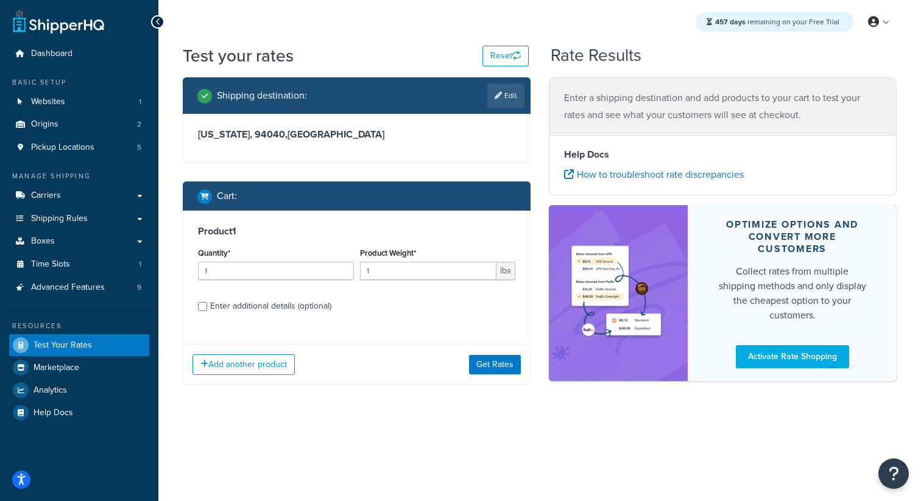
click at [322, 308] on div "Enter additional details (optional)" at bounding box center [270, 306] width 121 height 17
click at [207, 308] on input "Enter additional details (optional)" at bounding box center [202, 306] width 9 height 9
checkbox input "true"
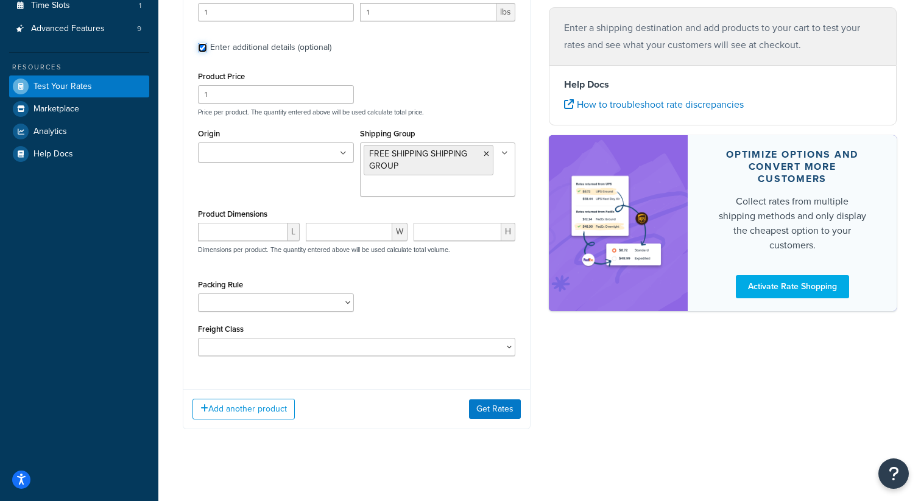
scroll to position [261, 0]
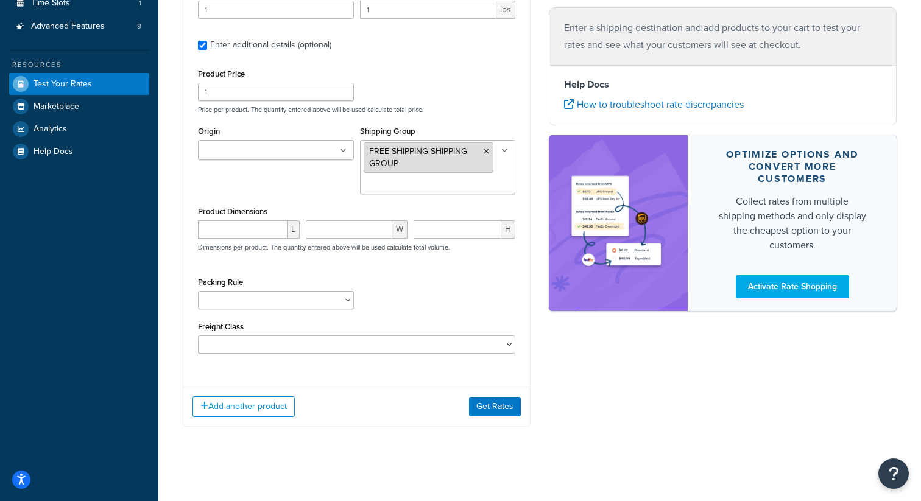
click at [484, 156] on li "FREE SHIPPING SHIPPING GROUP" at bounding box center [429, 157] width 130 height 30
click at [491, 150] on li "FREE SHIPPING SHIPPING GROUP" at bounding box center [429, 157] width 130 height 30
click at [488, 150] on icon at bounding box center [485, 151] width 5 height 7
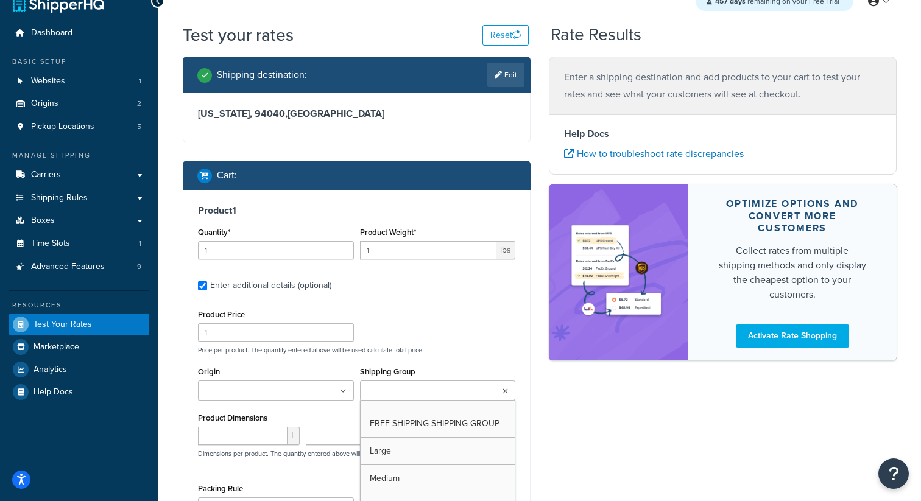
scroll to position [9, 0]
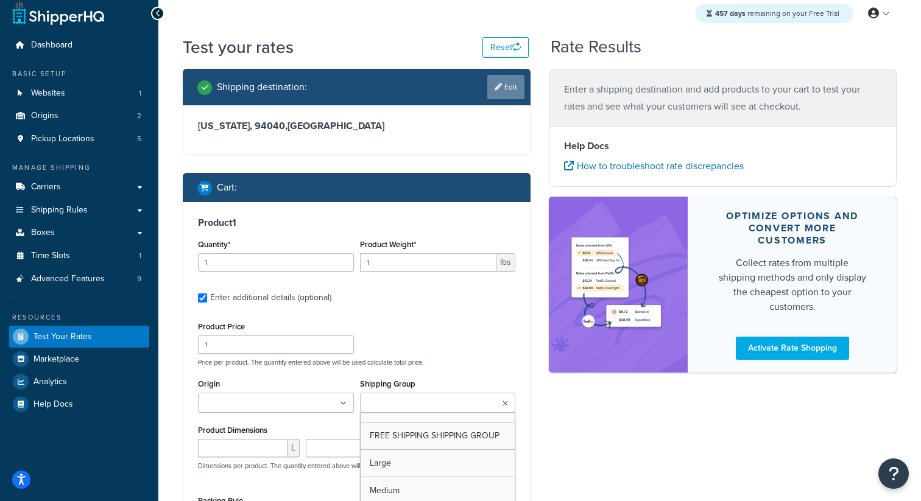
click at [518, 89] on link "Edit" at bounding box center [505, 87] width 37 height 24
select select "CA"
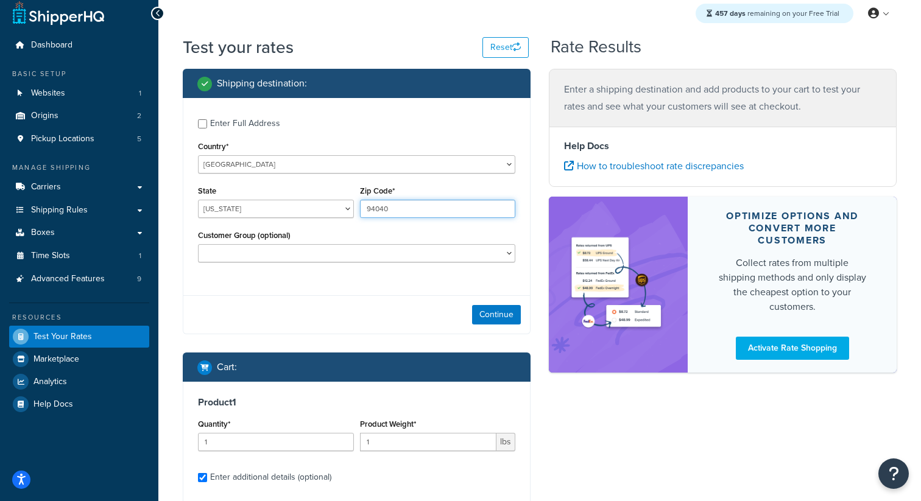
click at [403, 200] on input "94040" at bounding box center [438, 209] width 156 height 18
click at [403, 211] on input "94040" at bounding box center [438, 209] width 156 height 18
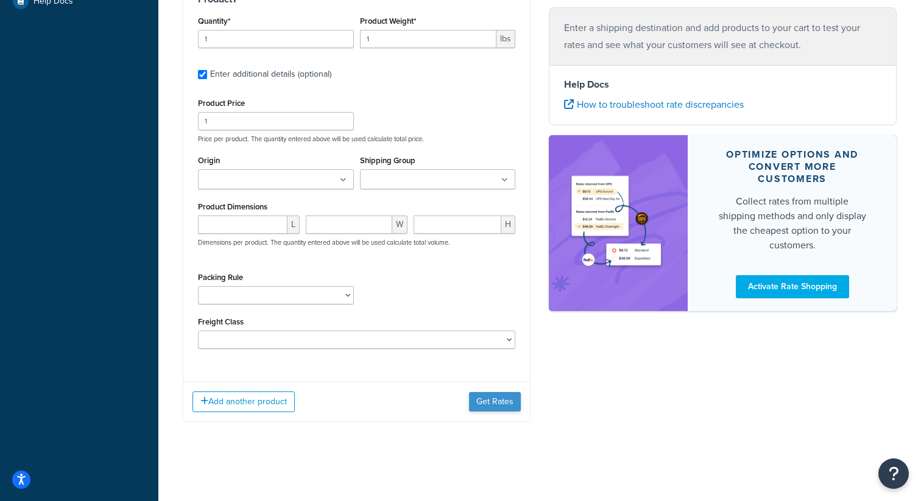
type input "94043"
click at [506, 405] on button "Get Rates" at bounding box center [495, 401] width 52 height 19
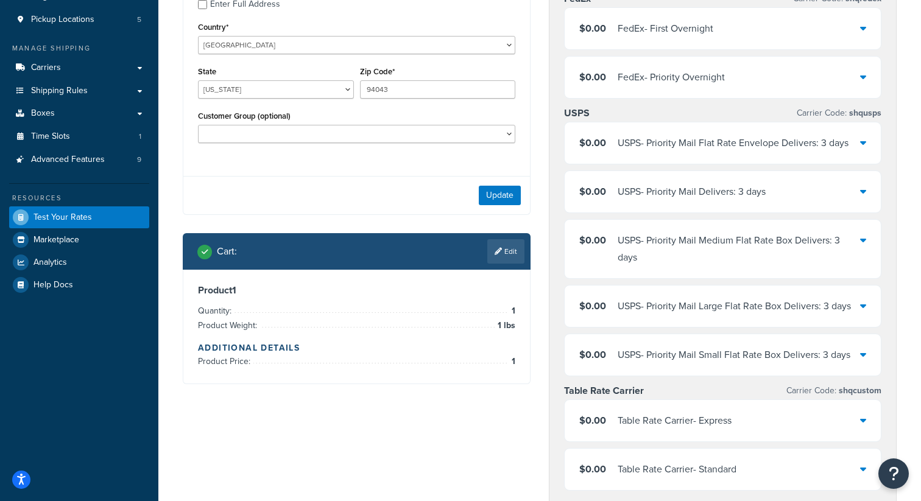
scroll to position [0, 0]
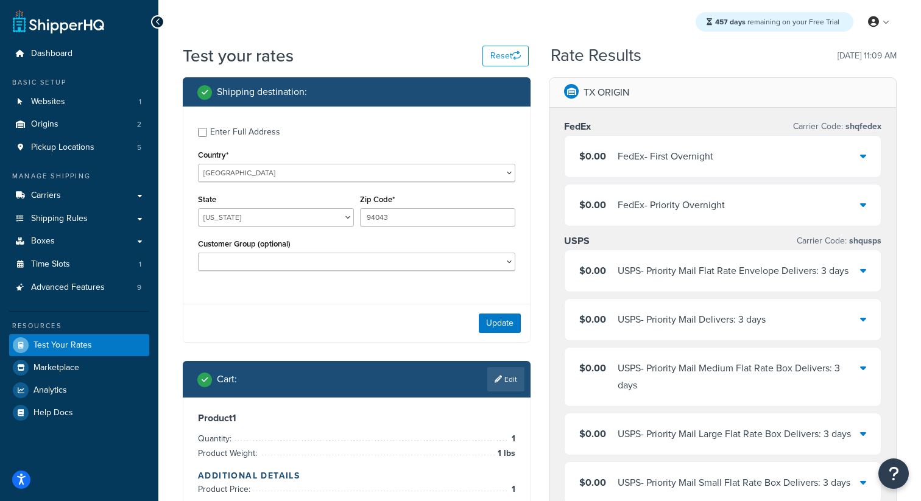
click at [497, 313] on div "Update" at bounding box center [356, 323] width 346 height 38
click at [496, 318] on button "Update" at bounding box center [500, 323] width 42 height 19
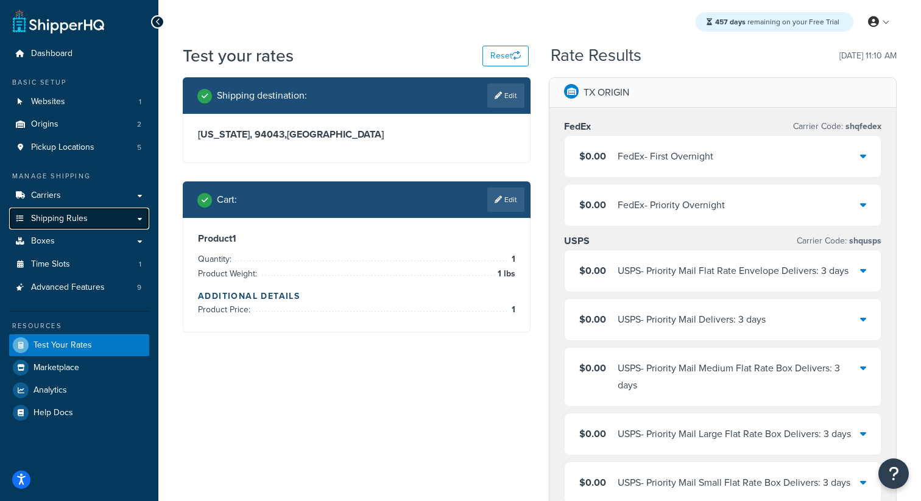
click at [83, 223] on span "Shipping Rules" at bounding box center [59, 219] width 57 height 10
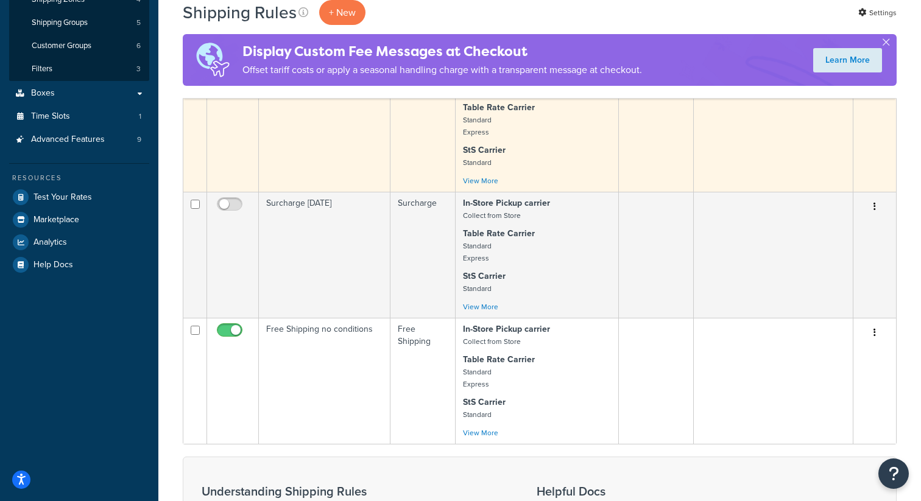
scroll to position [374, 0]
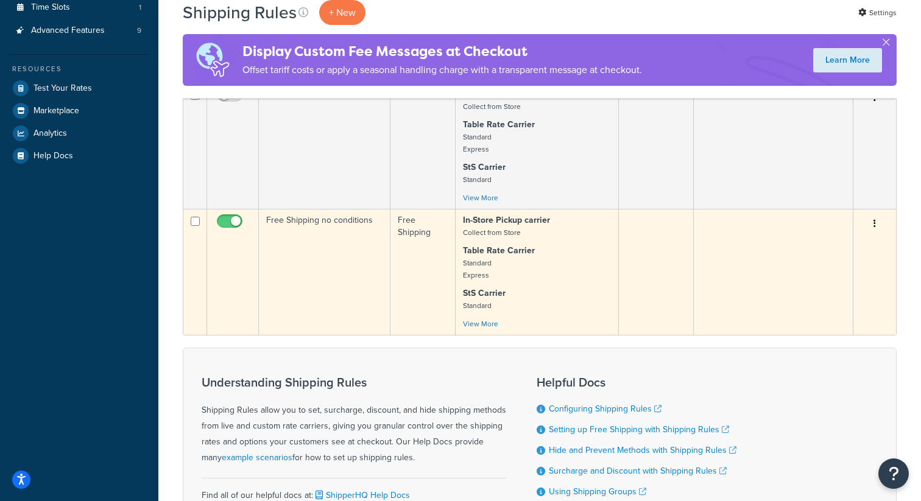
click at [311, 289] on td "Free Shipping no conditions" at bounding box center [325, 272] width 132 height 126
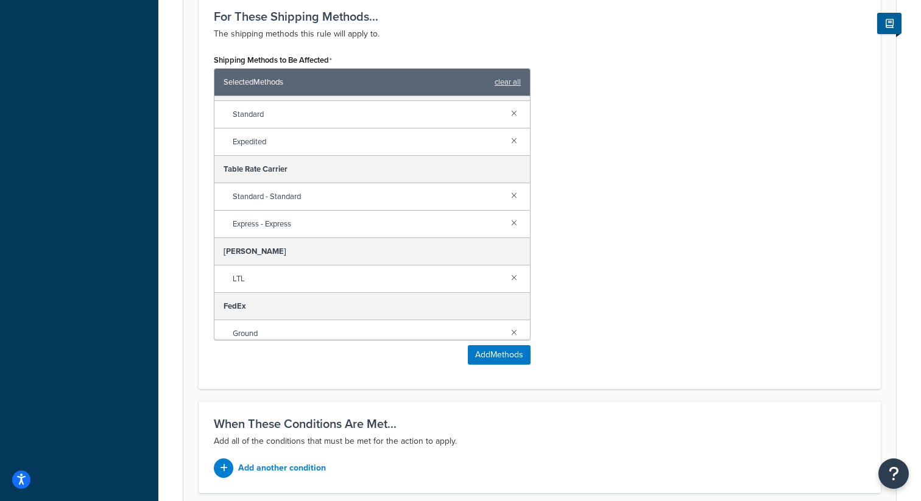
scroll to position [169, 0]
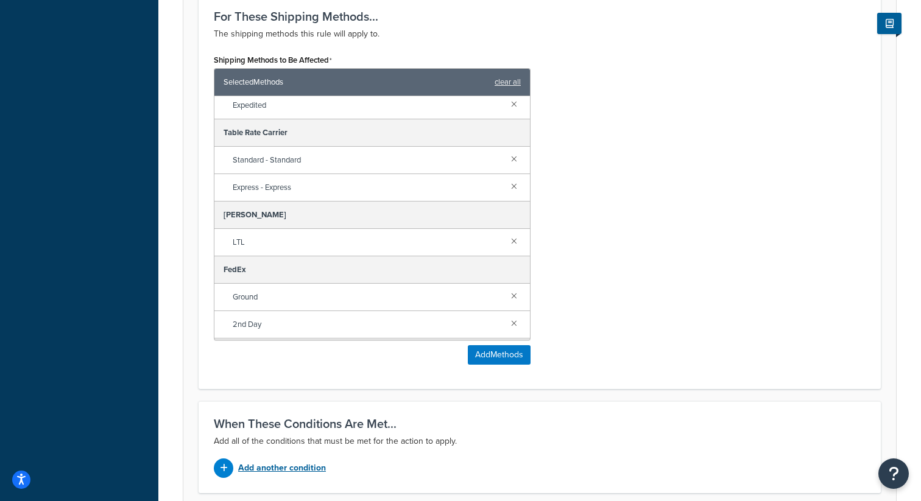
click at [310, 466] on p "Add another condition" at bounding box center [282, 468] width 88 height 17
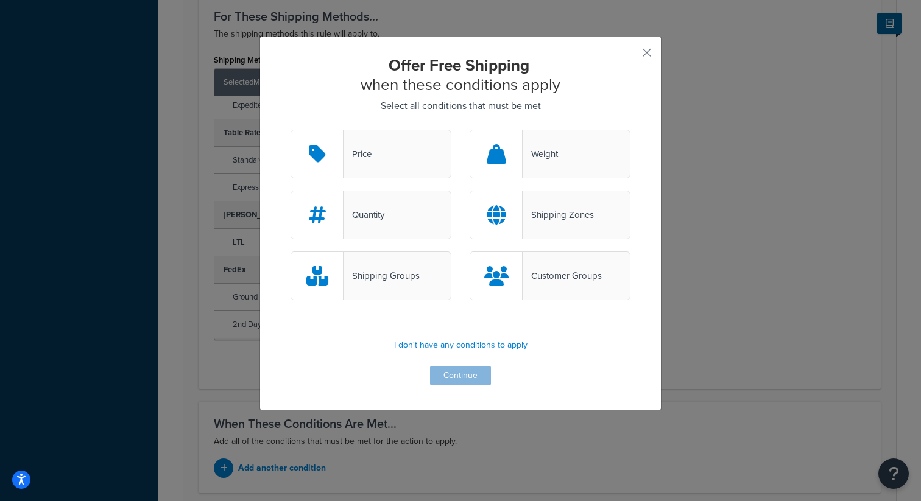
click at [554, 164] on div "Weight" at bounding box center [549, 154] width 161 height 49
click at [0, 0] on input "Weight" at bounding box center [0, 0] width 0 height 0
click at [472, 382] on button "Continue" at bounding box center [460, 375] width 61 height 19
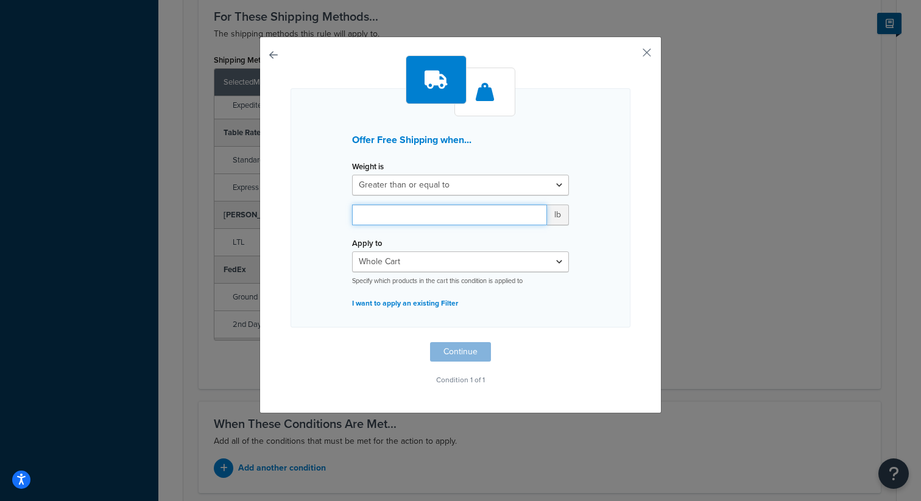
click at [395, 224] on input "number" at bounding box center [449, 215] width 195 height 21
type input "1"
type input "2"
click at [524, 360] on div "Offer Free Shipping when... Weight is Greater than or equal to Between or equal…" at bounding box center [460, 221] width 340 height 333
click at [448, 359] on button "Continue" at bounding box center [460, 351] width 61 height 19
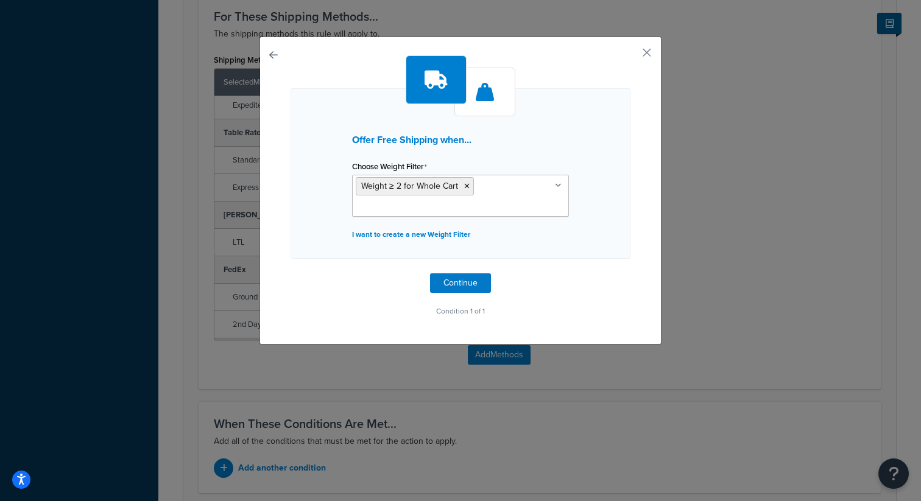
click at [290, 273] on button "button" at bounding box center [290, 273] width 0 height 0
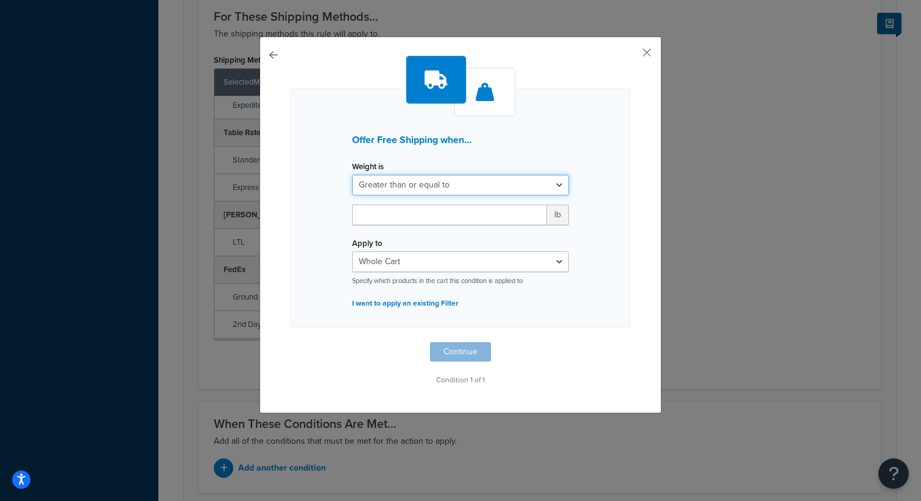
click at [410, 183] on select "Greater than or equal to Between or equal to Less than or equal to" at bounding box center [460, 185] width 217 height 21
click at [384, 205] on input "number" at bounding box center [449, 215] width 195 height 21
type input "1"
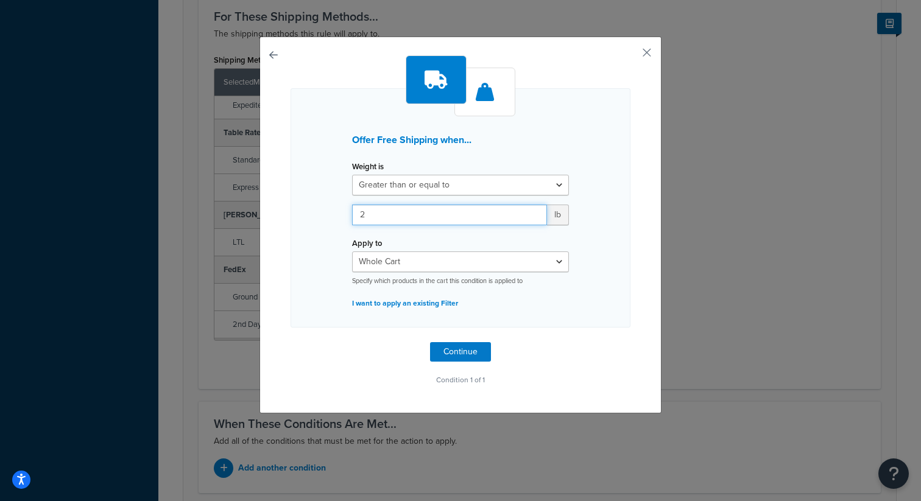
type input "2"
click at [354, 120] on div "Offer Free Shipping when... Weight is Greater than or equal to Between or equal…" at bounding box center [460, 207] width 340 height 239
click at [469, 355] on button "Continue" at bounding box center [460, 351] width 61 height 19
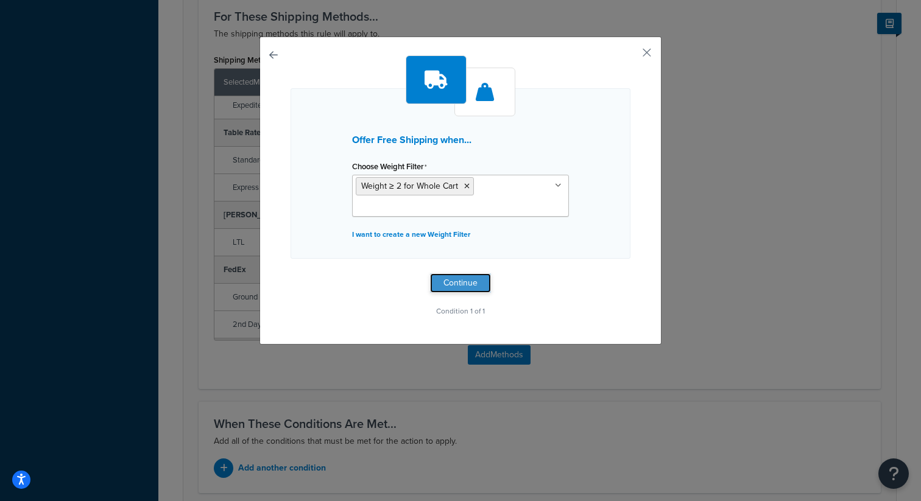
click at [471, 285] on button "Continue" at bounding box center [460, 282] width 61 height 19
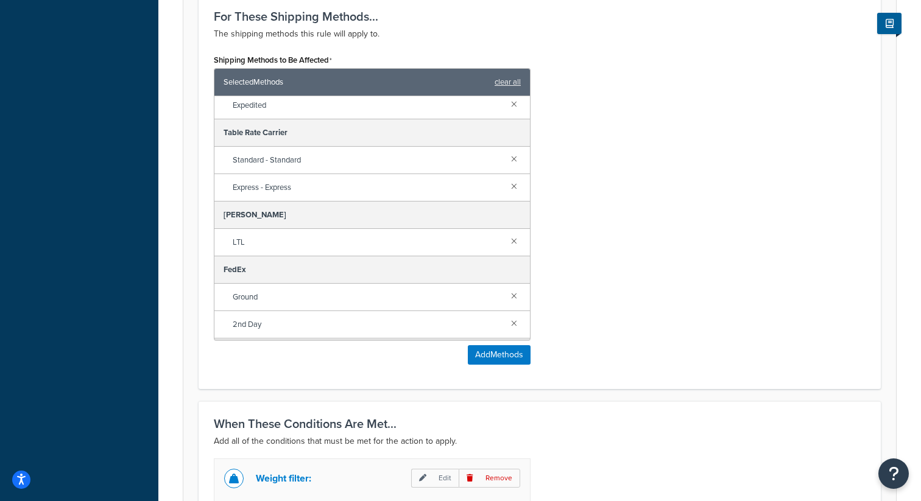
scroll to position [795, 0]
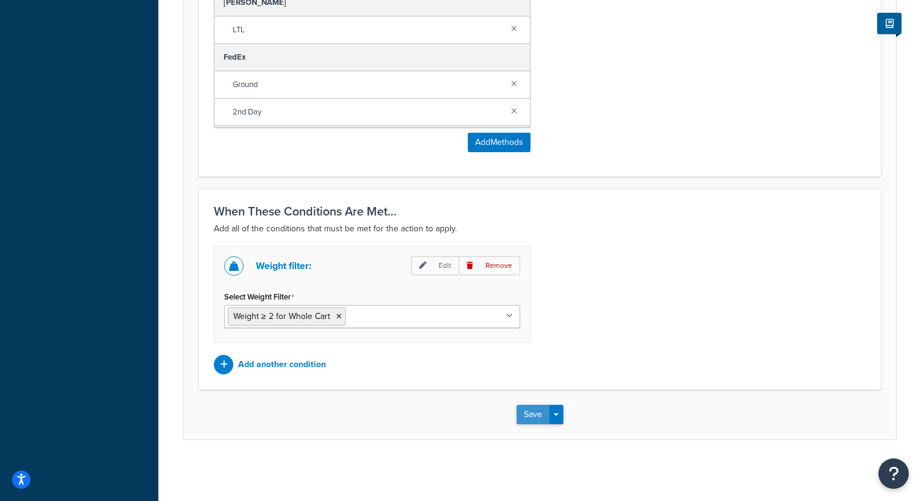
click at [531, 415] on button "Save" at bounding box center [532, 414] width 33 height 19
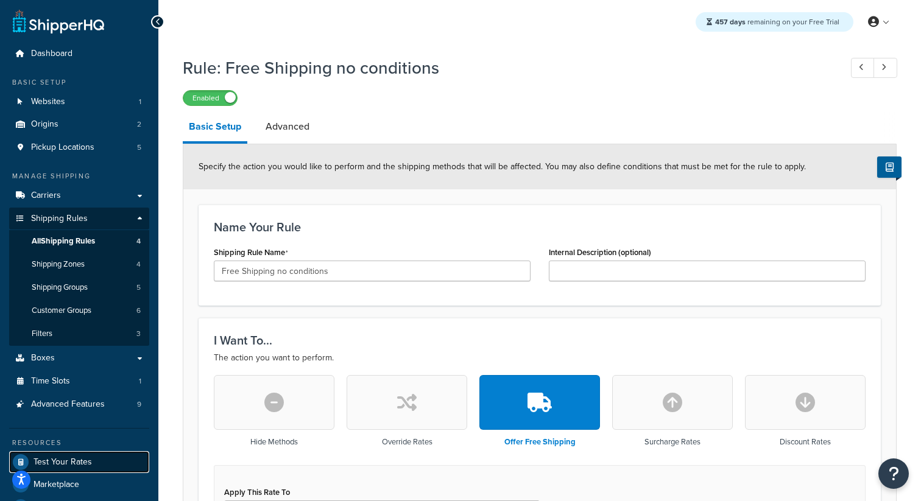
click at [93, 459] on link "Test Your Rates" at bounding box center [79, 462] width 140 height 22
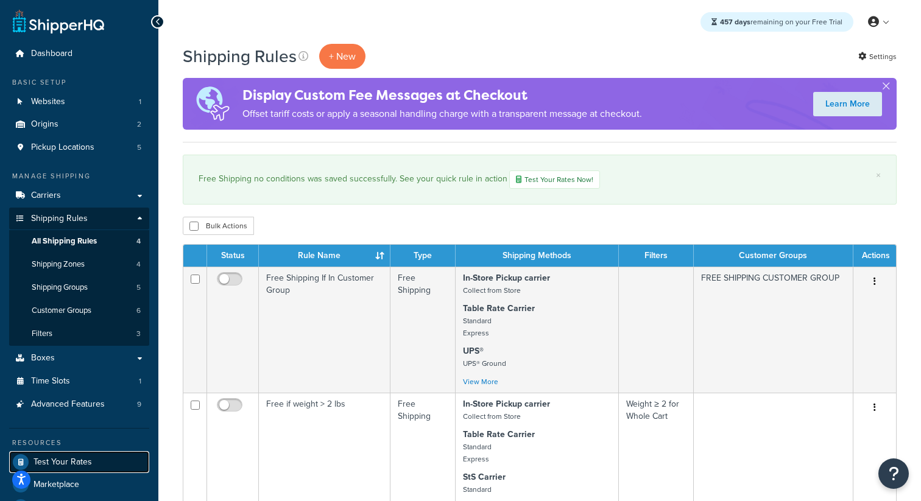
click at [92, 455] on link "Test Your Rates" at bounding box center [79, 462] width 140 height 22
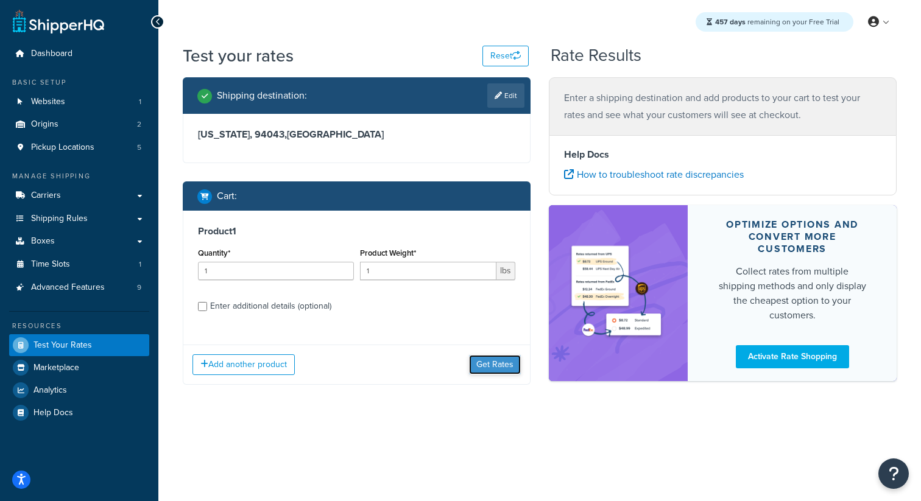
click at [490, 365] on button "Get Rates" at bounding box center [495, 364] width 52 height 19
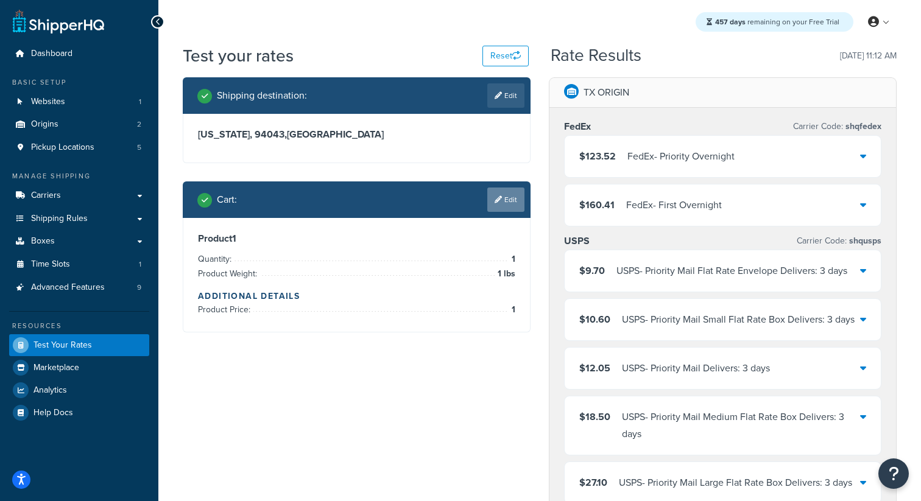
click at [509, 203] on link "Edit" at bounding box center [505, 200] width 37 height 24
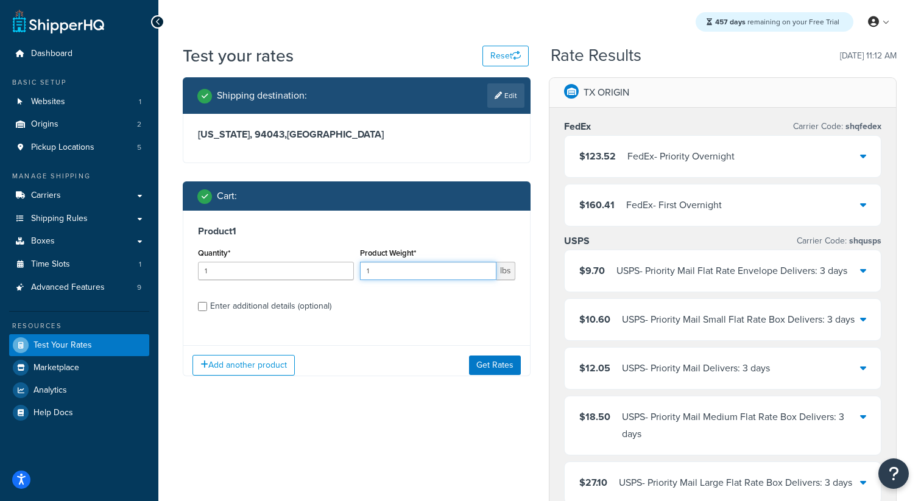
click at [404, 274] on input "1" at bounding box center [428, 271] width 137 height 18
type input "2"
click at [480, 369] on button "Get Rates" at bounding box center [495, 364] width 52 height 19
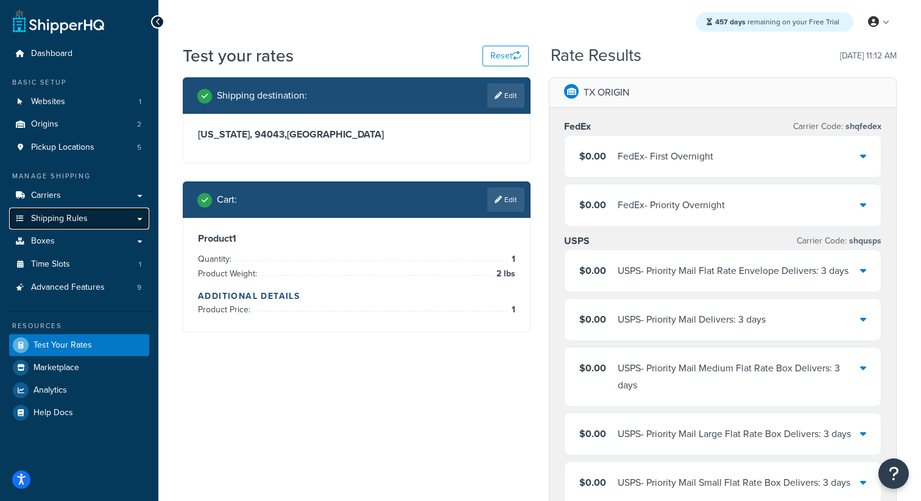
click at [68, 222] on span "Shipping Rules" at bounding box center [59, 219] width 57 height 10
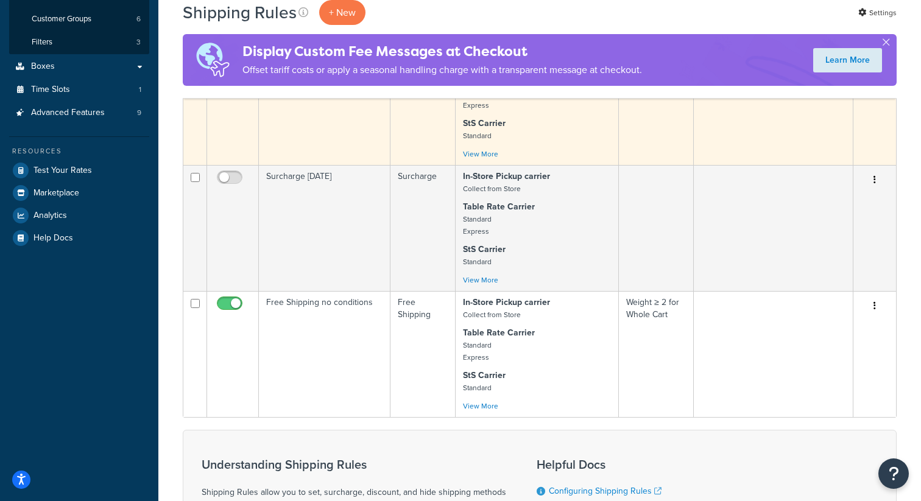
scroll to position [285, 0]
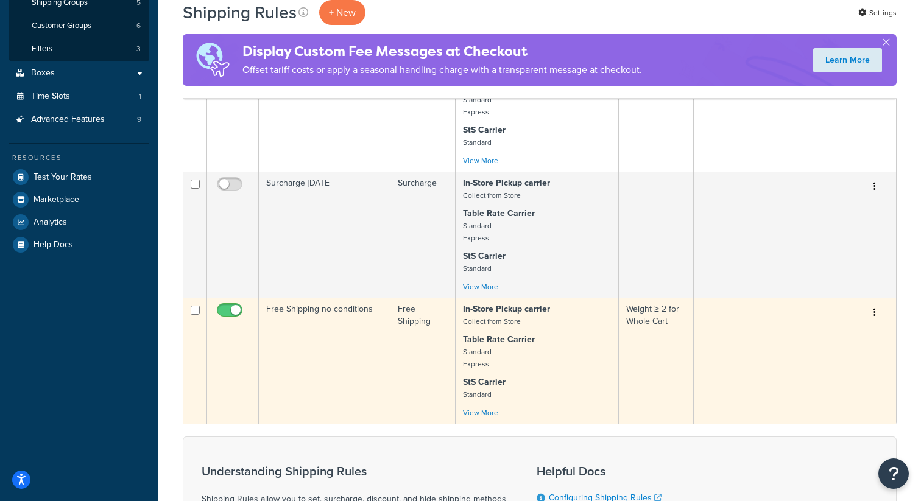
click at [872, 317] on button "button" at bounding box center [874, 312] width 17 height 19
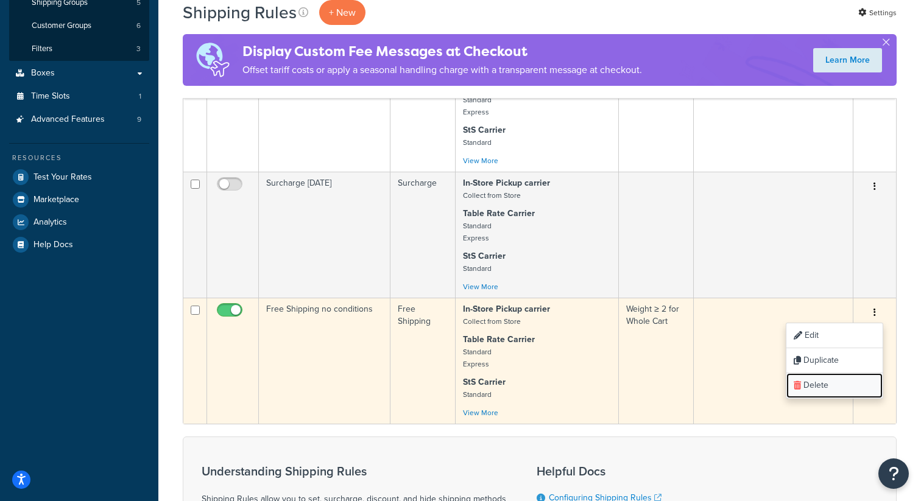
click at [818, 391] on link "Delete" at bounding box center [834, 385] width 96 height 25
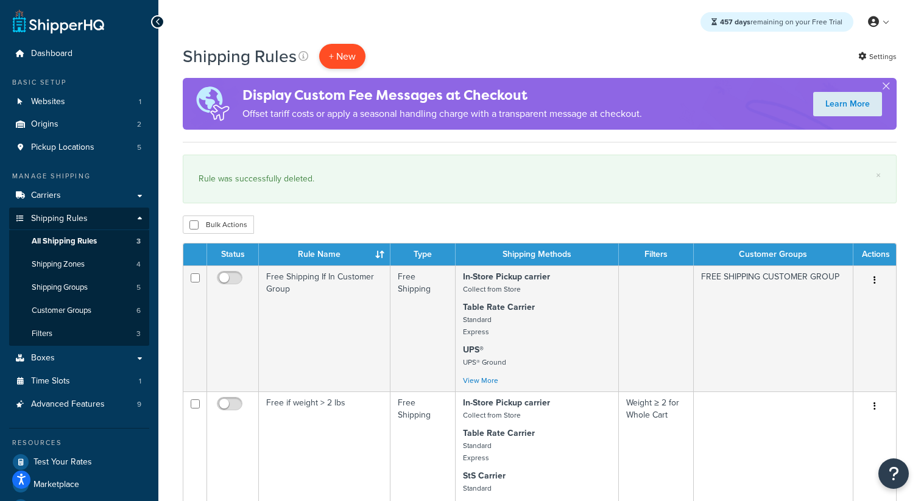
click at [352, 56] on p "+ New" at bounding box center [342, 56] width 46 height 25
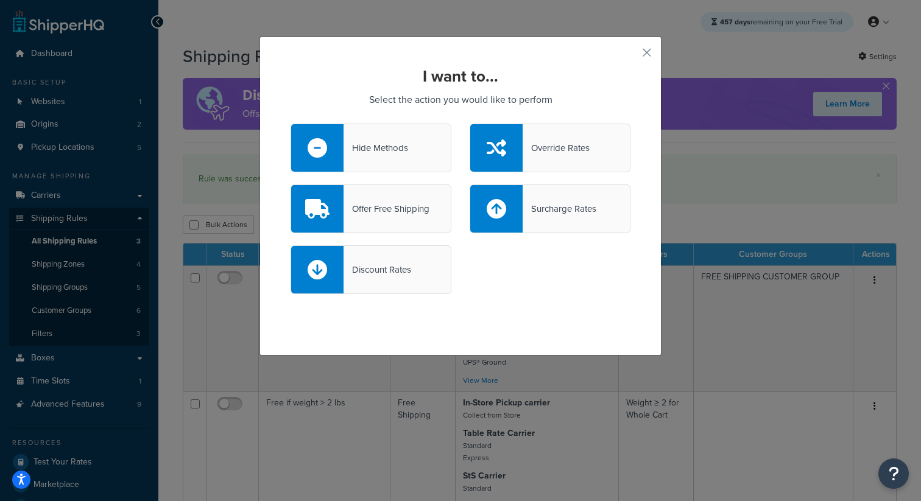
click at [540, 214] on div "Surcharge Rates" at bounding box center [559, 208] width 74 height 17
click at [0, 0] on input "Surcharge Rates" at bounding box center [0, 0] width 0 height 0
select select "CART"
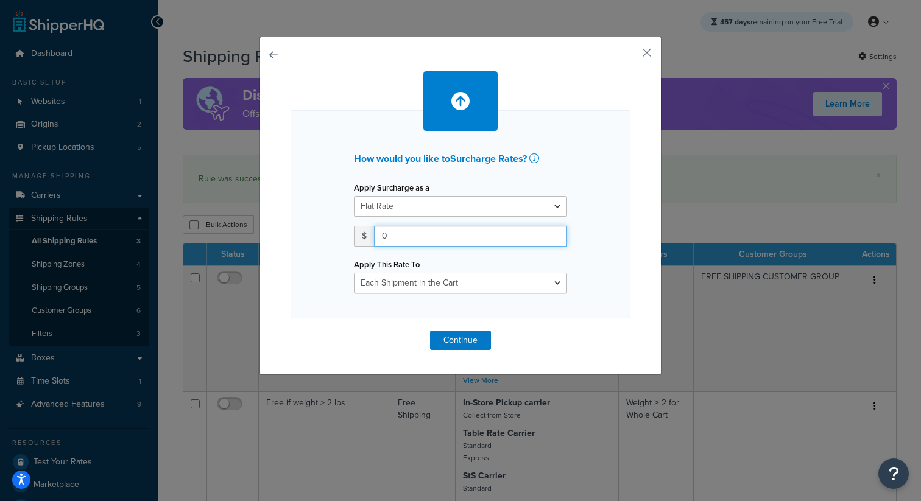
drag, startPoint x: 395, startPoint y: 239, endPoint x: 318, endPoint y: 237, distance: 77.4
click at [318, 238] on div "How would you like to Surcharge Rates ? Apply Surcharge as a Flat Rate Percenta…" at bounding box center [460, 214] width 340 height 208
type input "5"
type input "300"
click at [594, 277] on div "How would you like to Surcharge Rates ? Apply Surcharge as a Flat Rate Percenta…" at bounding box center [460, 214] width 340 height 208
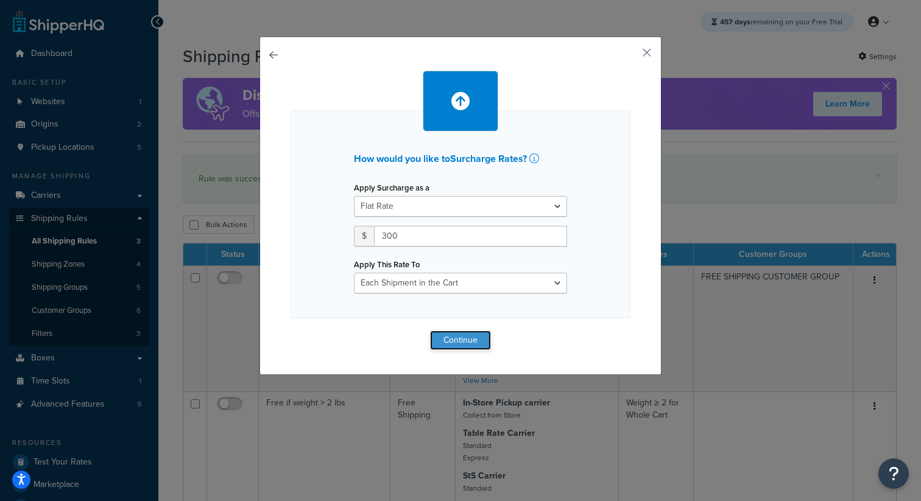
click at [450, 346] on button "Continue" at bounding box center [460, 340] width 61 height 19
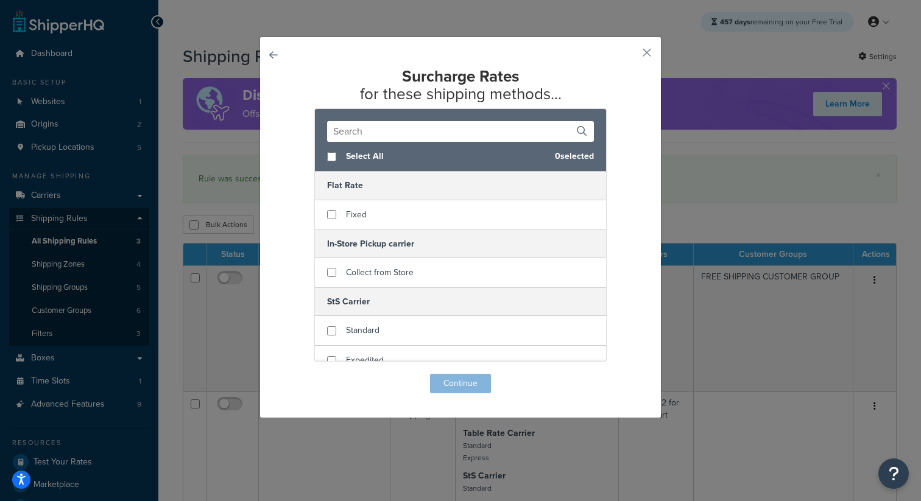
click at [348, 152] on span "Select All" at bounding box center [445, 156] width 199 height 17
checkbox input "true"
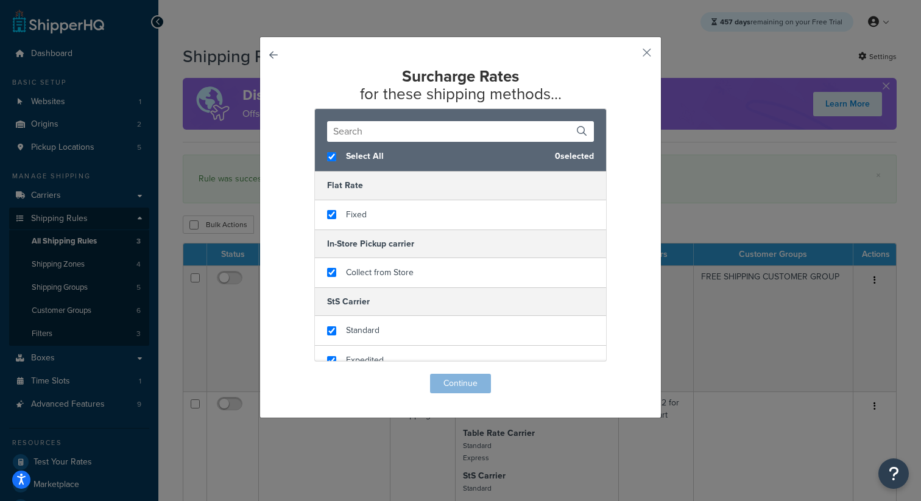
checkbox input "true"
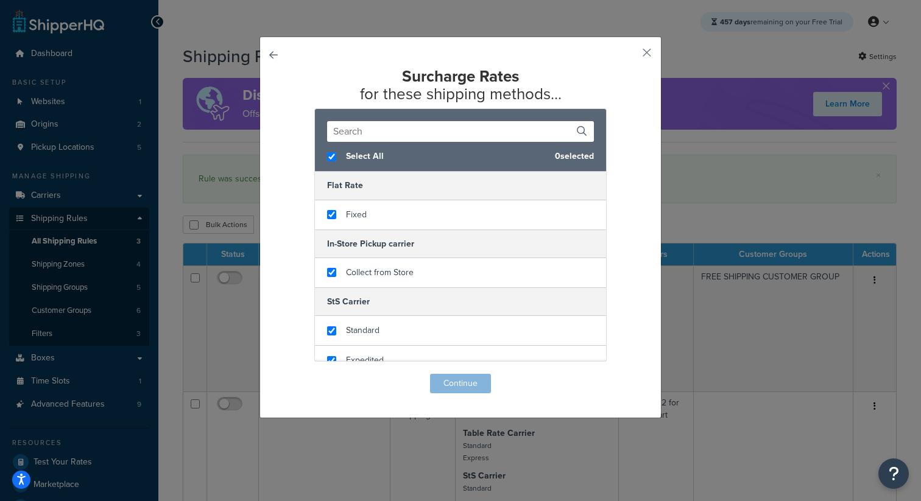
checkbox input "true"
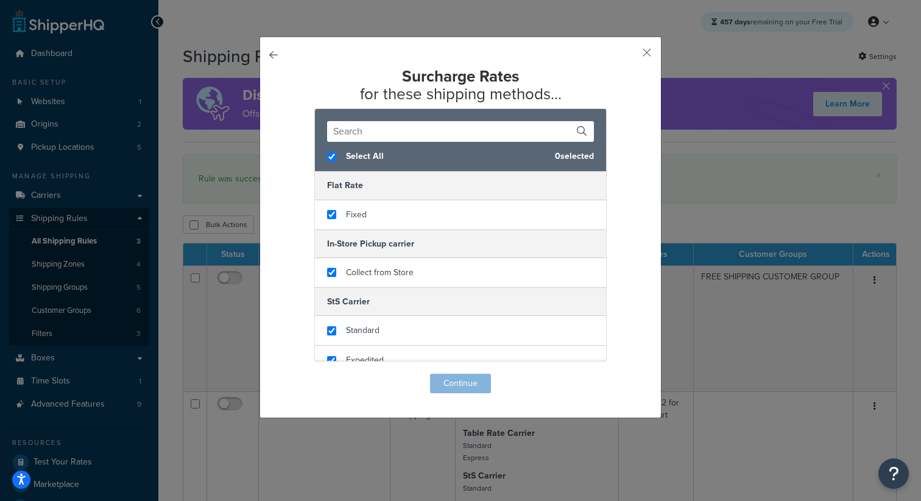
checkbox input "true"
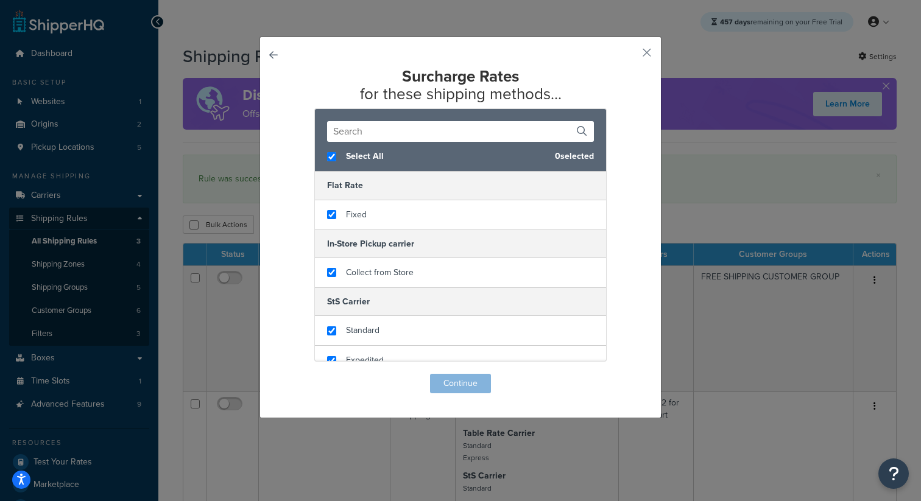
checkbox input "true"
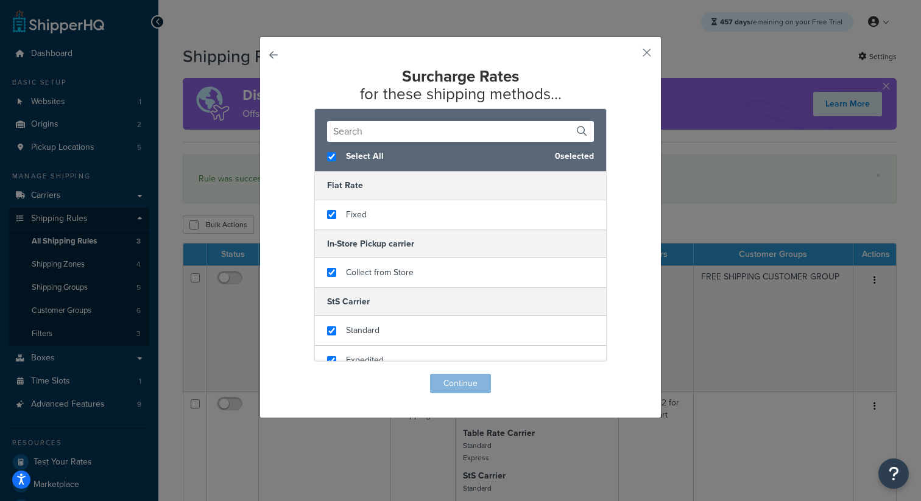
checkbox input "true"
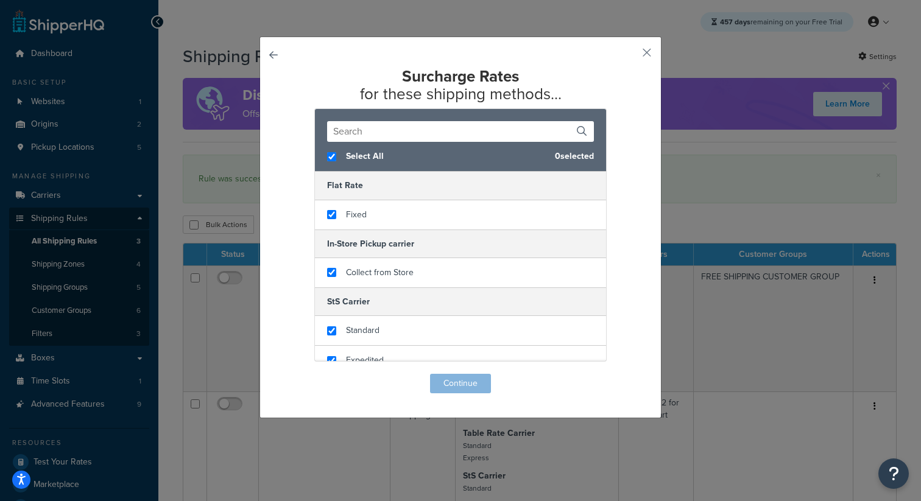
checkbox input "true"
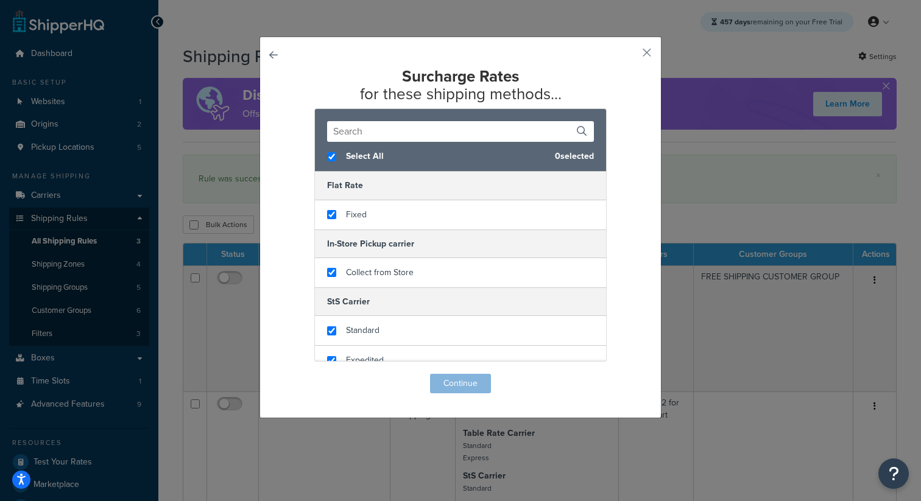
checkbox input "true"
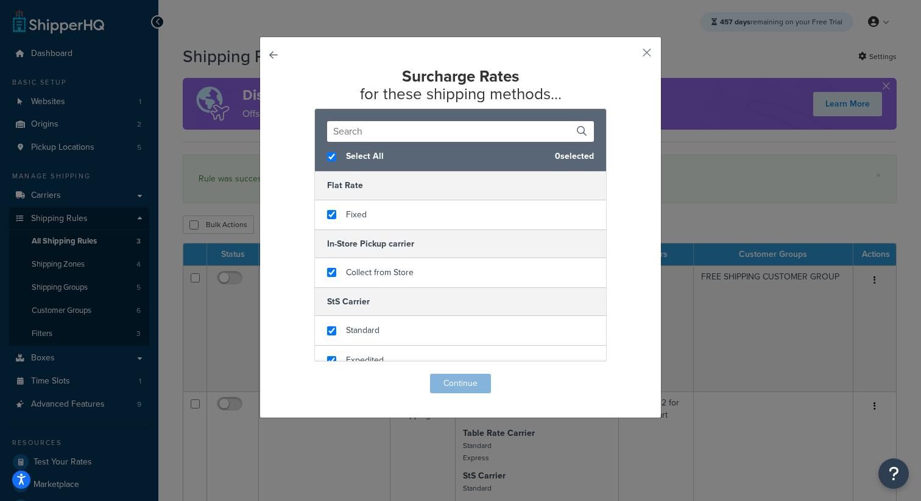
checkbox input "true"
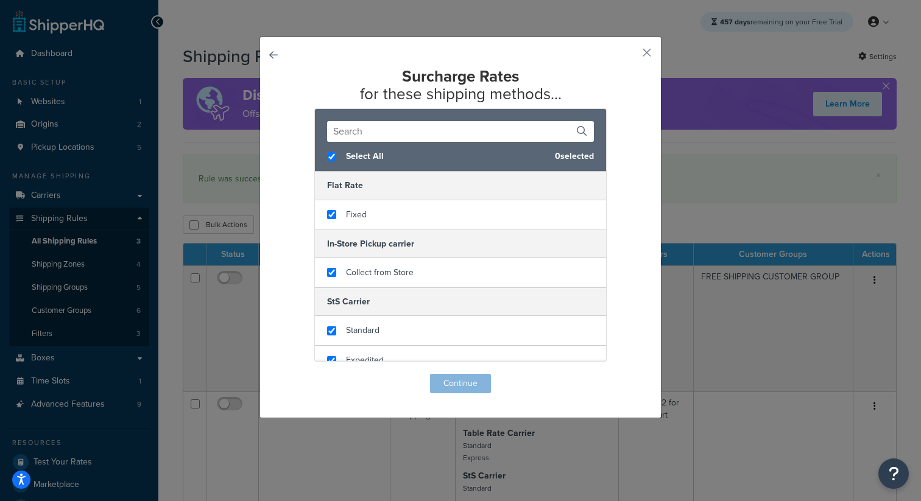
checkbox input "true"
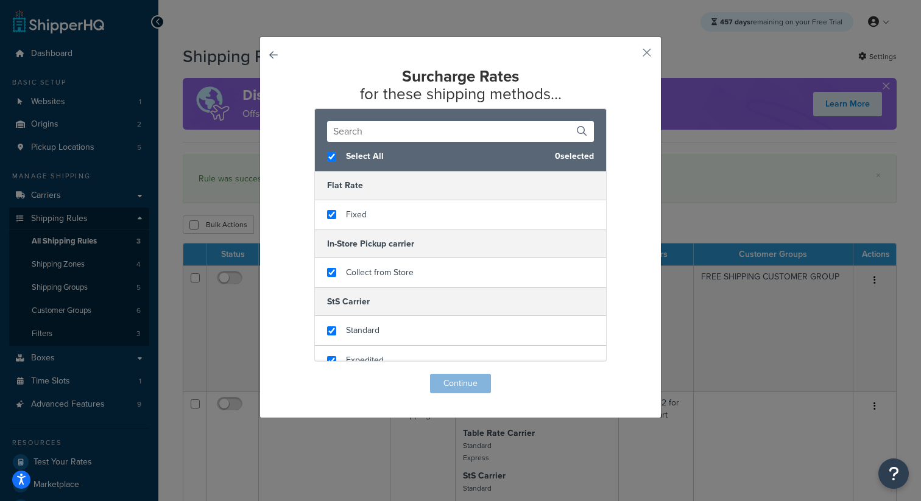
checkbox input "true"
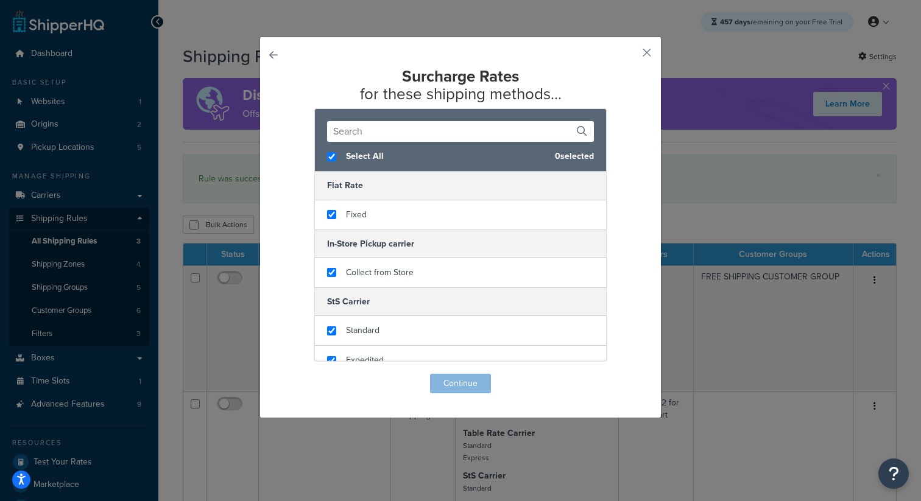
checkbox input "true"
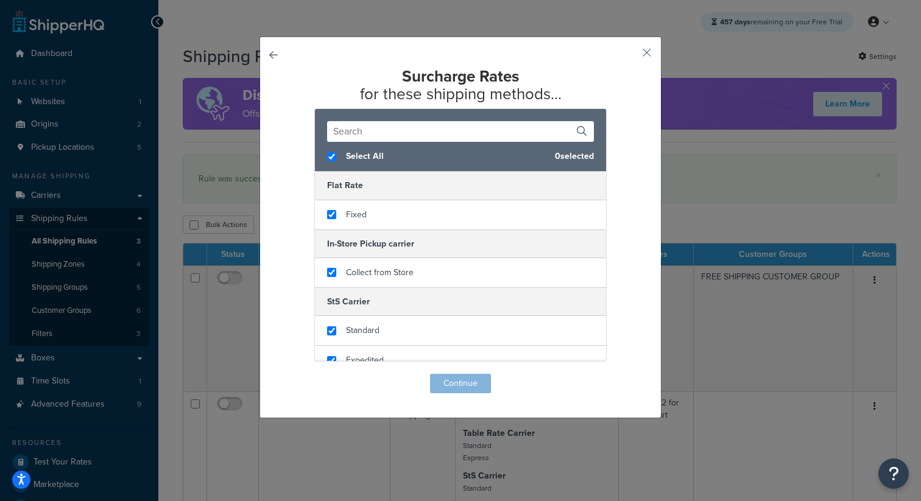
checkbox input "true"
click at [349, 153] on span "Select All" at bounding box center [443, 156] width 195 height 17
checkbox input "false"
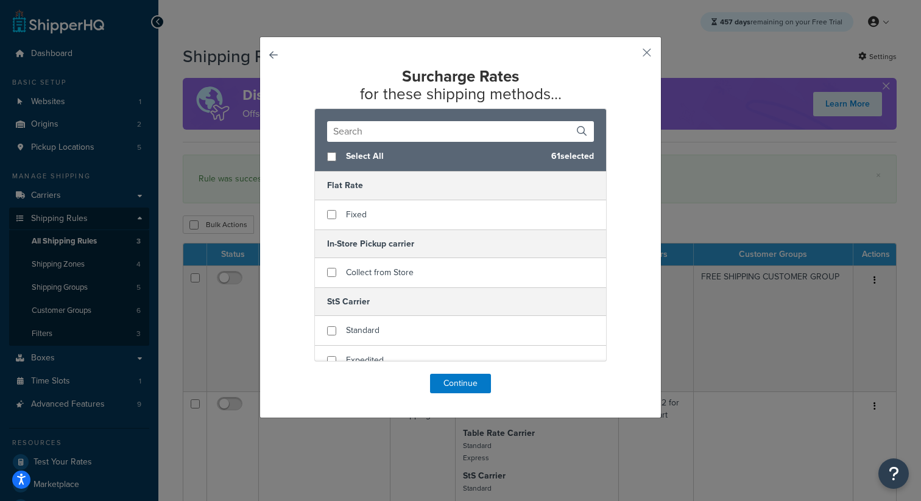
checkbox input "false"
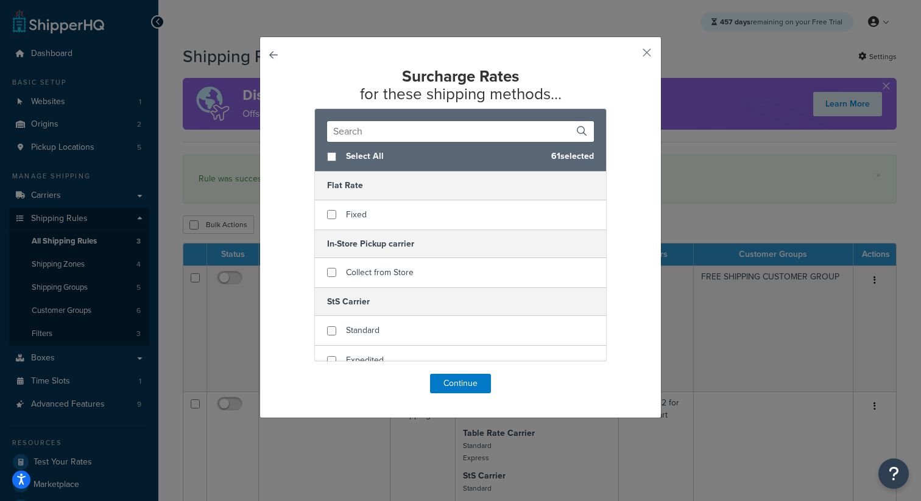
checkbox input "false"
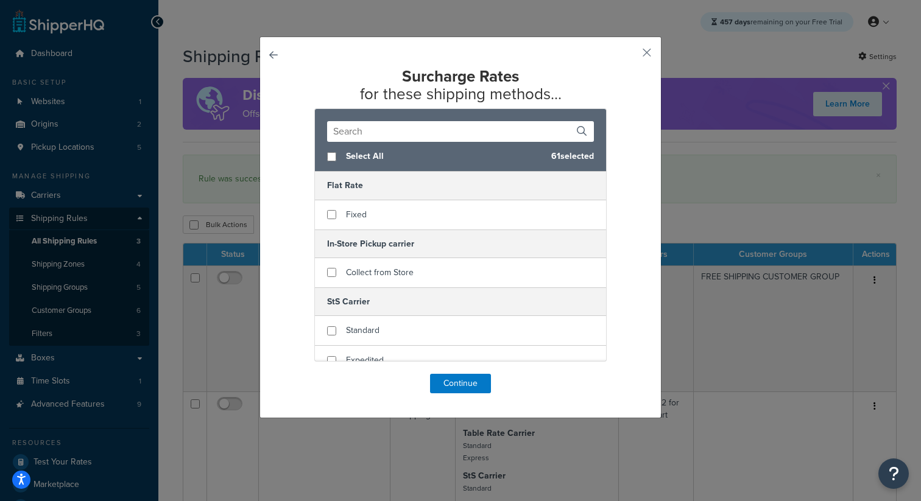
checkbox input "false"
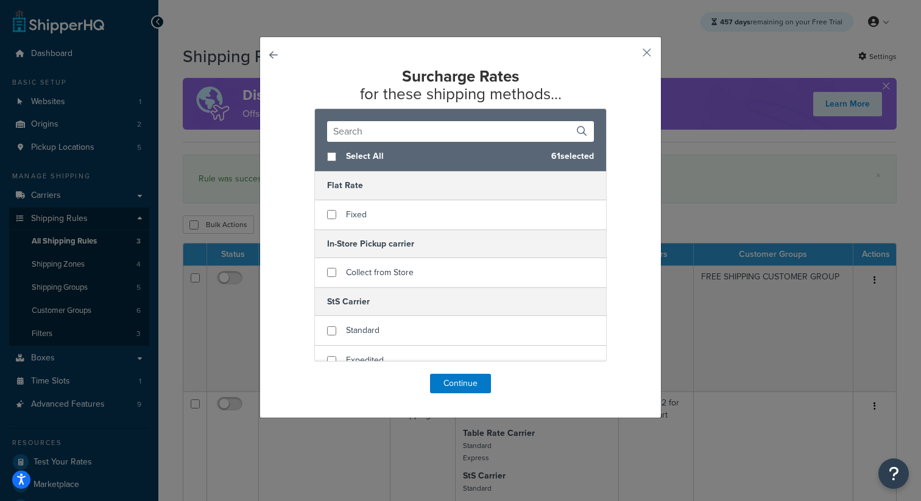
checkbox input "false"
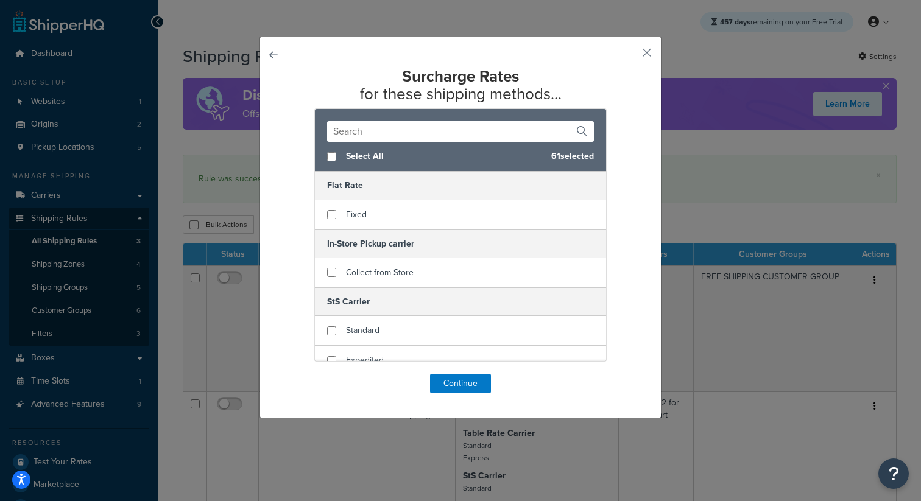
checkbox input "false"
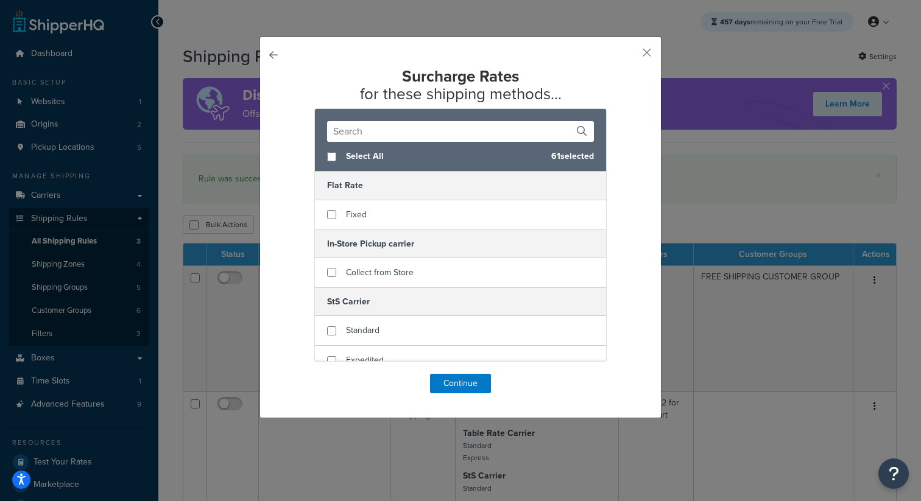
checkbox input "false"
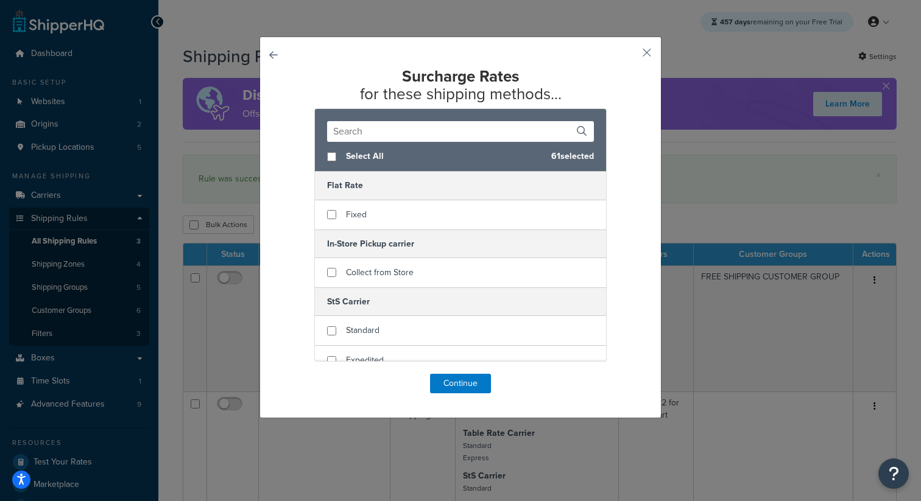
checkbox input "false"
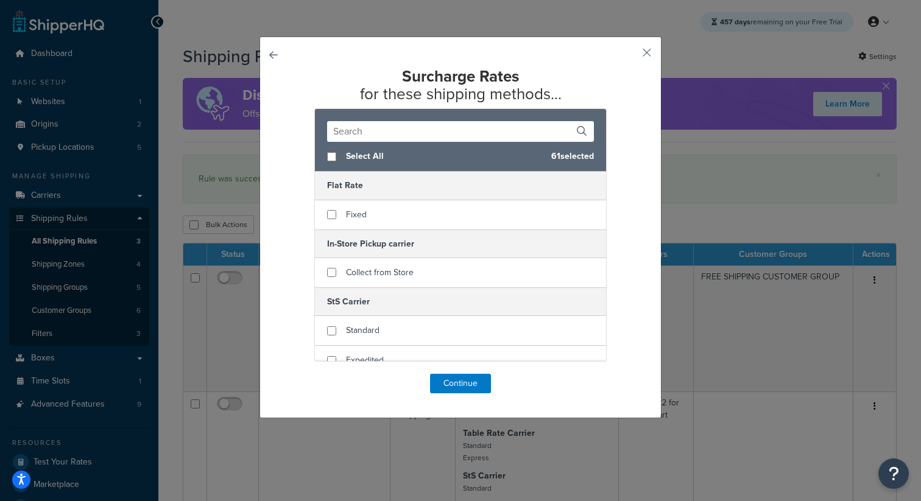
checkbox input "false"
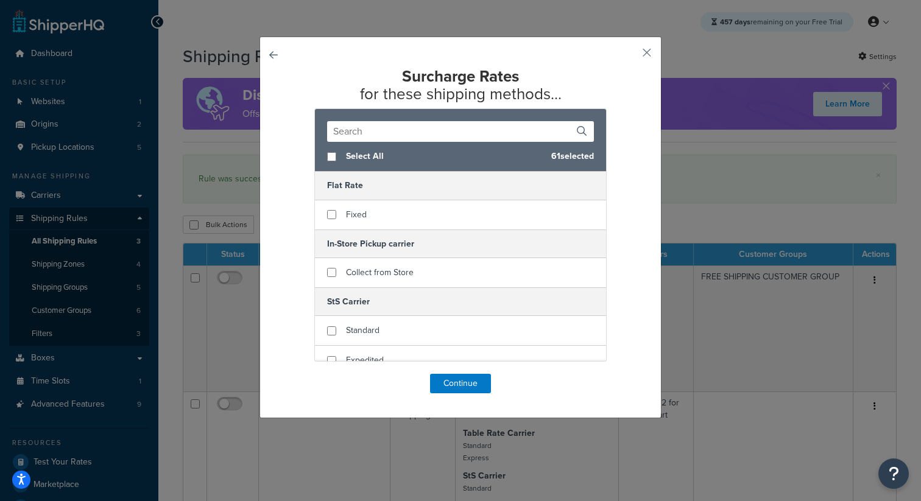
checkbox input "false"
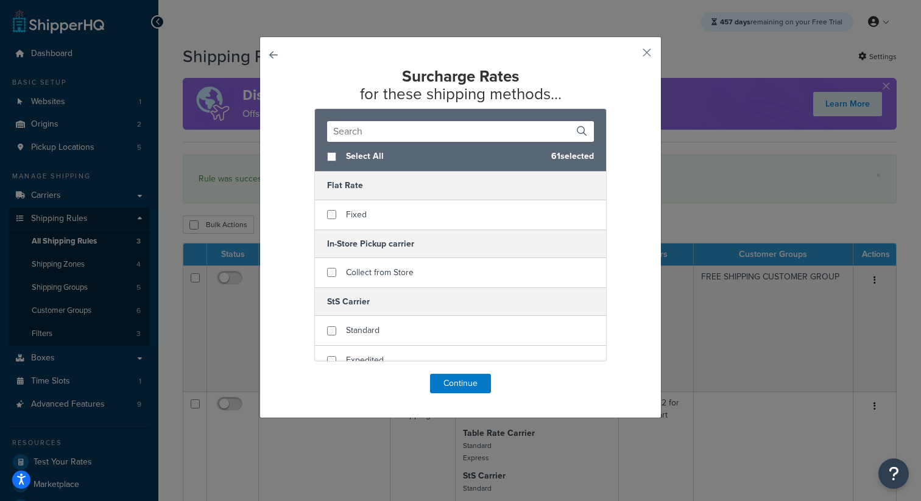
checkbox input "false"
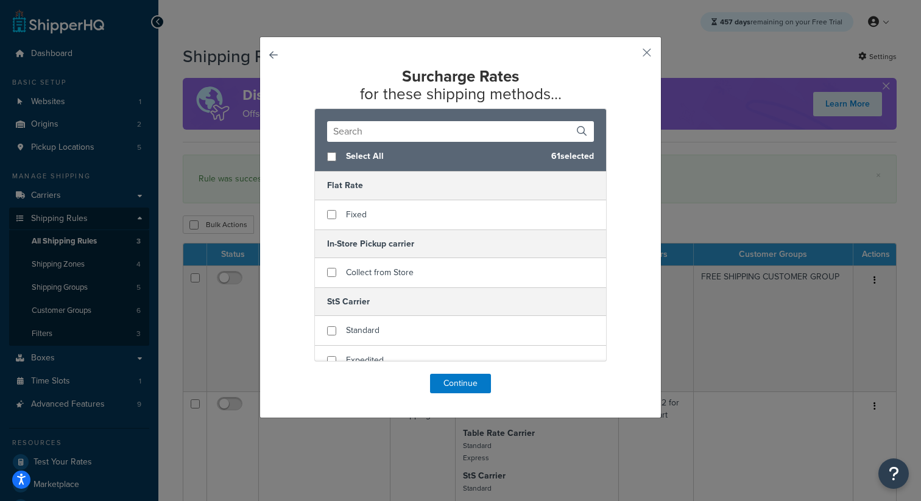
checkbox input "false"
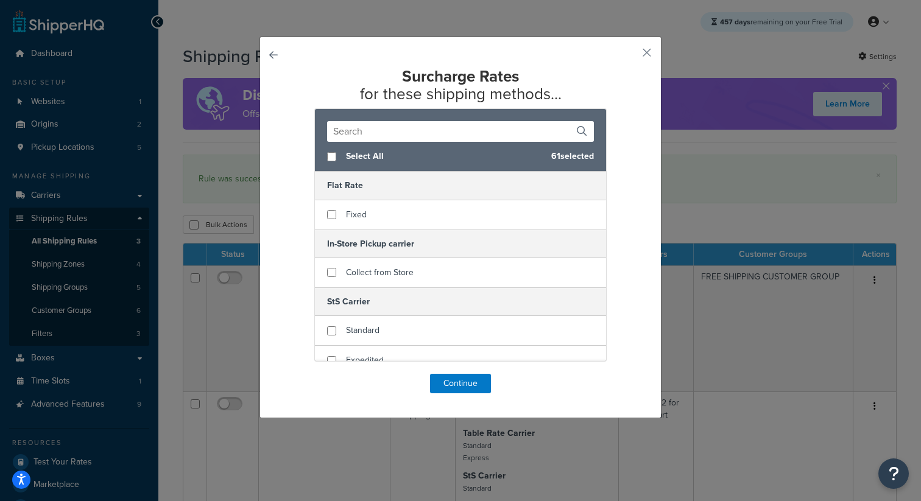
checkbox input "false"
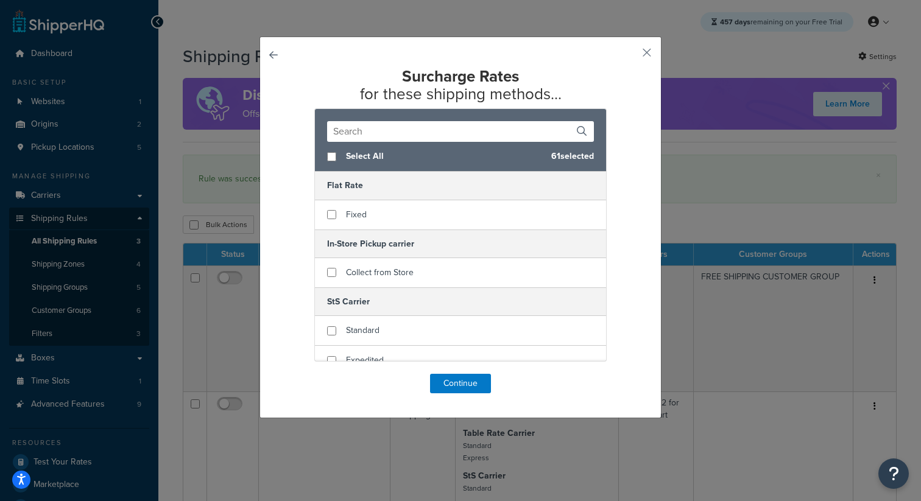
checkbox input "false"
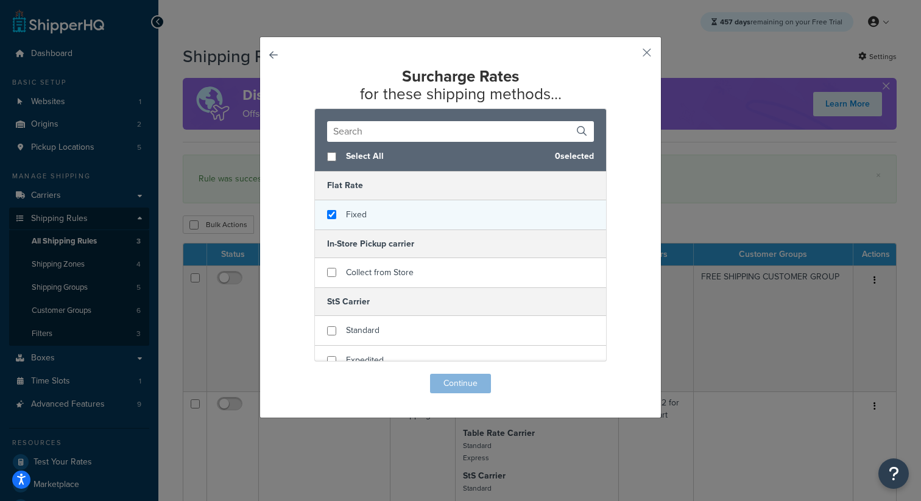
checkbox input "true"
click at [343, 214] on div "Fixed" at bounding box center [460, 214] width 291 height 29
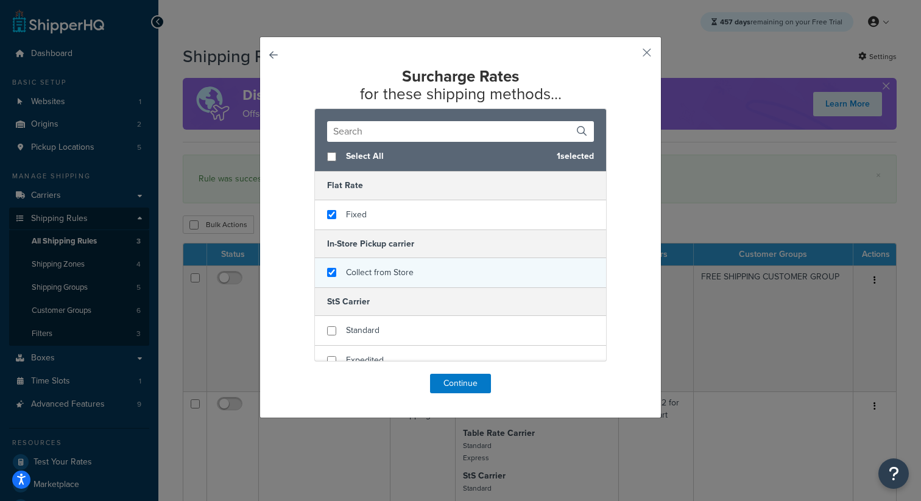
checkbox input "true"
click at [350, 273] on span "Collect from Store" at bounding box center [380, 272] width 68 height 13
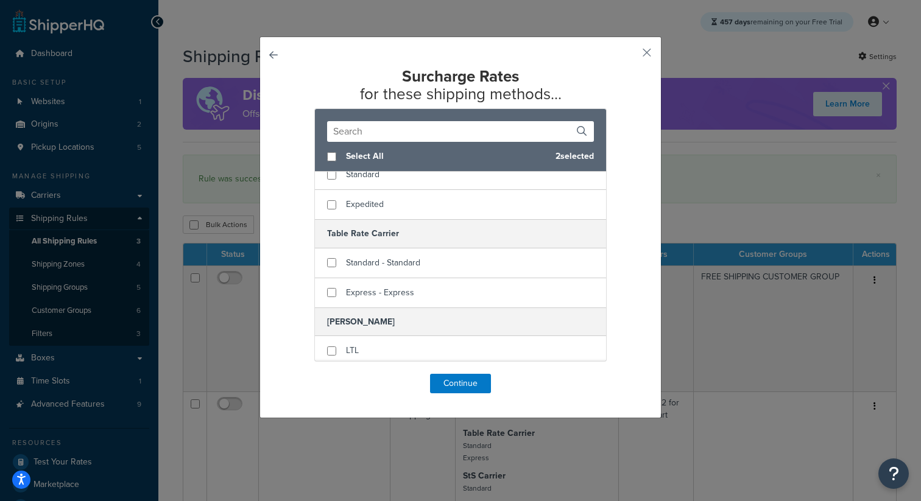
scroll to position [169, 0]
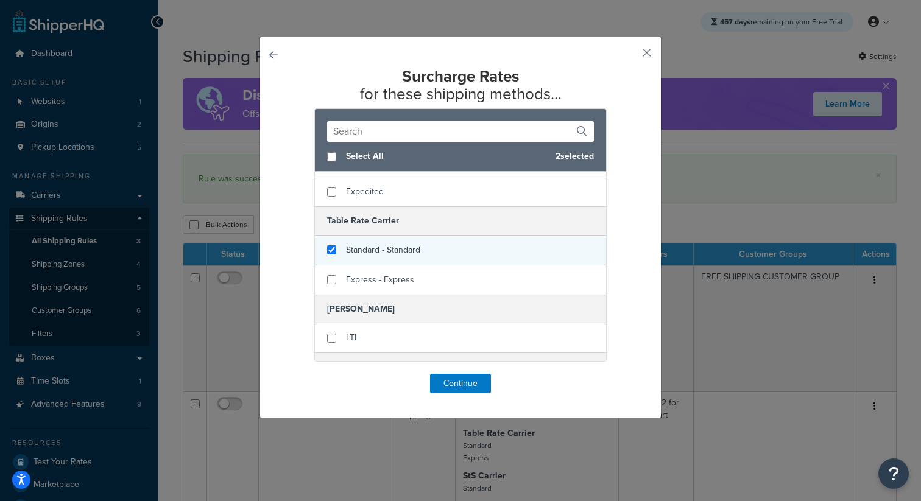
checkbox input "true"
click at [342, 256] on div "Standard - Standard" at bounding box center [460, 251] width 291 height 30
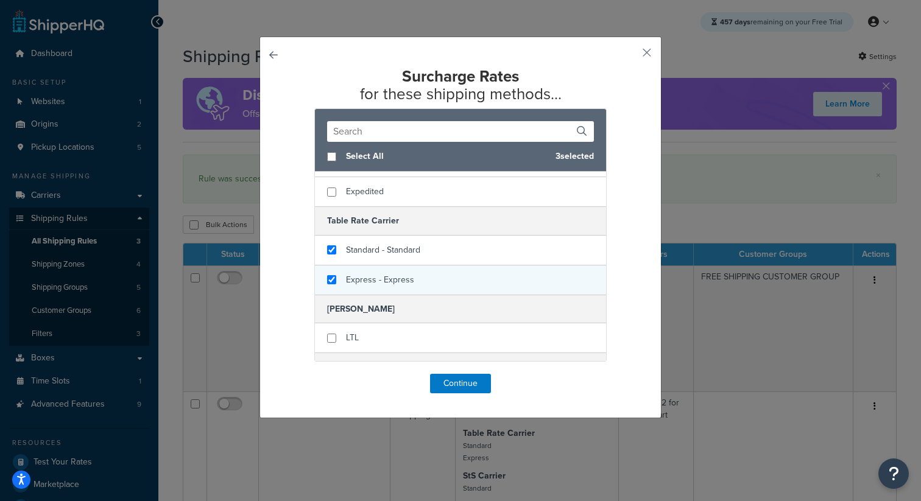
checkbox input "true"
click at [337, 274] on div "Express - Express" at bounding box center [460, 279] width 291 height 29
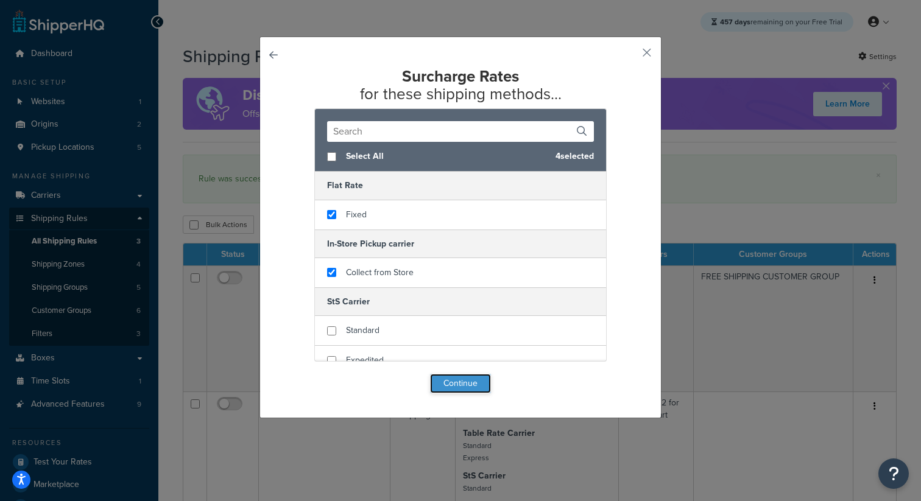
click at [455, 385] on button "Continue" at bounding box center [460, 383] width 61 height 19
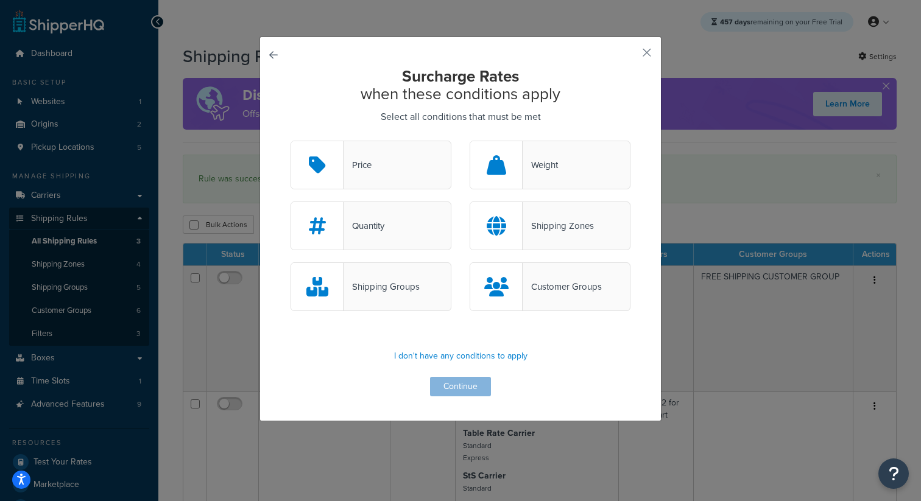
click at [404, 171] on div "Price" at bounding box center [370, 165] width 161 height 49
click at [0, 0] on input "Price" at bounding box center [0, 0] width 0 height 0
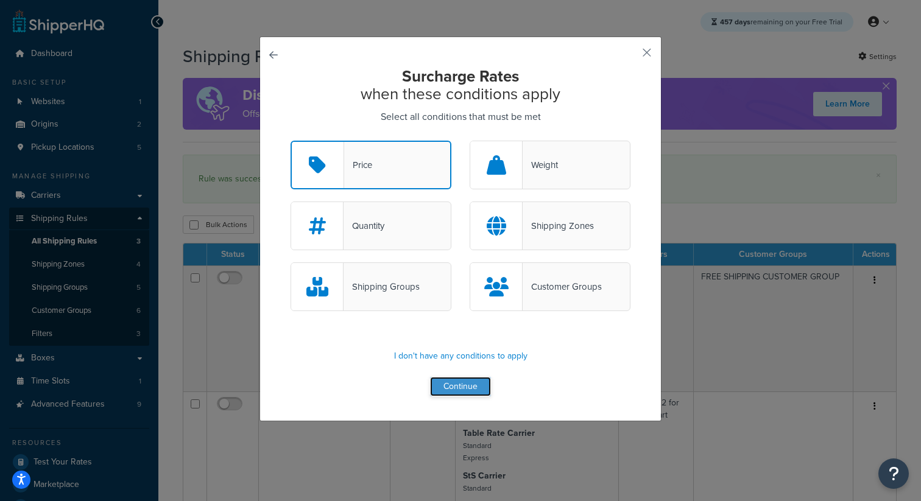
click at [441, 379] on button "Continue" at bounding box center [460, 386] width 61 height 19
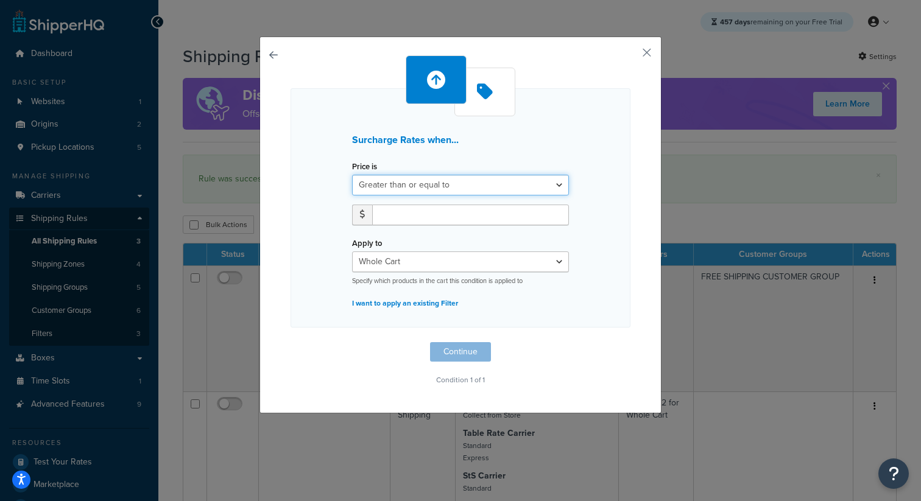
click at [424, 191] on select "Greater than or equal to Between or equal to Less than or equal to" at bounding box center [460, 185] width 217 height 21
select select "UNDER"
click at [352, 175] on select "Greater than or equal to Between or equal to Less than or equal to" at bounding box center [460, 185] width 217 height 21
click at [415, 218] on input "number" at bounding box center [470, 215] width 197 height 21
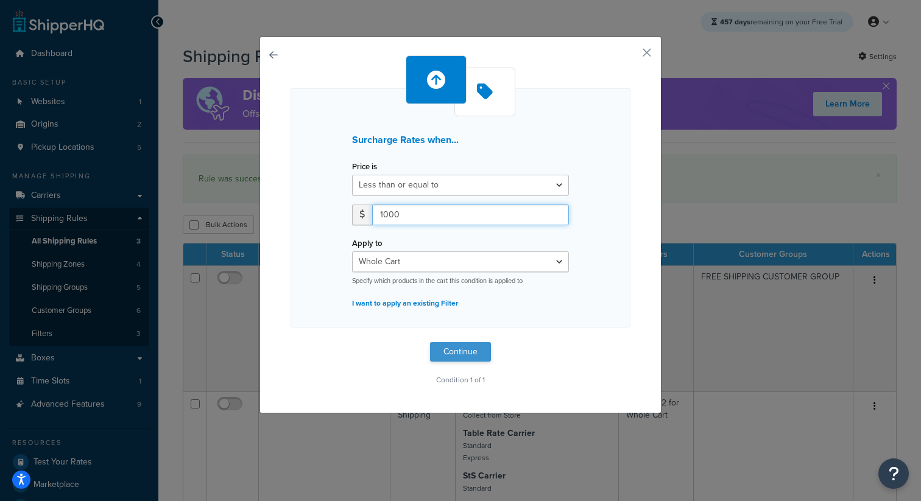
type input "1000"
click at [461, 354] on button "Continue" at bounding box center [460, 351] width 61 height 19
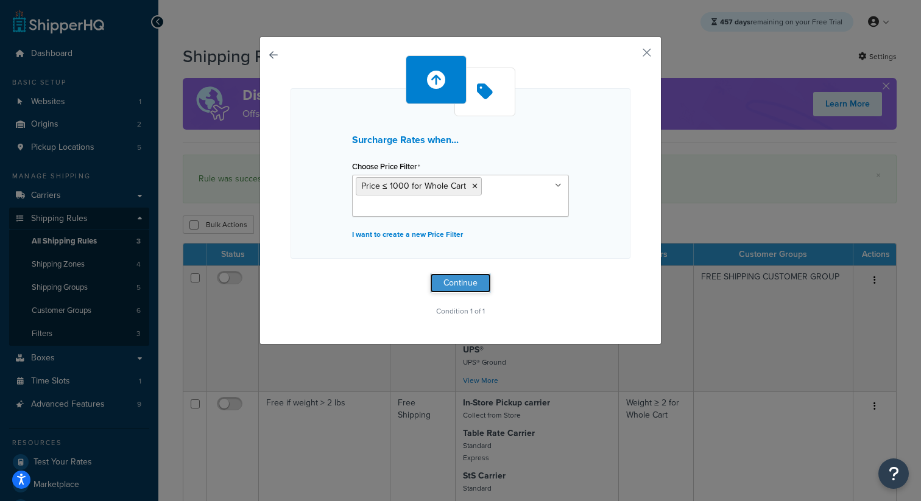
click at [459, 289] on button "Continue" at bounding box center [460, 282] width 61 height 19
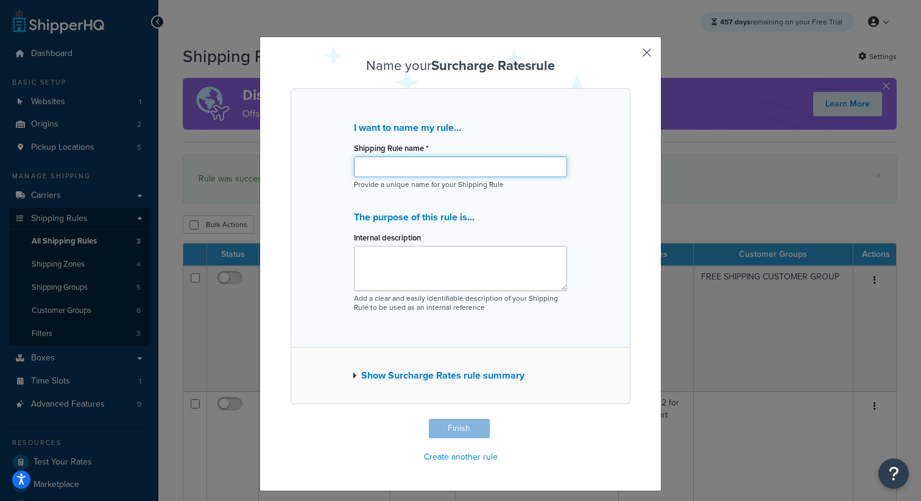
click at [415, 169] on input "Shipping Rule name *" at bounding box center [460, 166] width 213 height 21
type input "Surcharge $300 if price < $1000"
click at [445, 431] on button "Finish" at bounding box center [459, 428] width 61 height 19
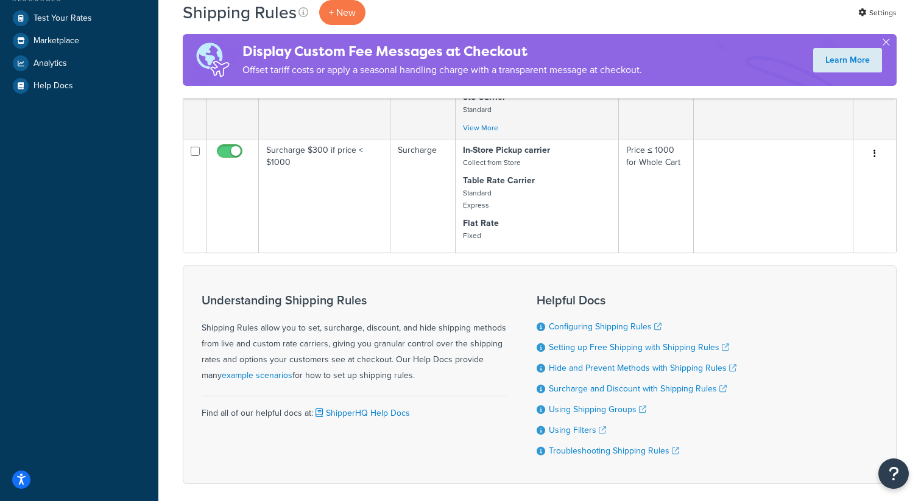
scroll to position [407, 0]
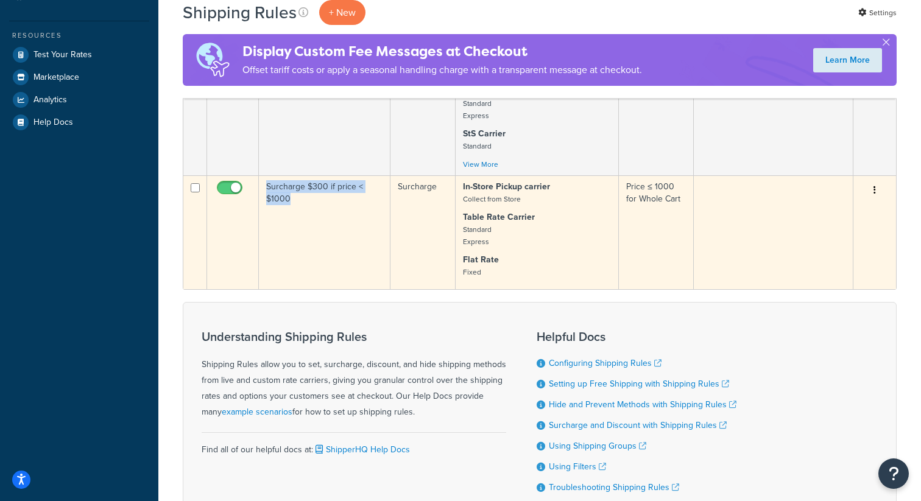
drag, startPoint x: 298, startPoint y: 207, endPoint x: 267, endPoint y: 192, distance: 33.8
click at [267, 192] on td "Surcharge $300 if price < $1000" at bounding box center [325, 232] width 132 height 114
copy td "Surcharge $300 if price < $1000"
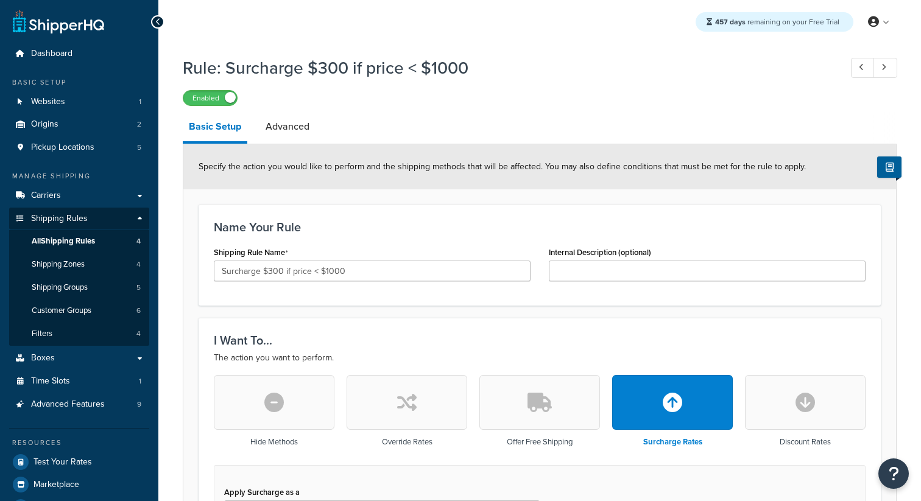
select select "CART"
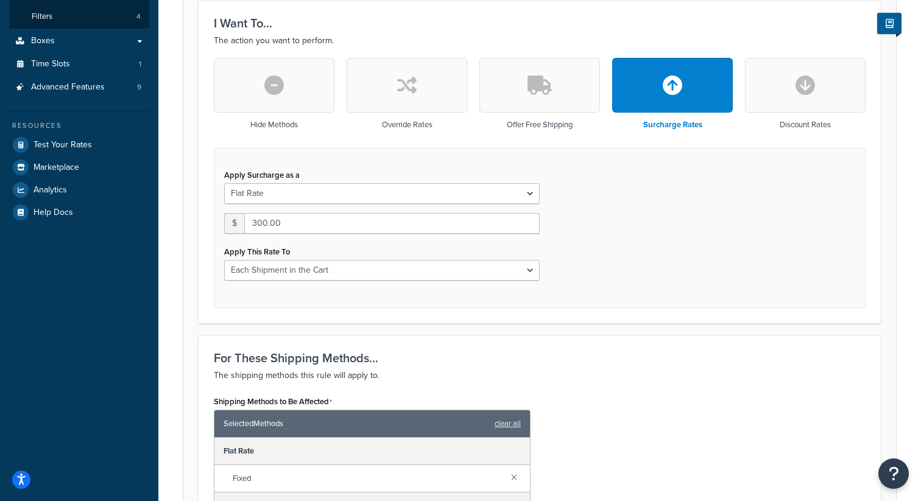
scroll to position [103, 0]
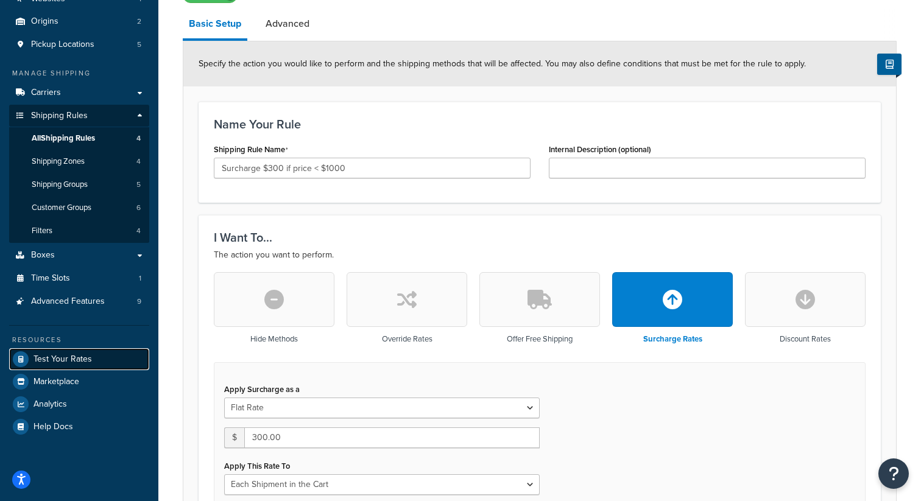
click at [79, 357] on span "Test Your Rates" at bounding box center [62, 359] width 58 height 10
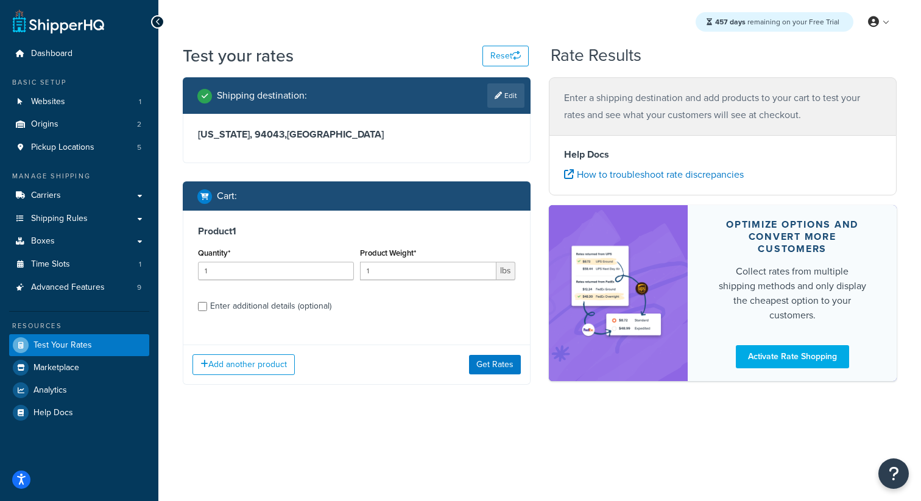
click at [270, 309] on div "Enter additional details (optional)" at bounding box center [270, 306] width 121 height 17
click at [207, 309] on input "Enter additional details (optional)" at bounding box center [202, 306] width 9 height 9
checkbox input "true"
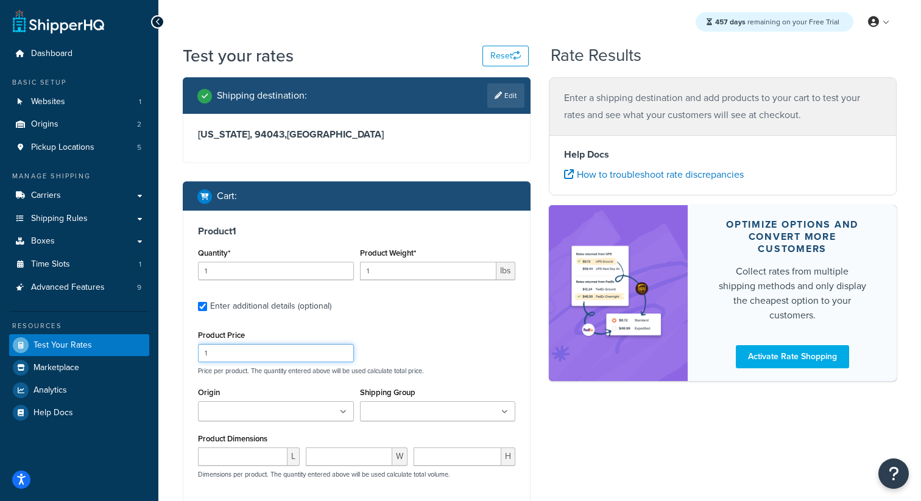
click at [235, 346] on input "1" at bounding box center [276, 353] width 156 height 18
drag, startPoint x: 197, startPoint y: 354, endPoint x: 149, endPoint y: 354, distance: 48.1
click at [152, 354] on div "Dashboard Basic Setup Websites 1 Origins 2 Pickup Locations 5 Manage Shipping C…" at bounding box center [460, 367] width 921 height 734
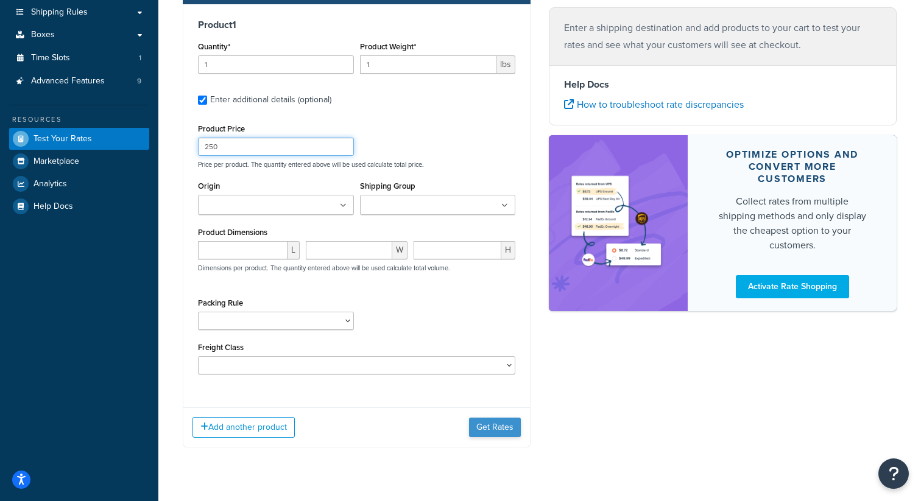
type input "250"
click at [501, 436] on button "Get Rates" at bounding box center [495, 427] width 52 height 19
